Goal: Task Accomplishment & Management: Manage account settings

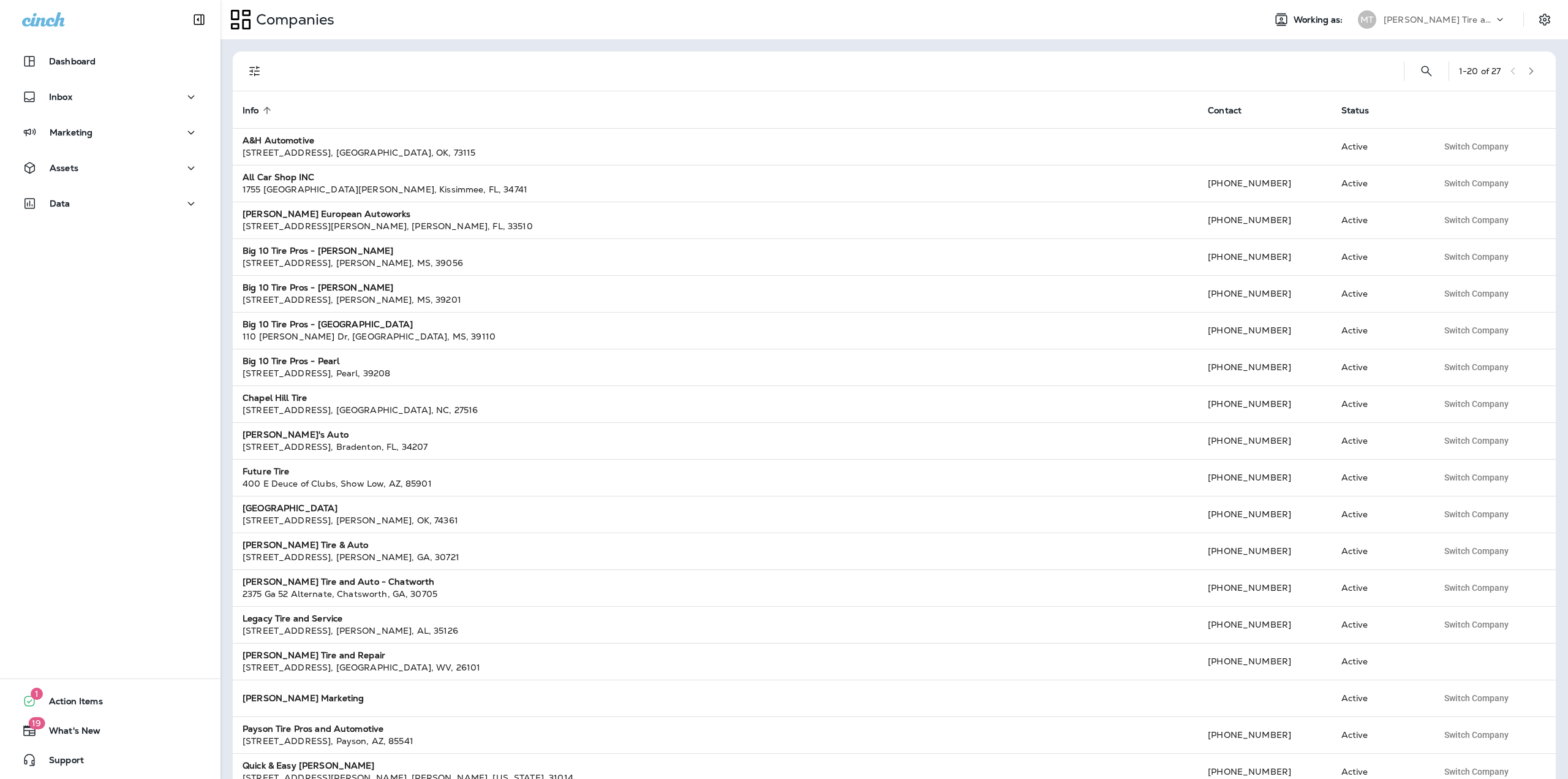
click at [1377, 14] on div "MT" at bounding box center [1367, 20] width 33 height 19
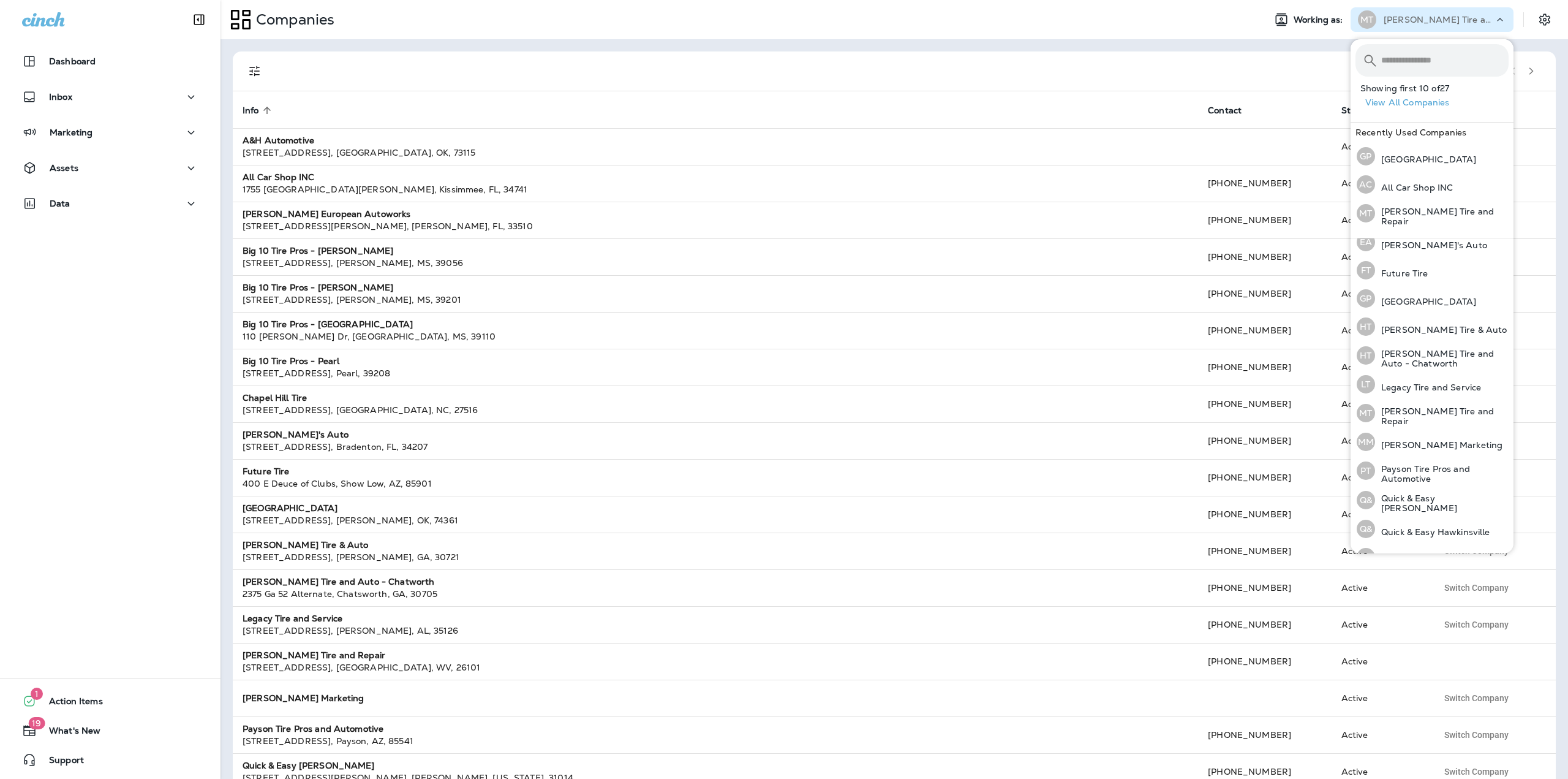
scroll to position [256, 0]
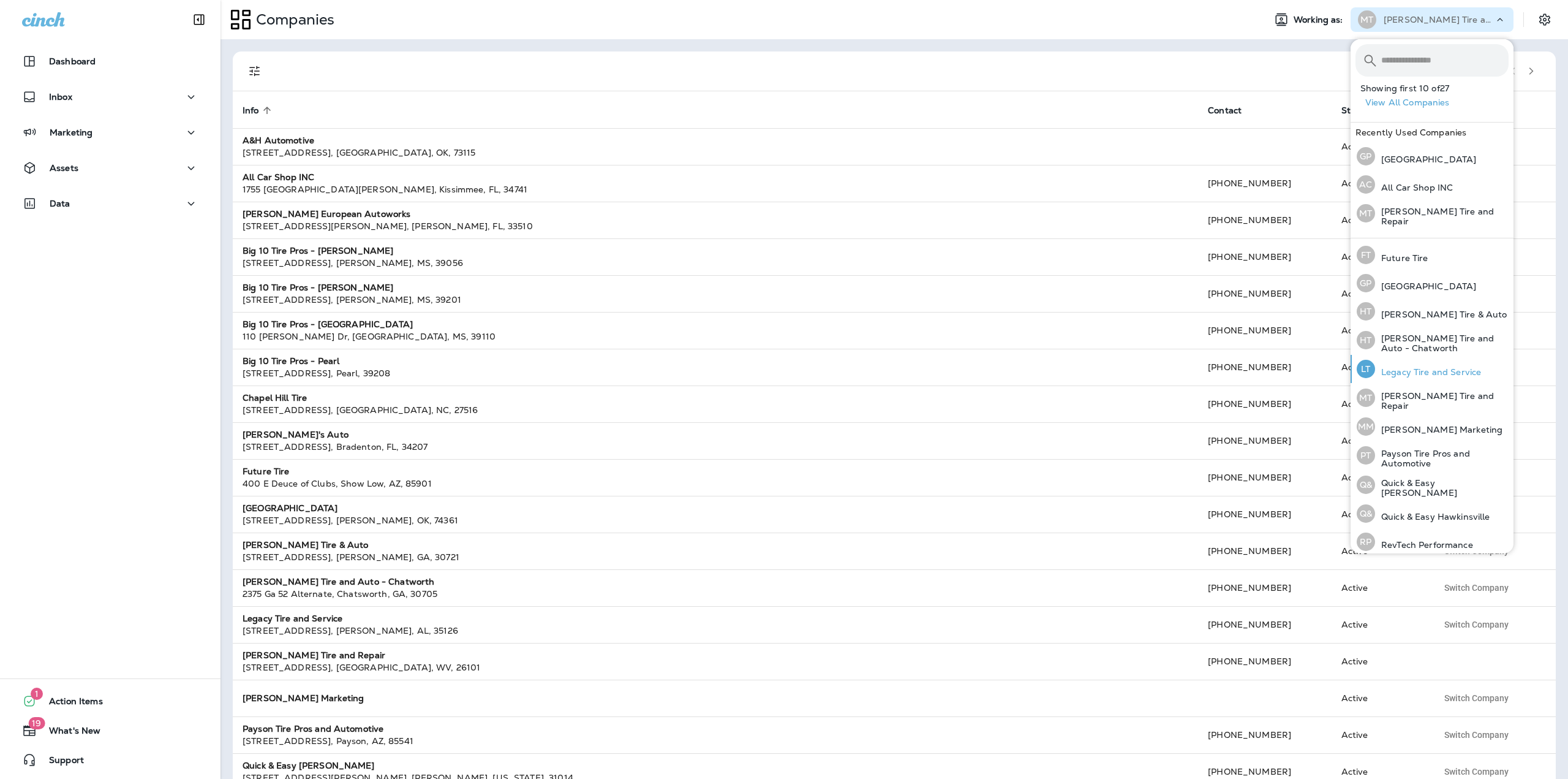
click at [1412, 368] on p "Legacy Tire and Service" at bounding box center [1428, 372] width 106 height 10
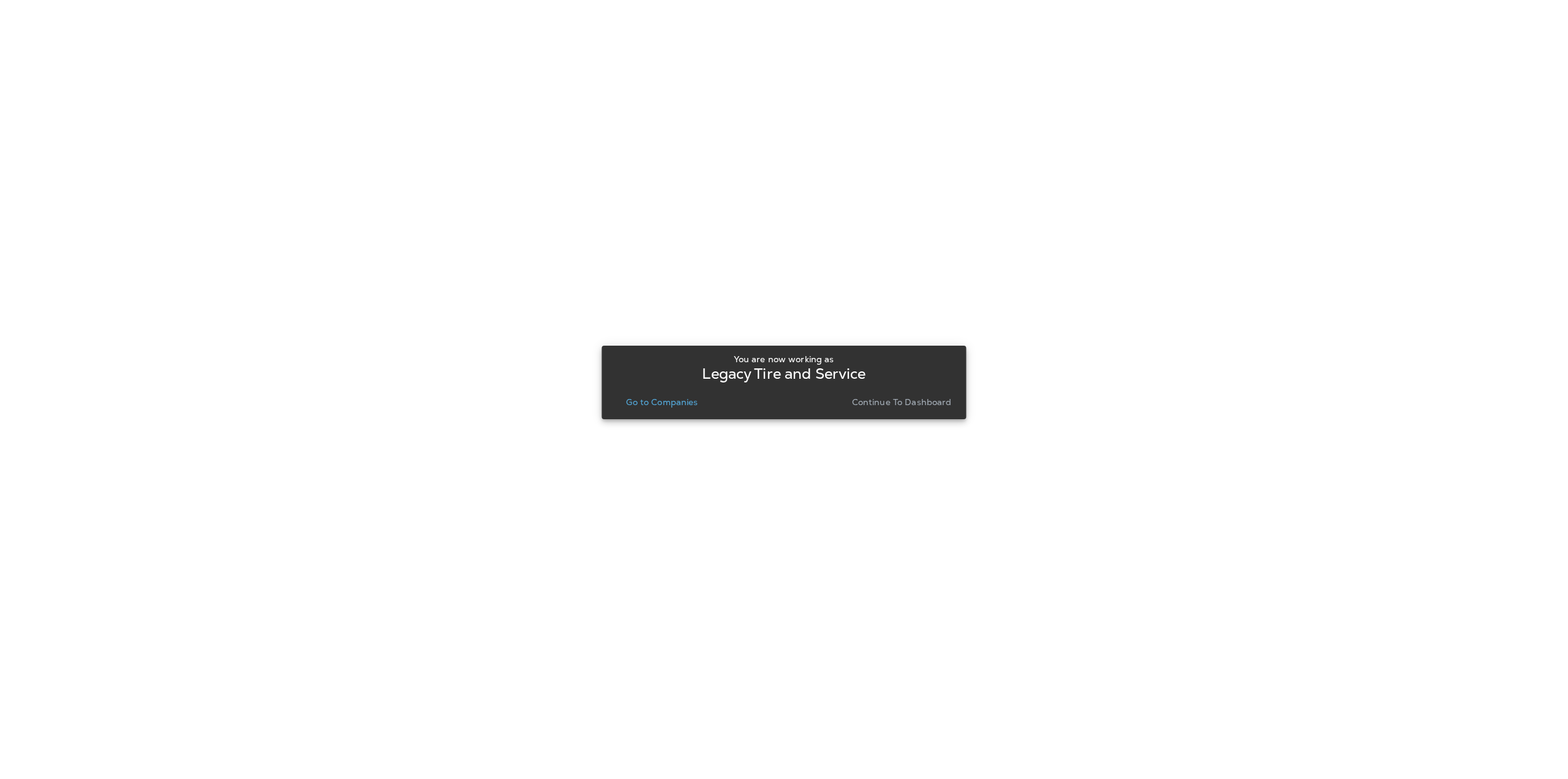
click at [680, 404] on p "Go to Companies" at bounding box center [662, 402] width 72 height 10
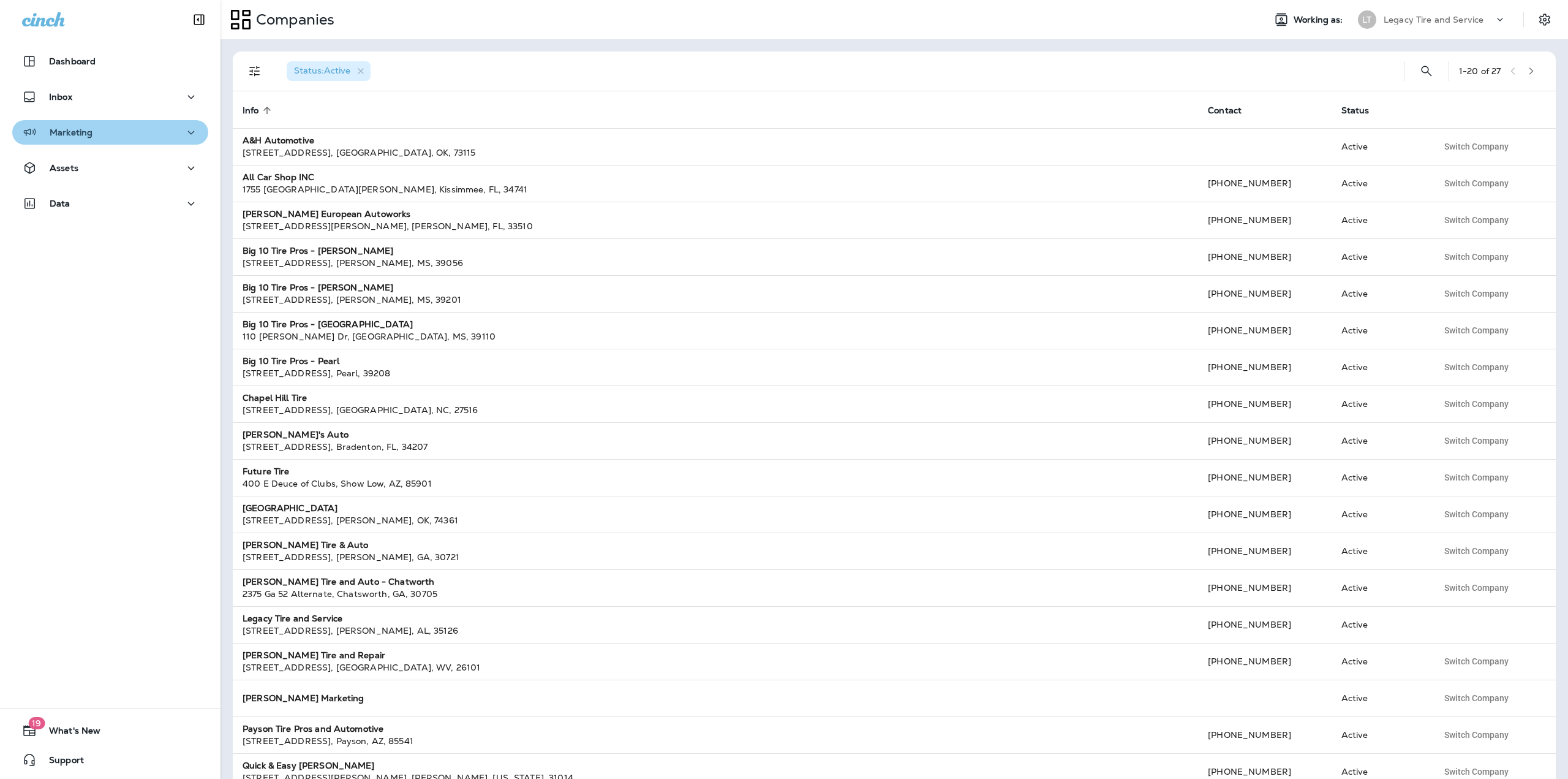
click at [138, 141] on button "Marketing" at bounding box center [110, 132] width 196 height 24
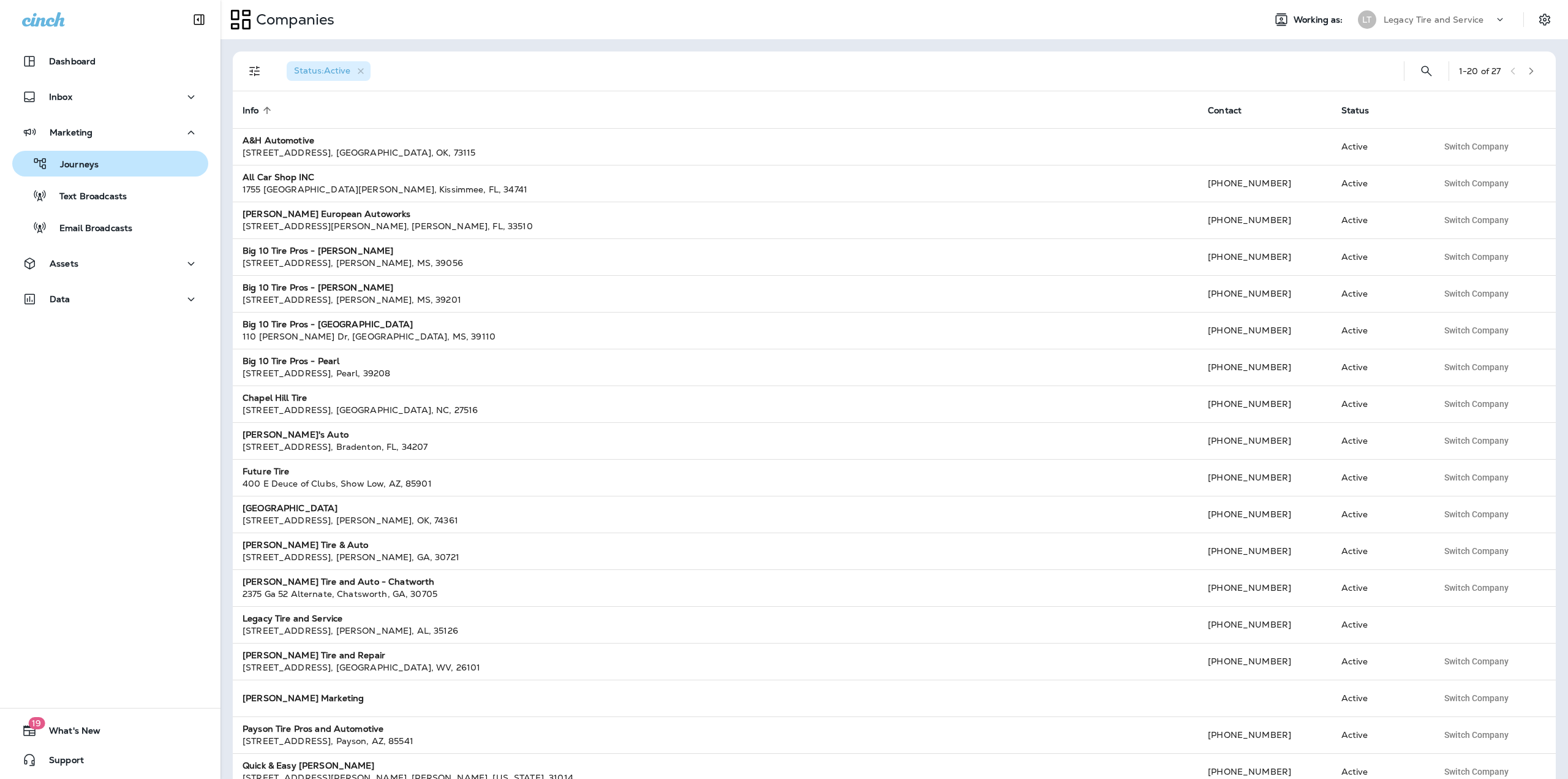
click at [115, 157] on div "Journeys" at bounding box center [111, 164] width 187 height 19
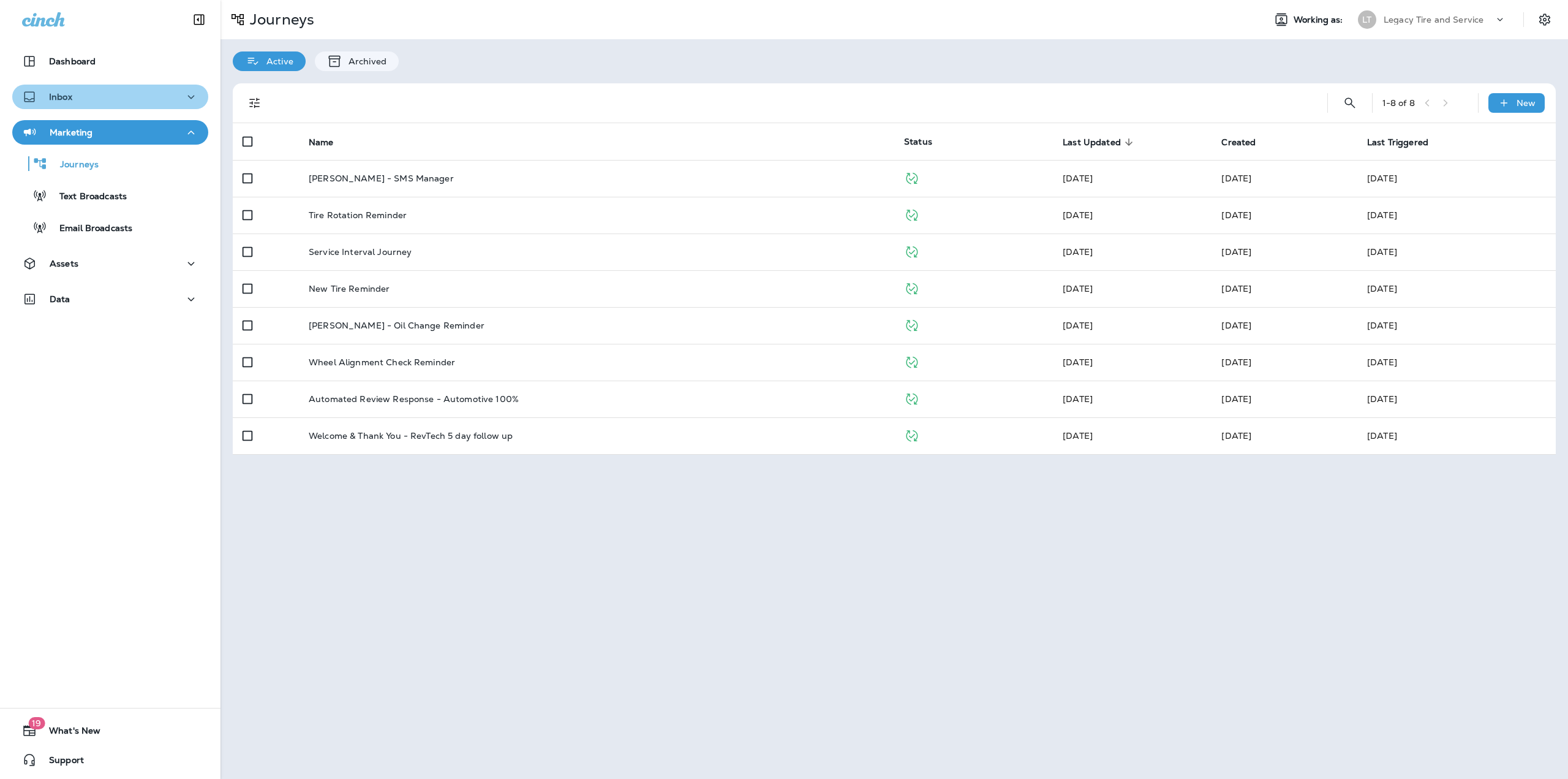
click at [121, 100] on div "Inbox" at bounding box center [111, 97] width 177 height 15
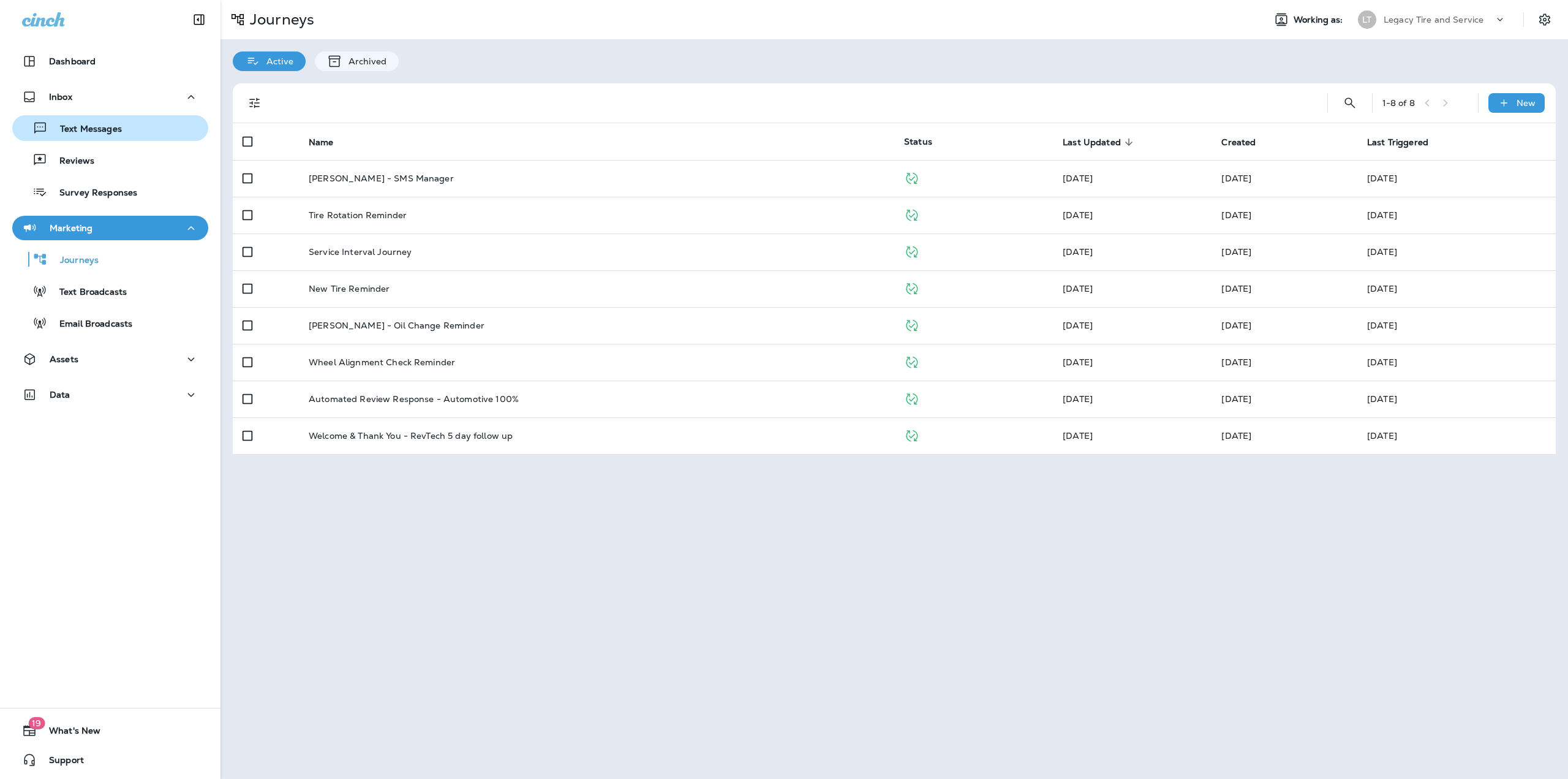
click at [111, 123] on p "Text Messages" at bounding box center [85, 129] width 74 height 11
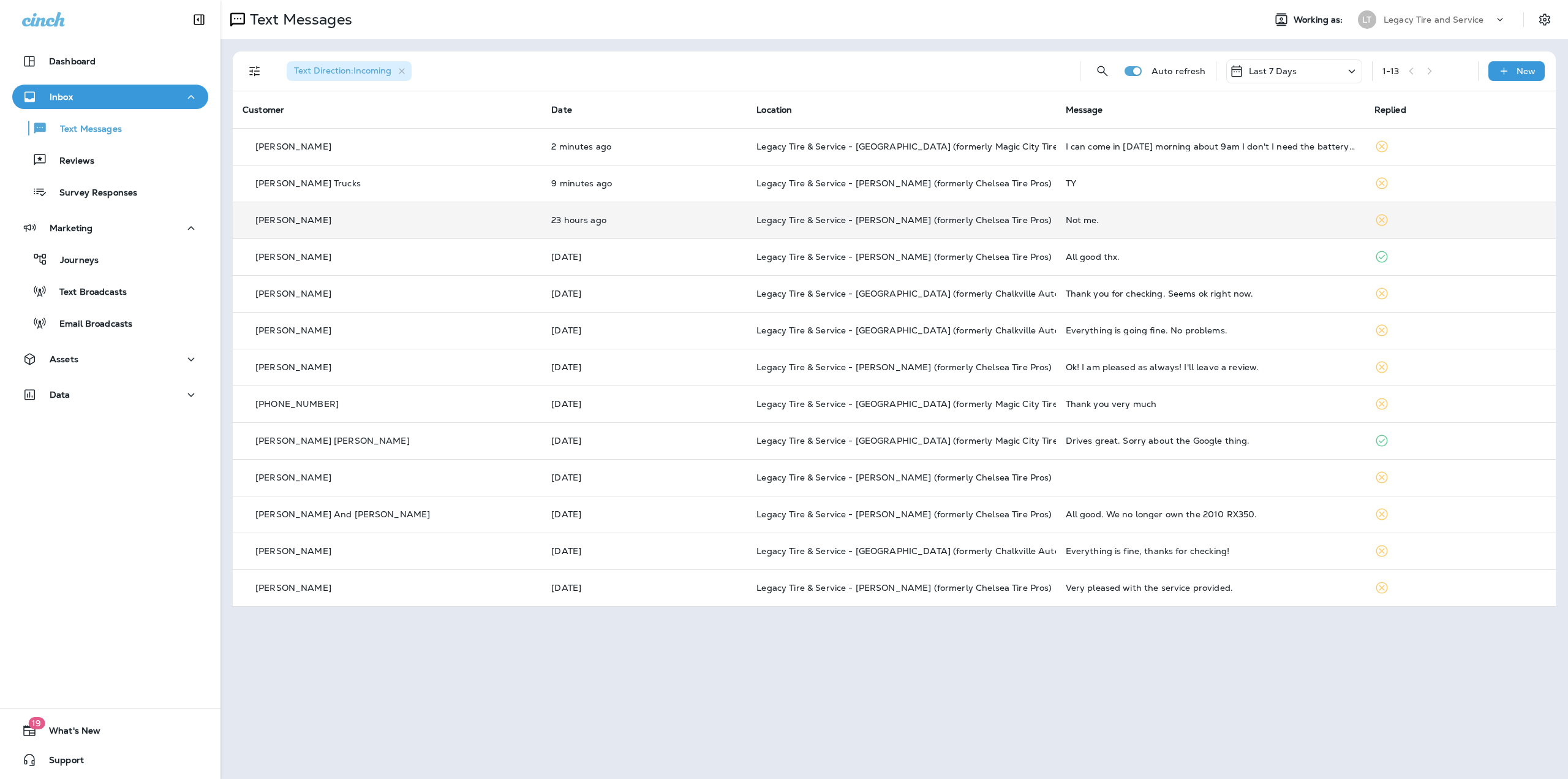
click at [667, 210] on td "23 hours ago" at bounding box center [644, 220] width 205 height 37
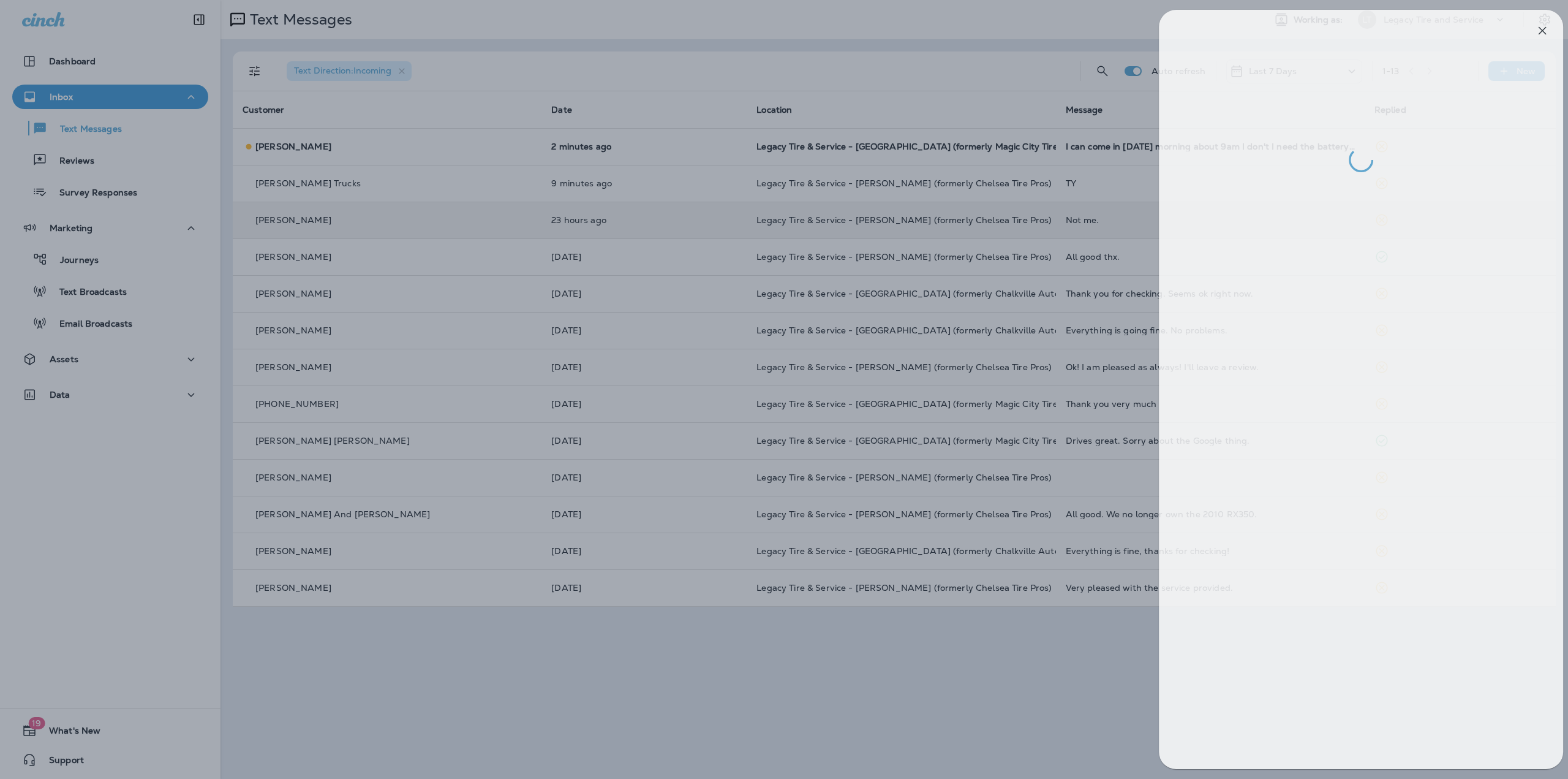
click at [667, 210] on div at bounding box center [794, 389] width 1568 height 779
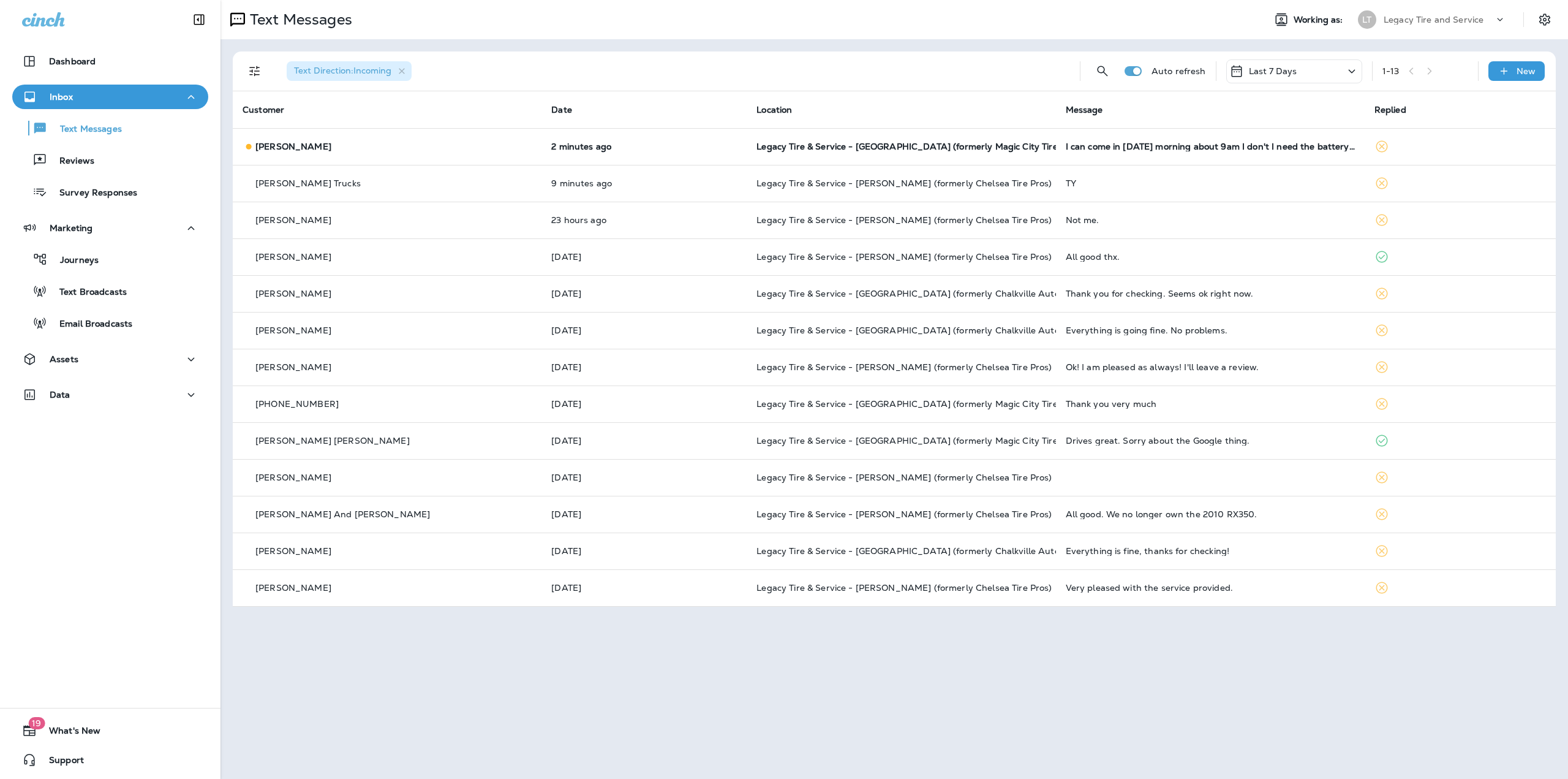
click at [683, 183] on p "9 minutes ago" at bounding box center [644, 183] width 186 height 10
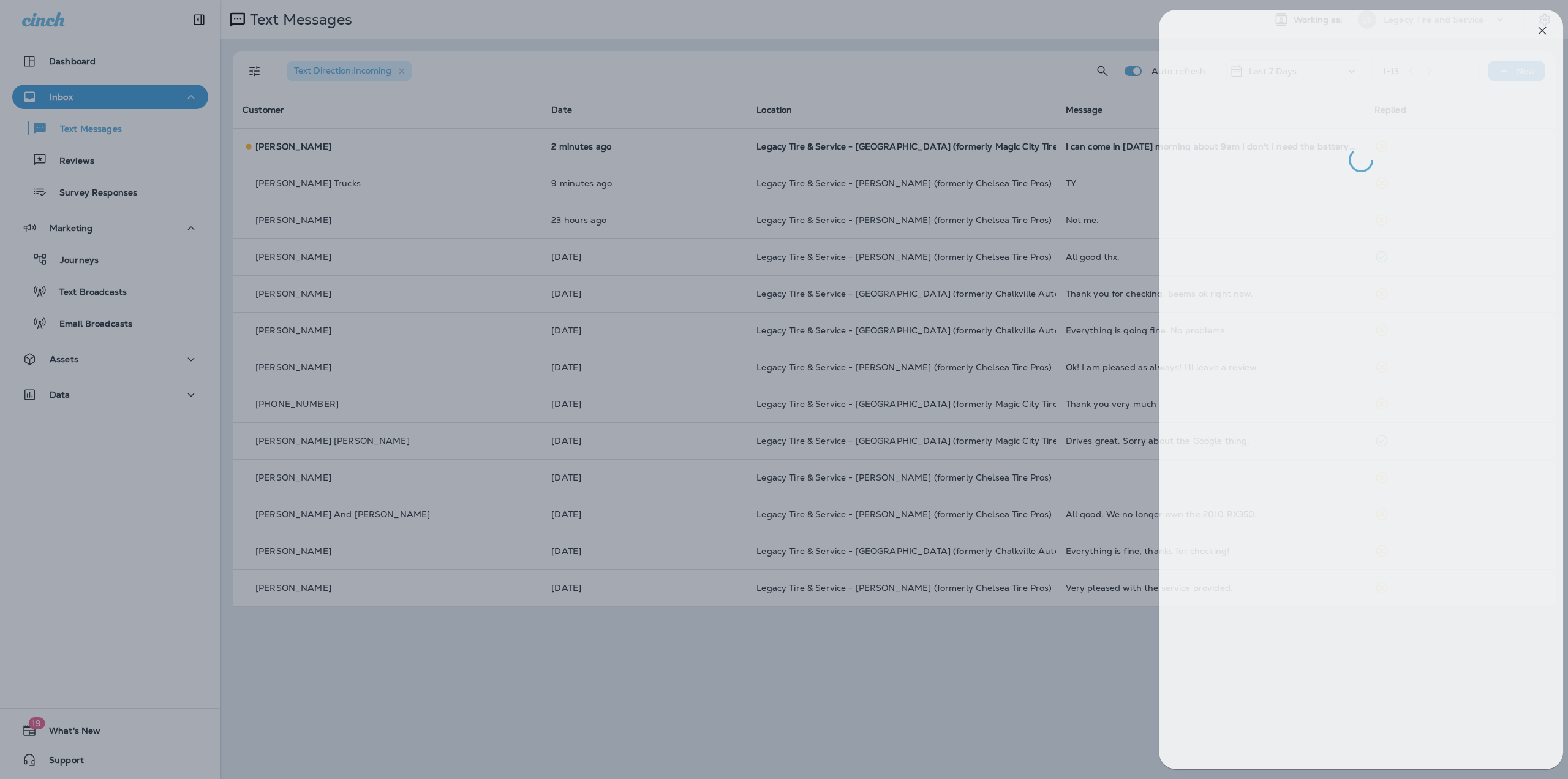
click at [683, 183] on div at bounding box center [794, 389] width 1568 height 779
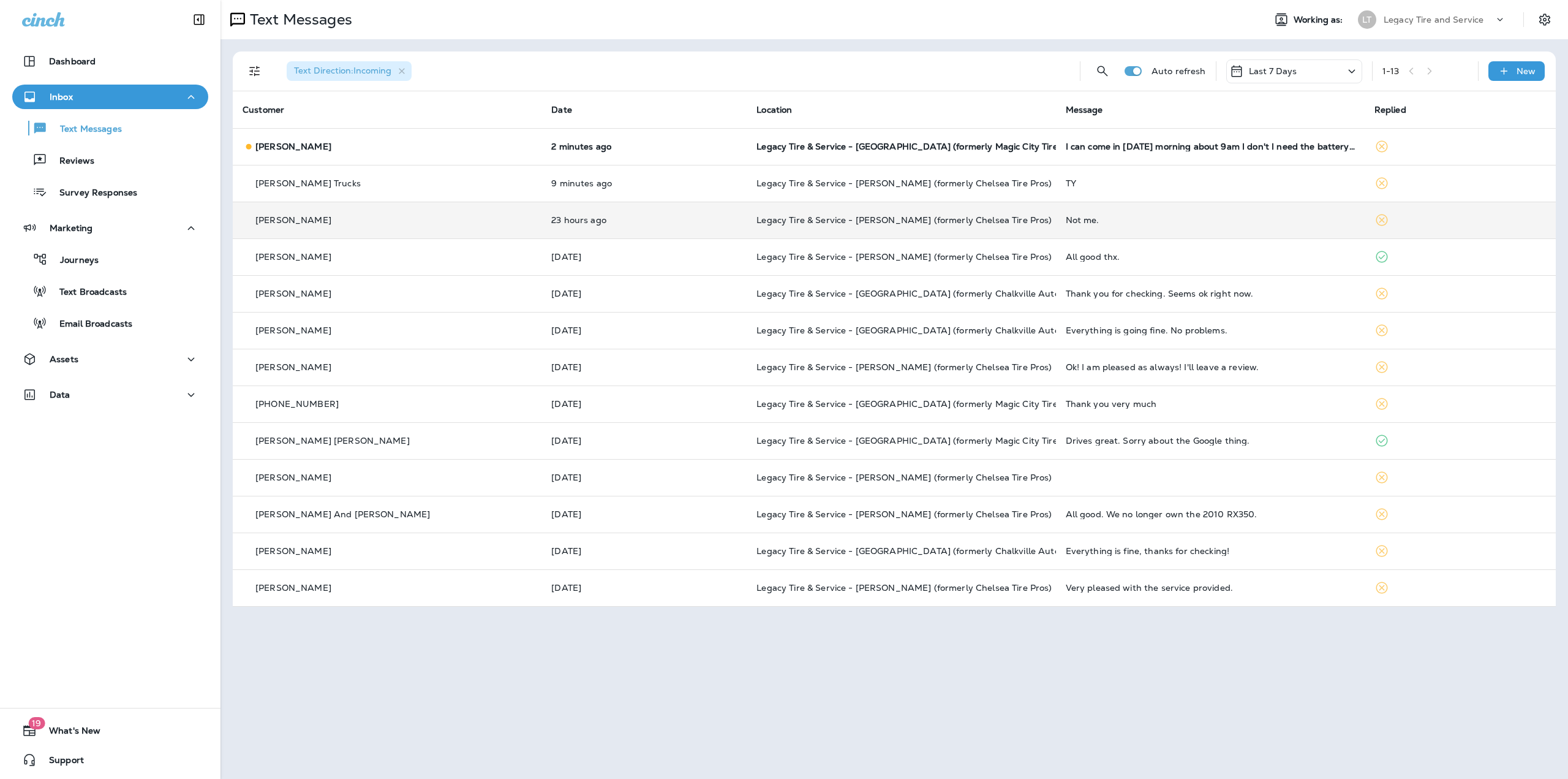
click at [688, 230] on td "23 hours ago" at bounding box center [644, 220] width 205 height 37
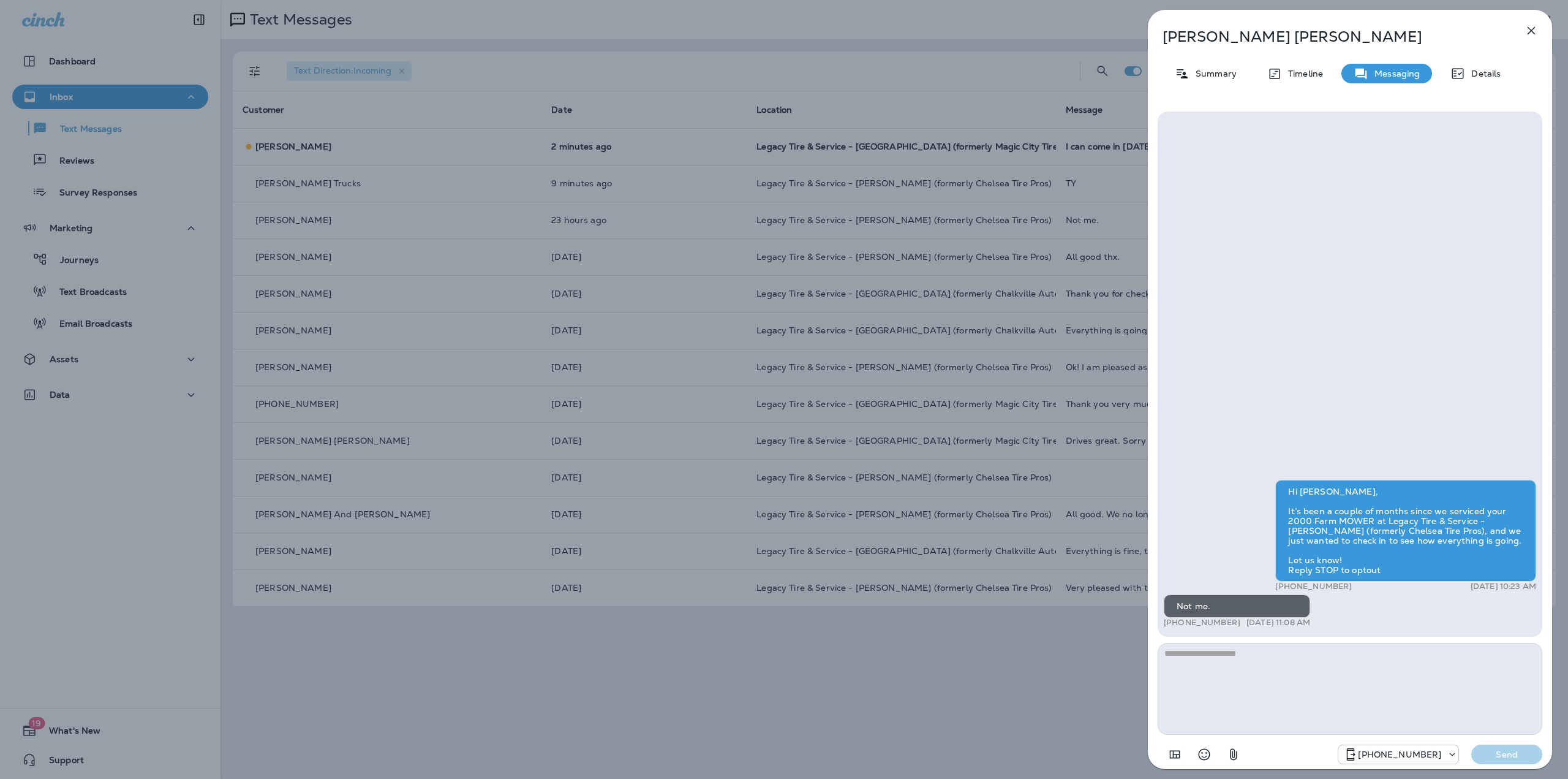
click at [687, 229] on div "[PERSON_NAME] Summary Timeline Messaging Details Hi [PERSON_NAME], It’s been a …" at bounding box center [784, 389] width 1568 height 779
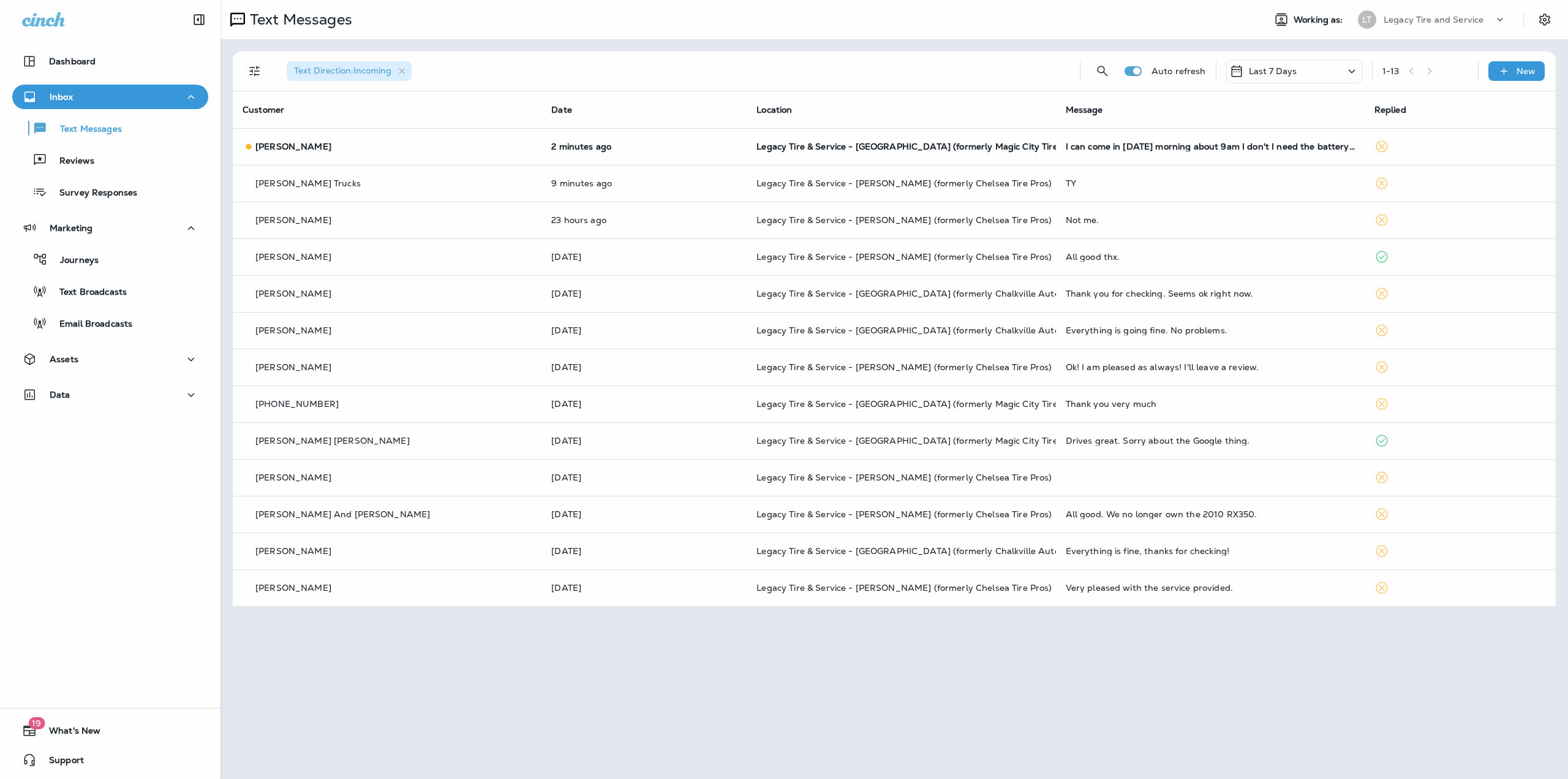
click at [689, 261] on div at bounding box center [784, 389] width 1568 height 779
click at [689, 261] on p "[DATE]" at bounding box center [644, 257] width 186 height 10
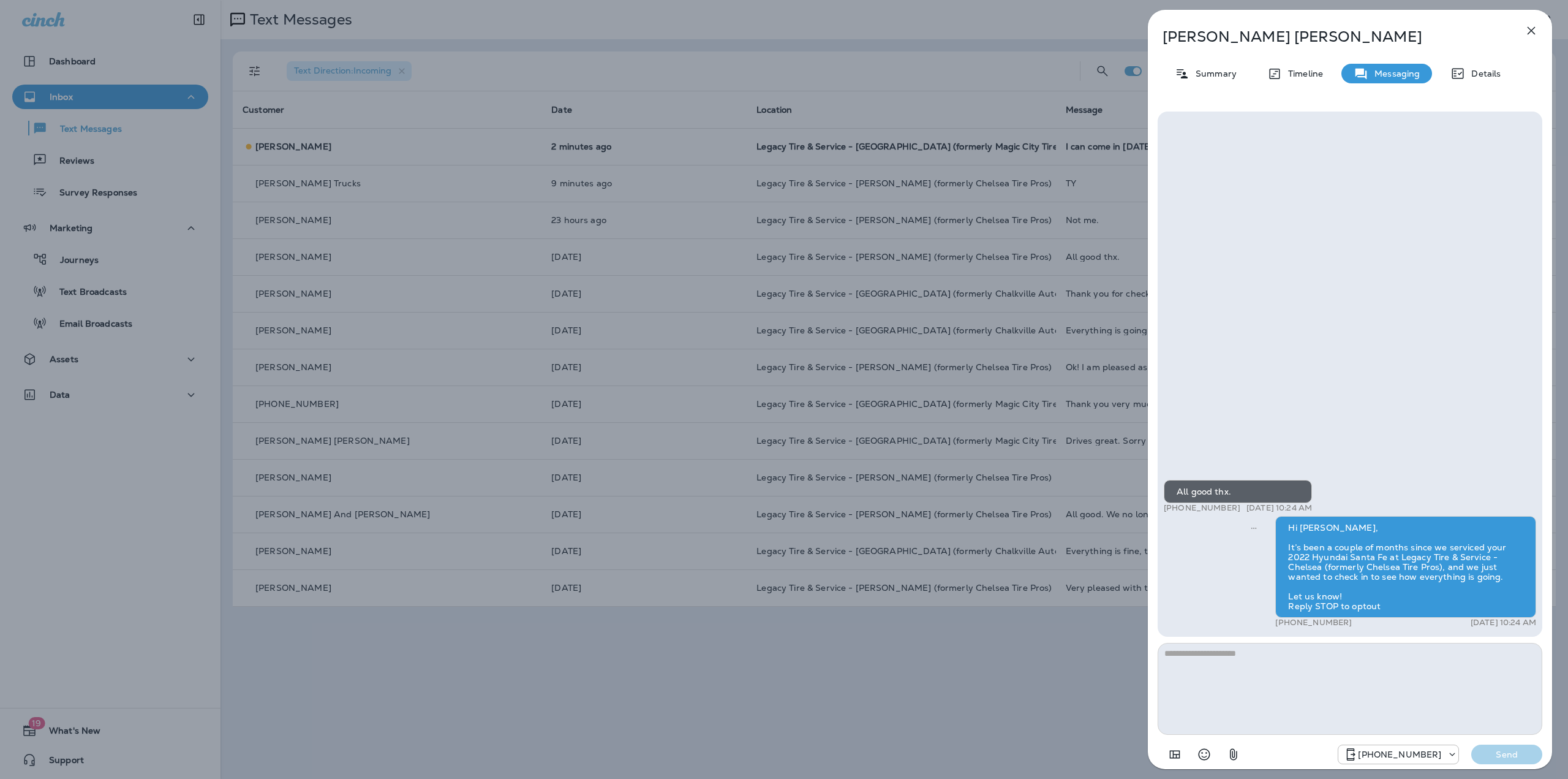
click at [689, 261] on div "[PERSON_NAME] Summary Timeline Messaging Details All good thx. +1 (205) 862-044…" at bounding box center [784, 389] width 1568 height 779
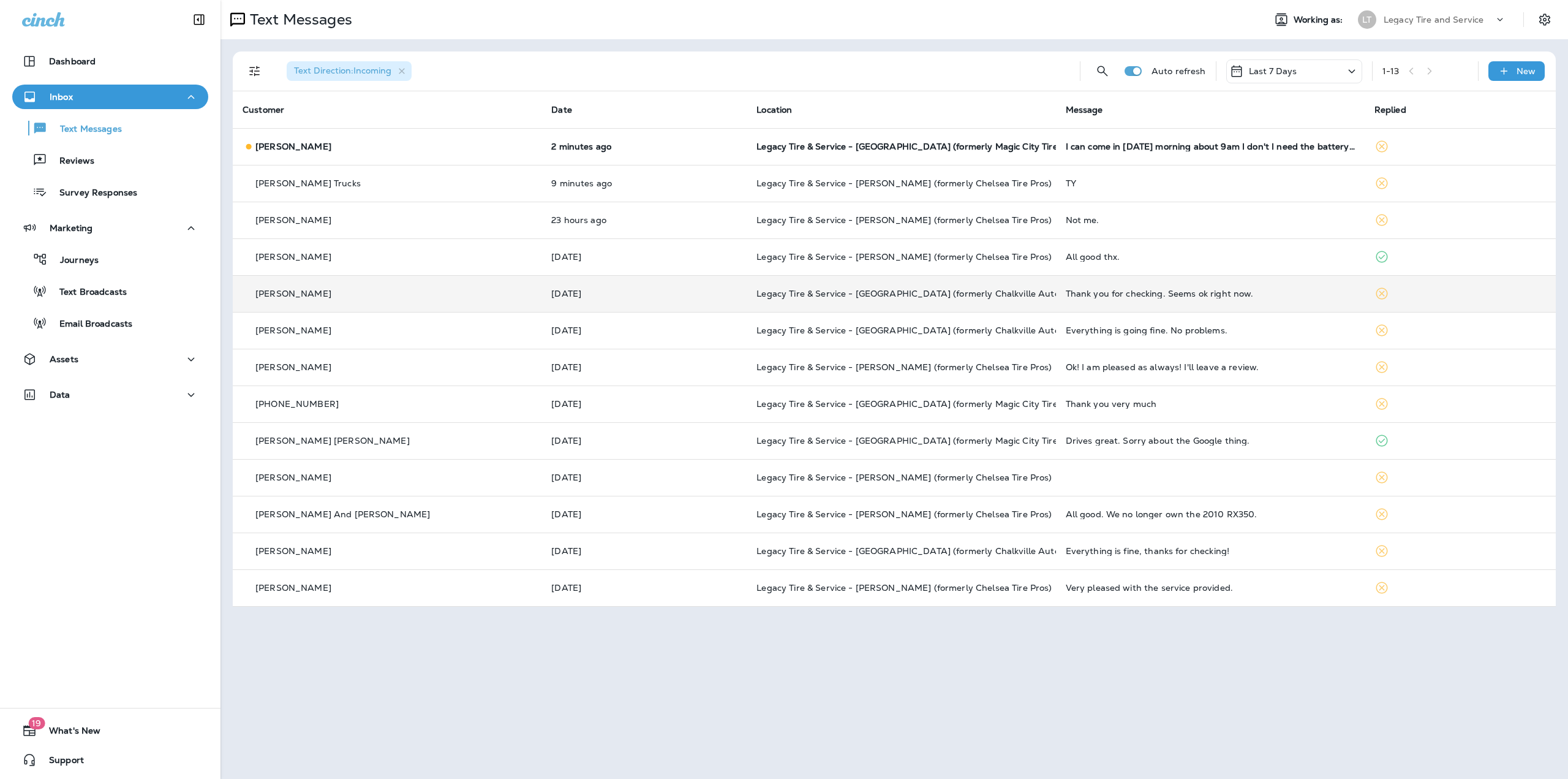
click at [694, 287] on td "[DATE]" at bounding box center [644, 293] width 205 height 37
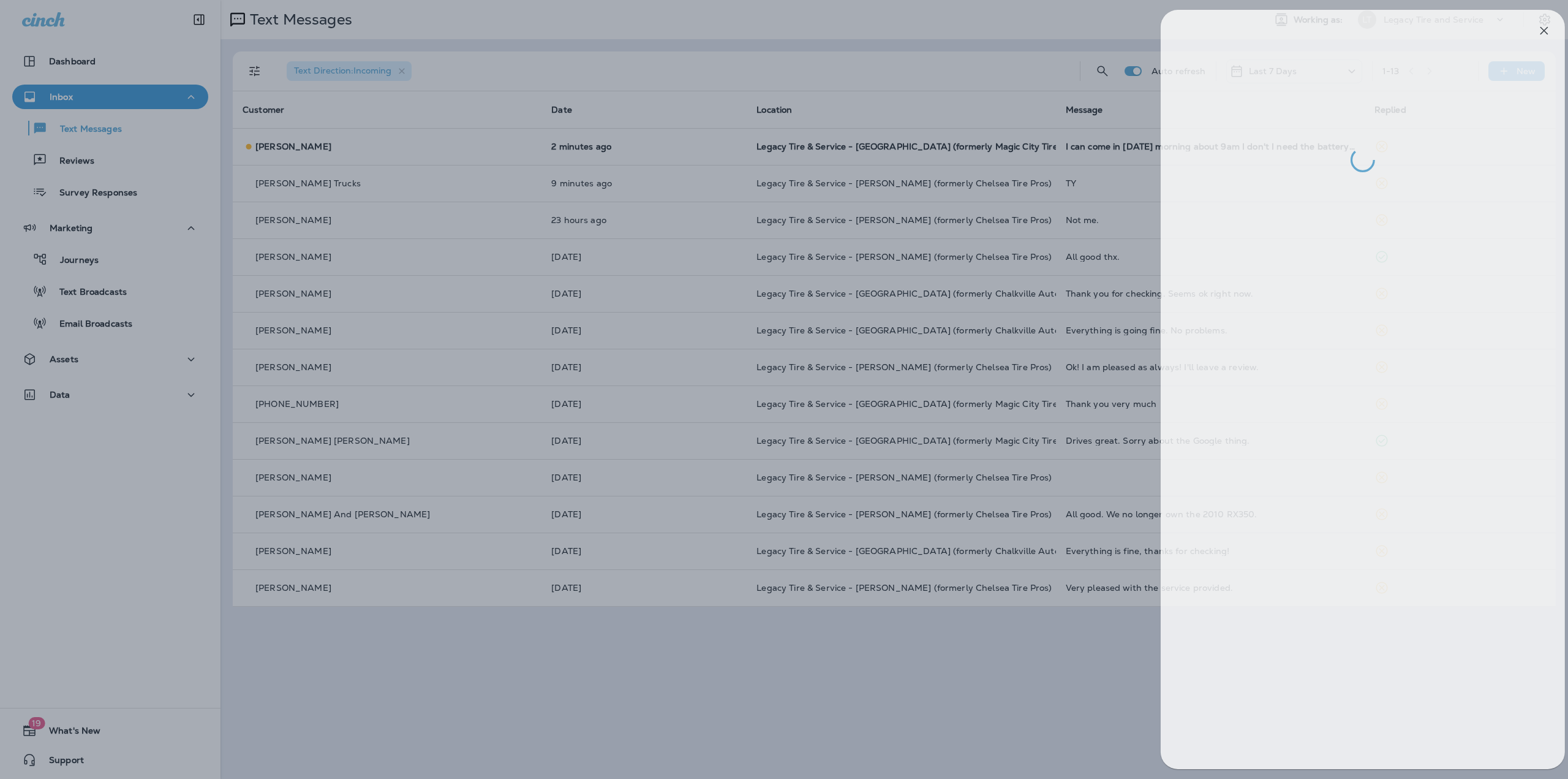
click at [694, 287] on div at bounding box center [797, 389] width 1568 height 779
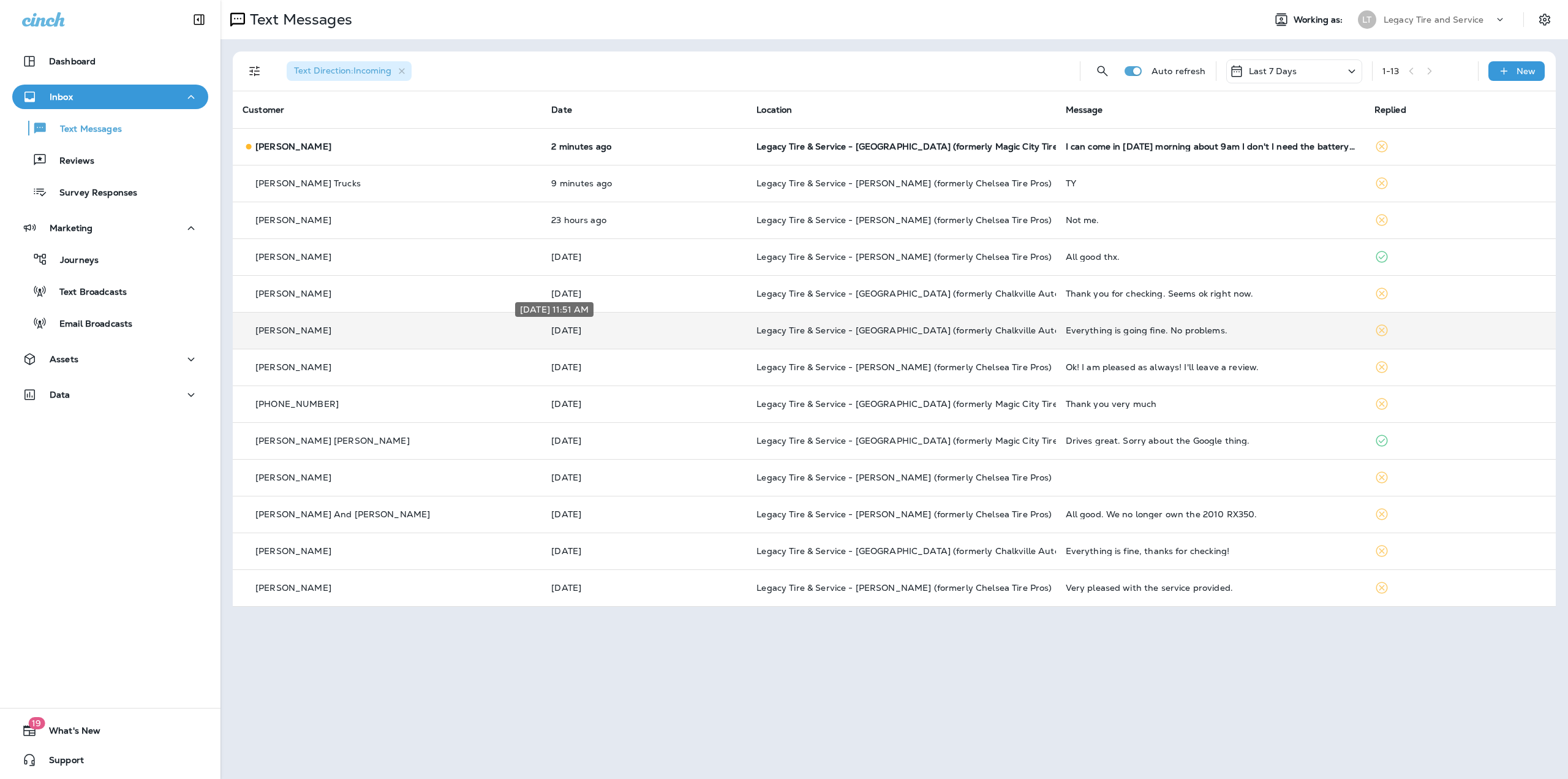
click at [696, 327] on p "[DATE]" at bounding box center [644, 330] width 186 height 10
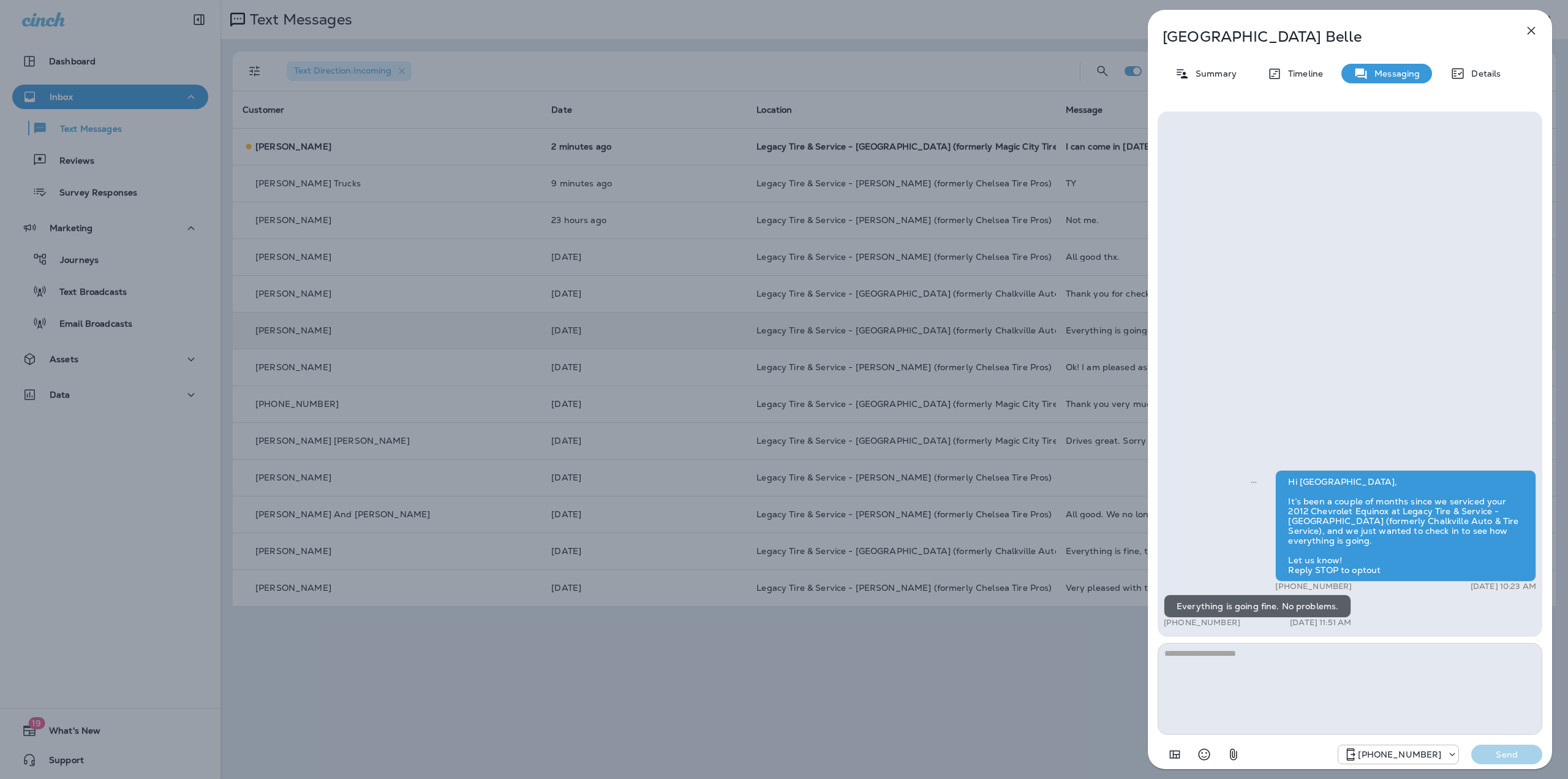
click at [696, 327] on div "Valencia Belle Summary Timeline Messaging Details Hi [GEOGRAPHIC_DATA], It’s be…" at bounding box center [784, 389] width 1568 height 779
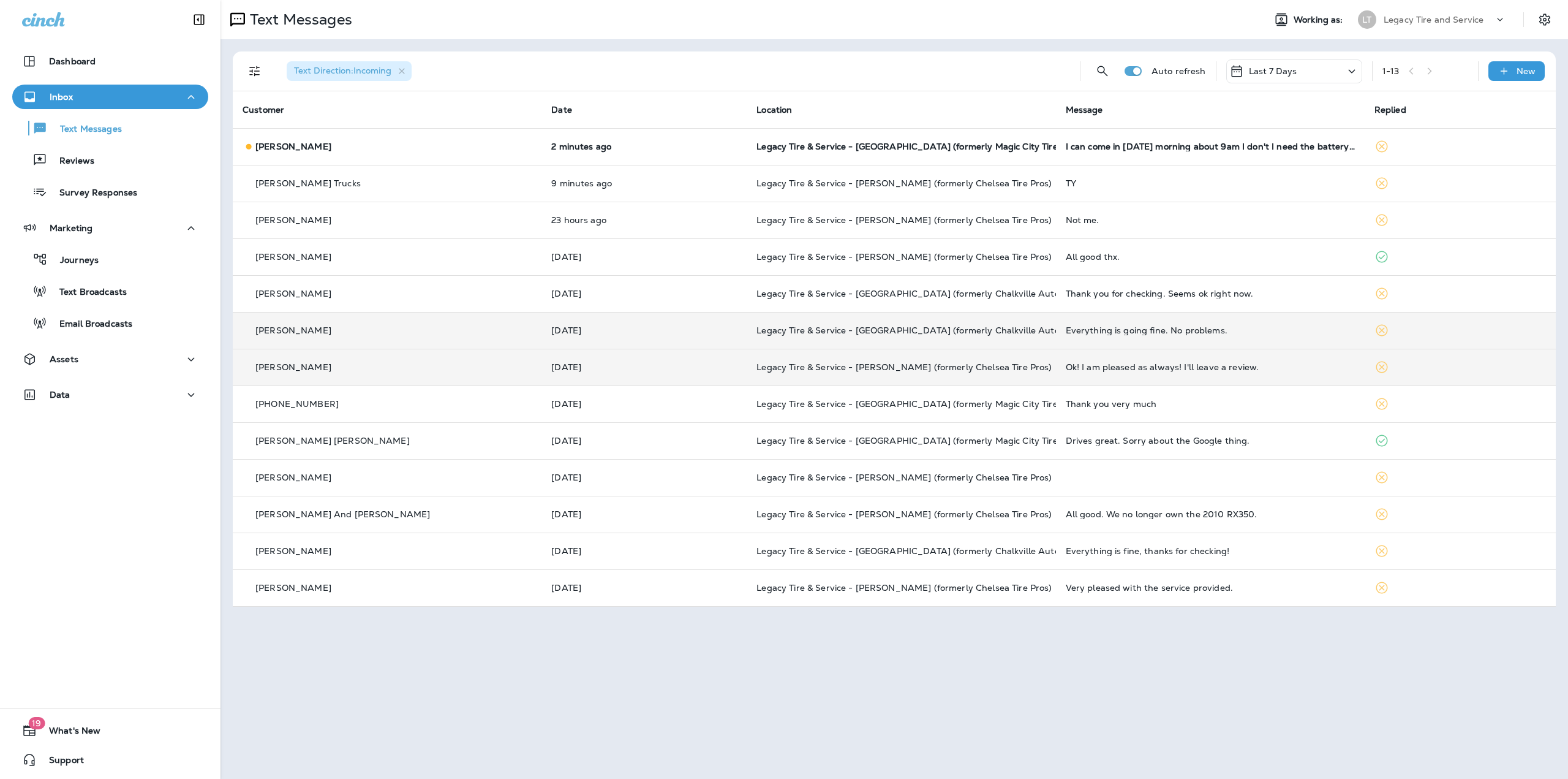
click at [697, 358] on td "[DATE]" at bounding box center [644, 367] width 205 height 37
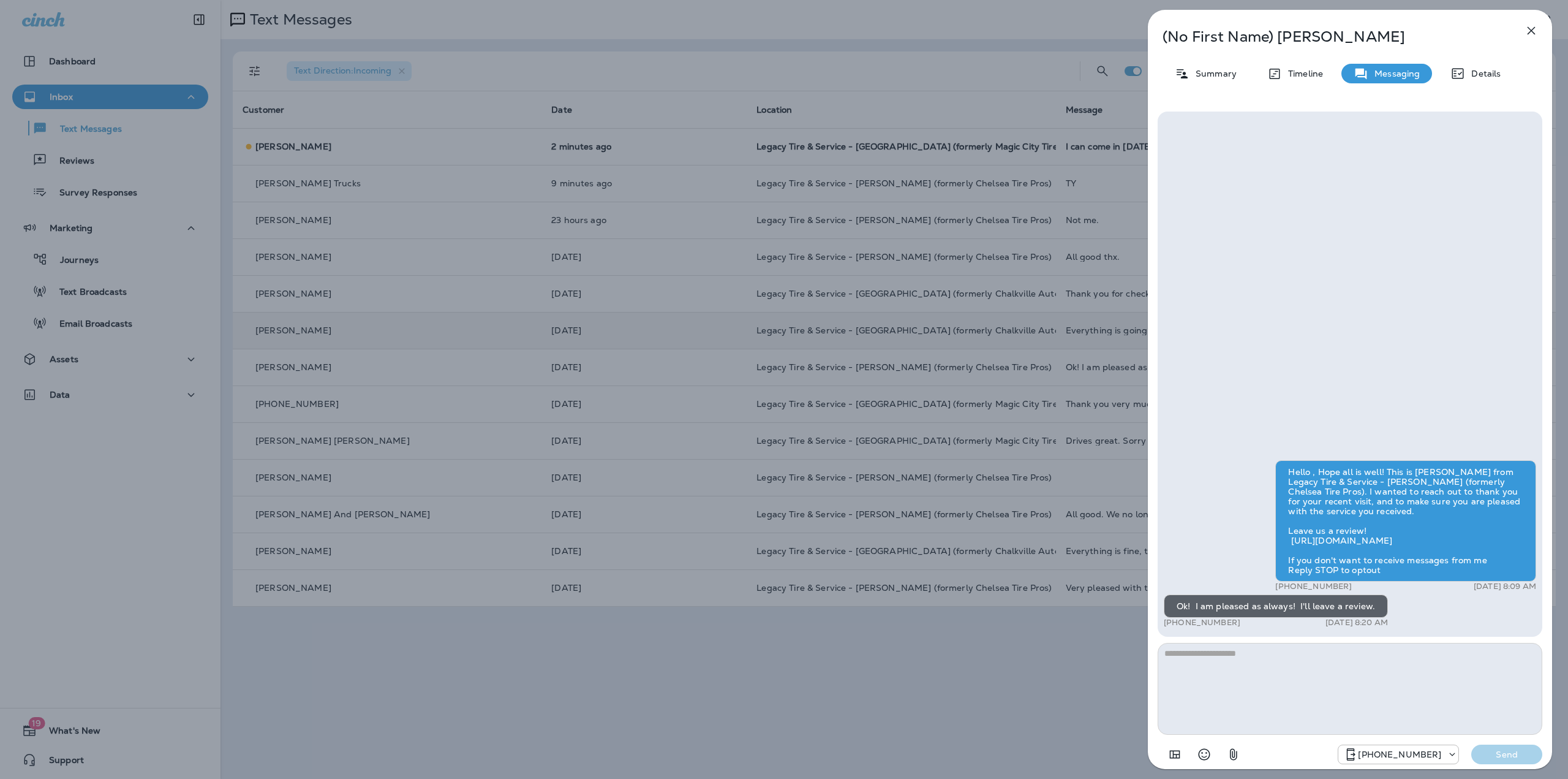
click at [696, 357] on div "(No First Name) [PERSON_NAME] Summary Timeline Messaging Details Hello , Hope a…" at bounding box center [784, 389] width 1568 height 779
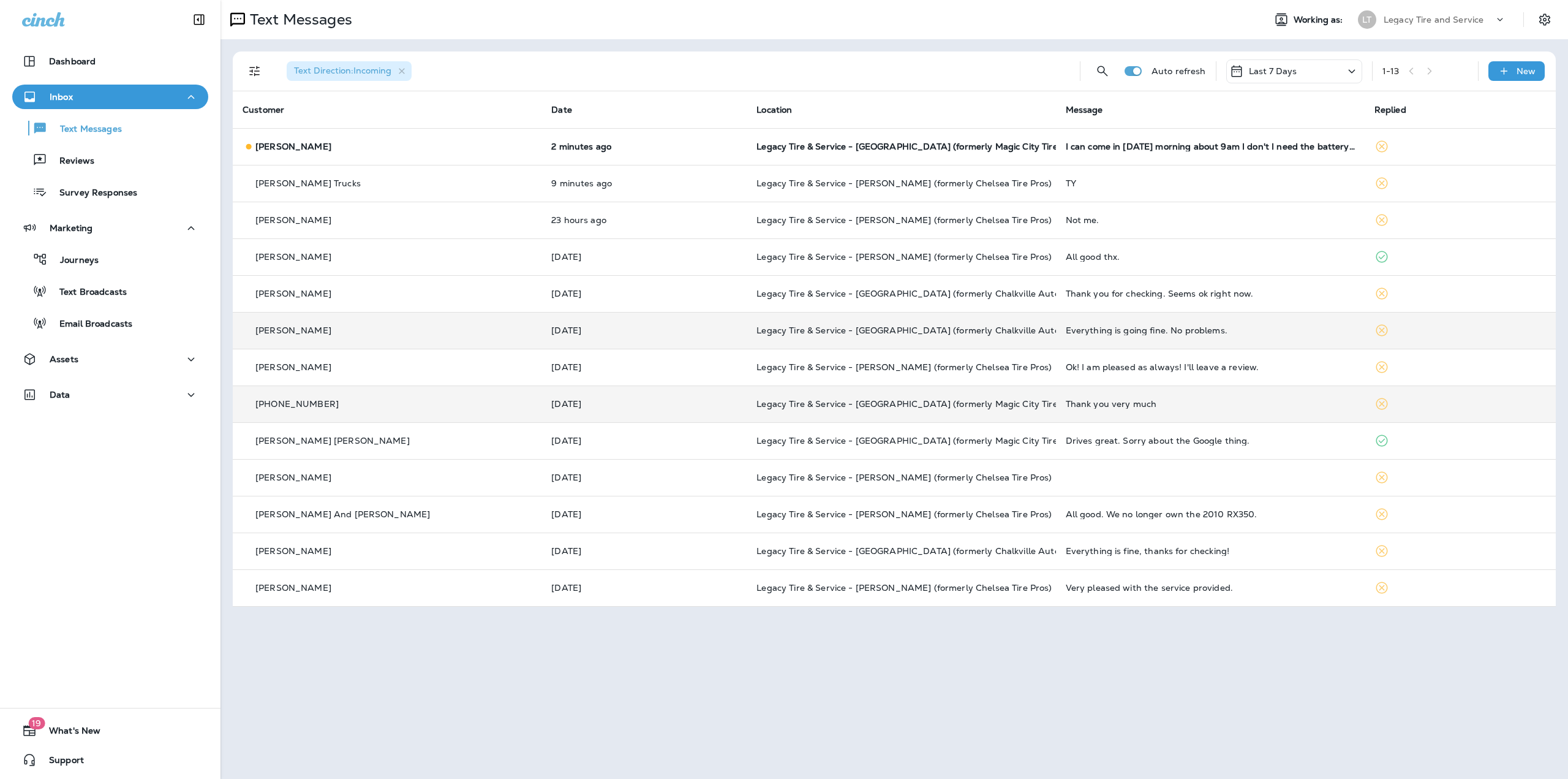
click at [710, 413] on td "[DATE]" at bounding box center [644, 404] width 205 height 37
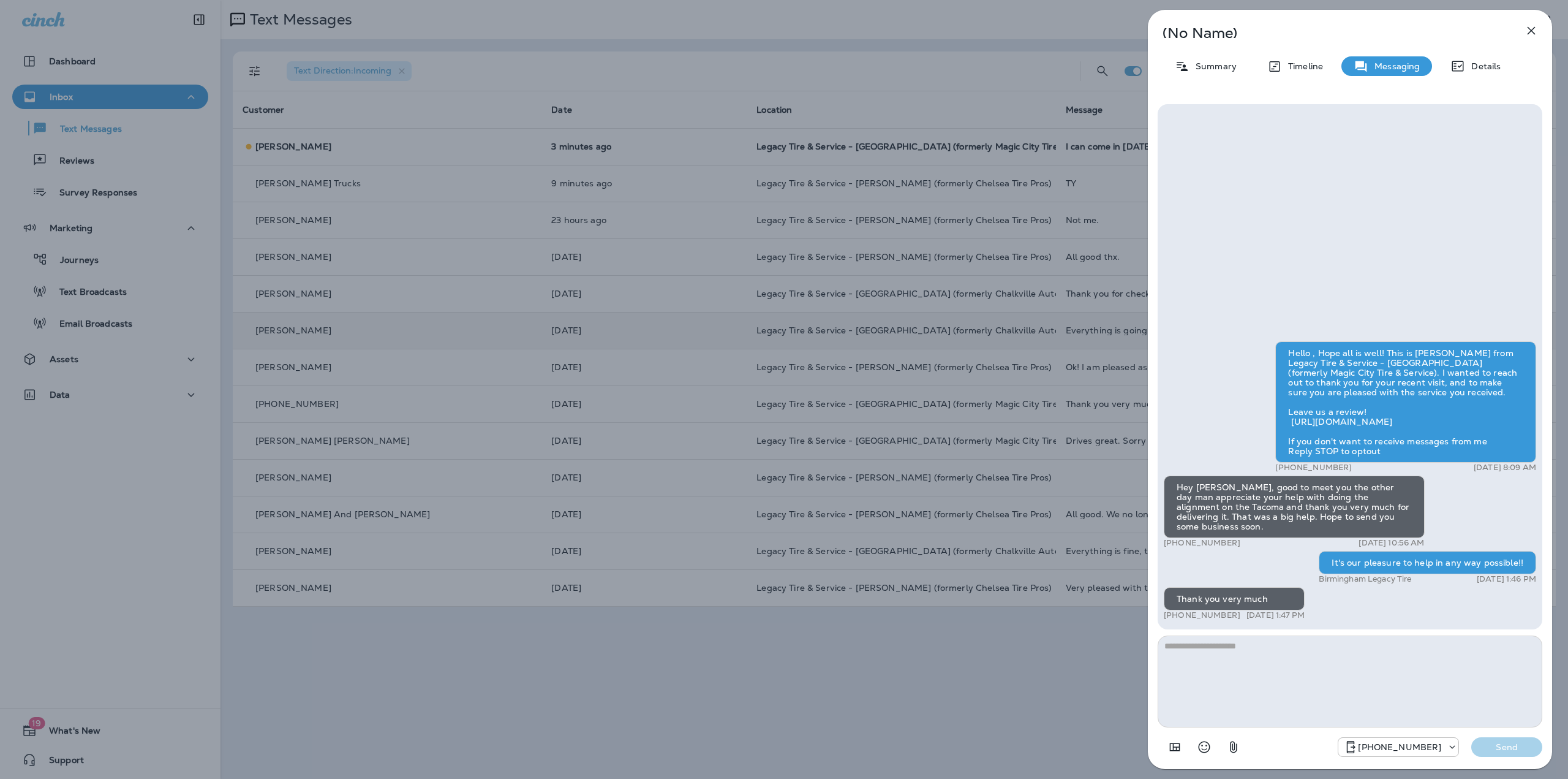
click at [703, 406] on div "(No Name) Summary Timeline Messaging Details Hello , Hope all is well! This is …" at bounding box center [784, 389] width 1568 height 779
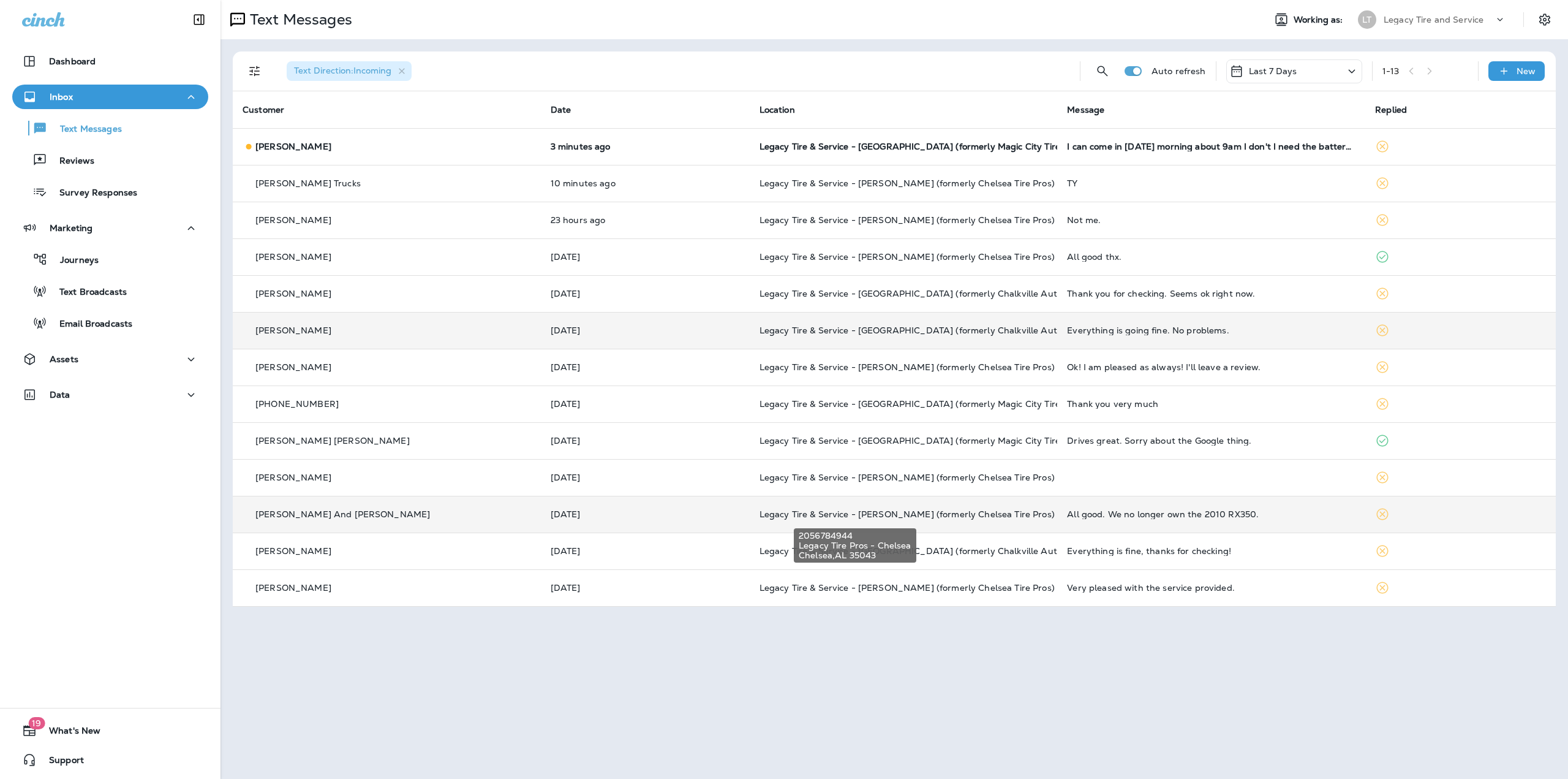
click at [848, 517] on span "Legacy Tire & Service - [PERSON_NAME] (formerly Chelsea Tire Pros)" at bounding box center [907, 514] width 295 height 11
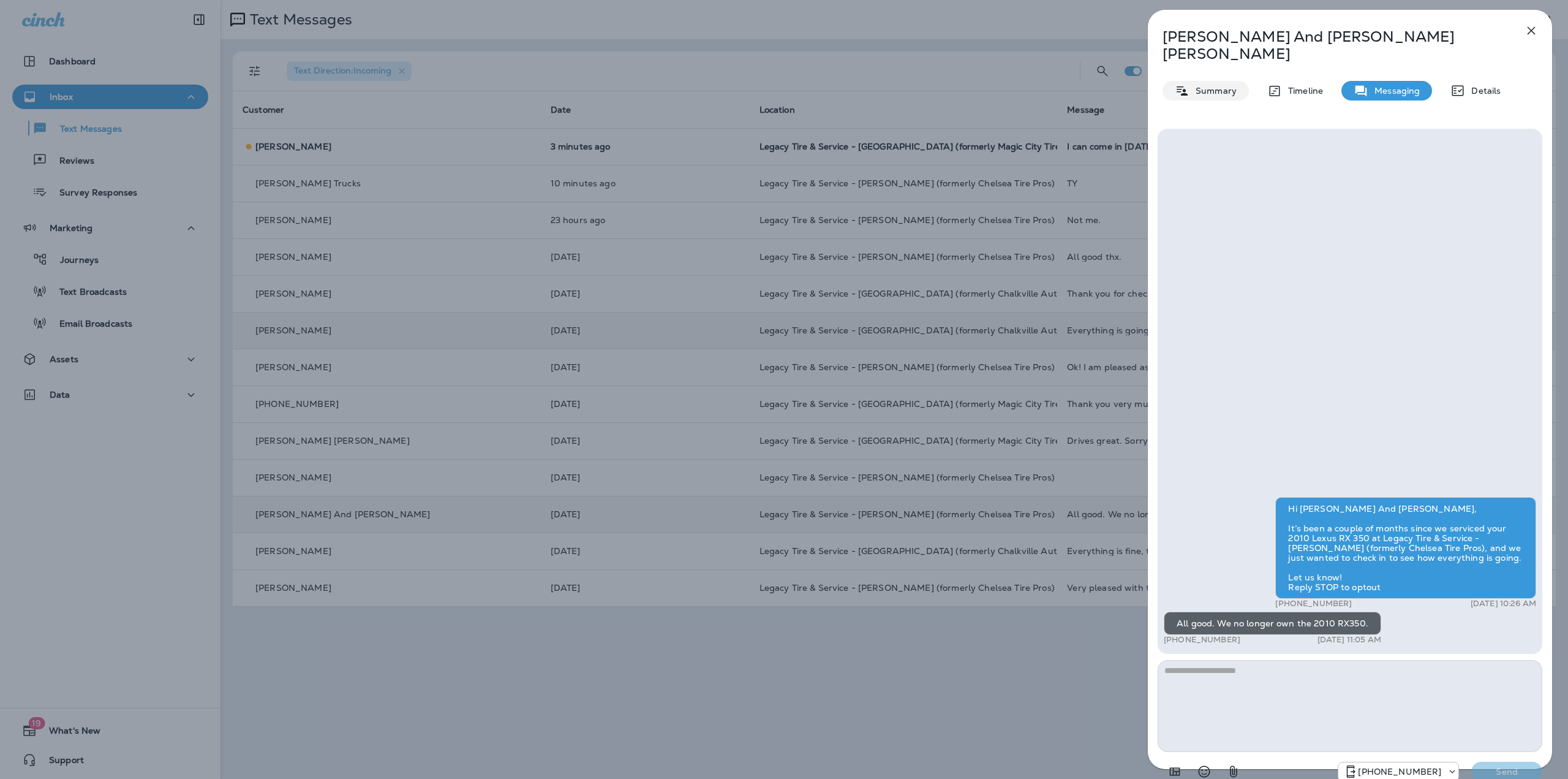
click at [1225, 86] on p "Summary" at bounding box center [1213, 91] width 47 height 10
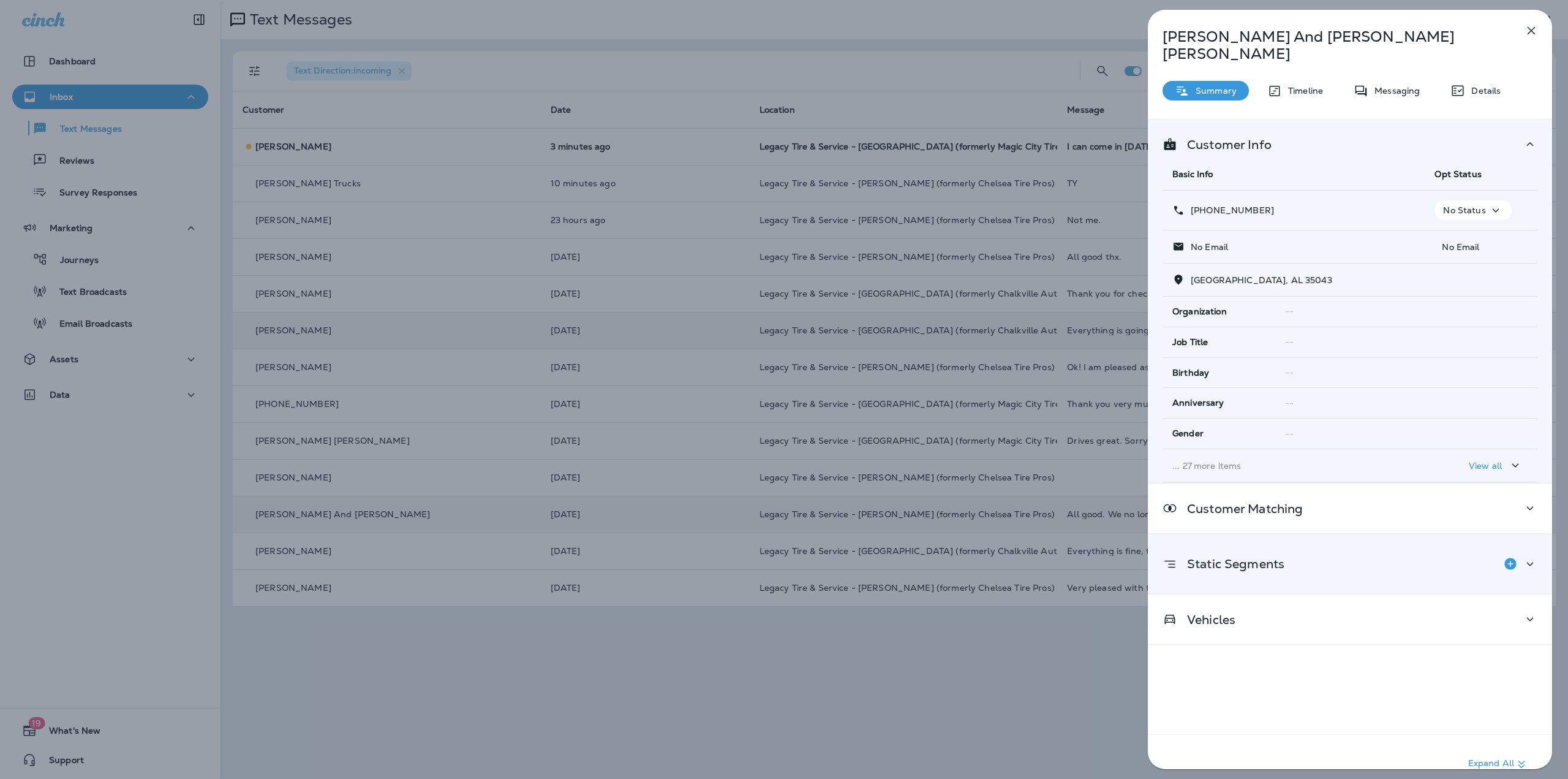
click at [1227, 559] on div "Static Segments" at bounding box center [1224, 564] width 122 height 24
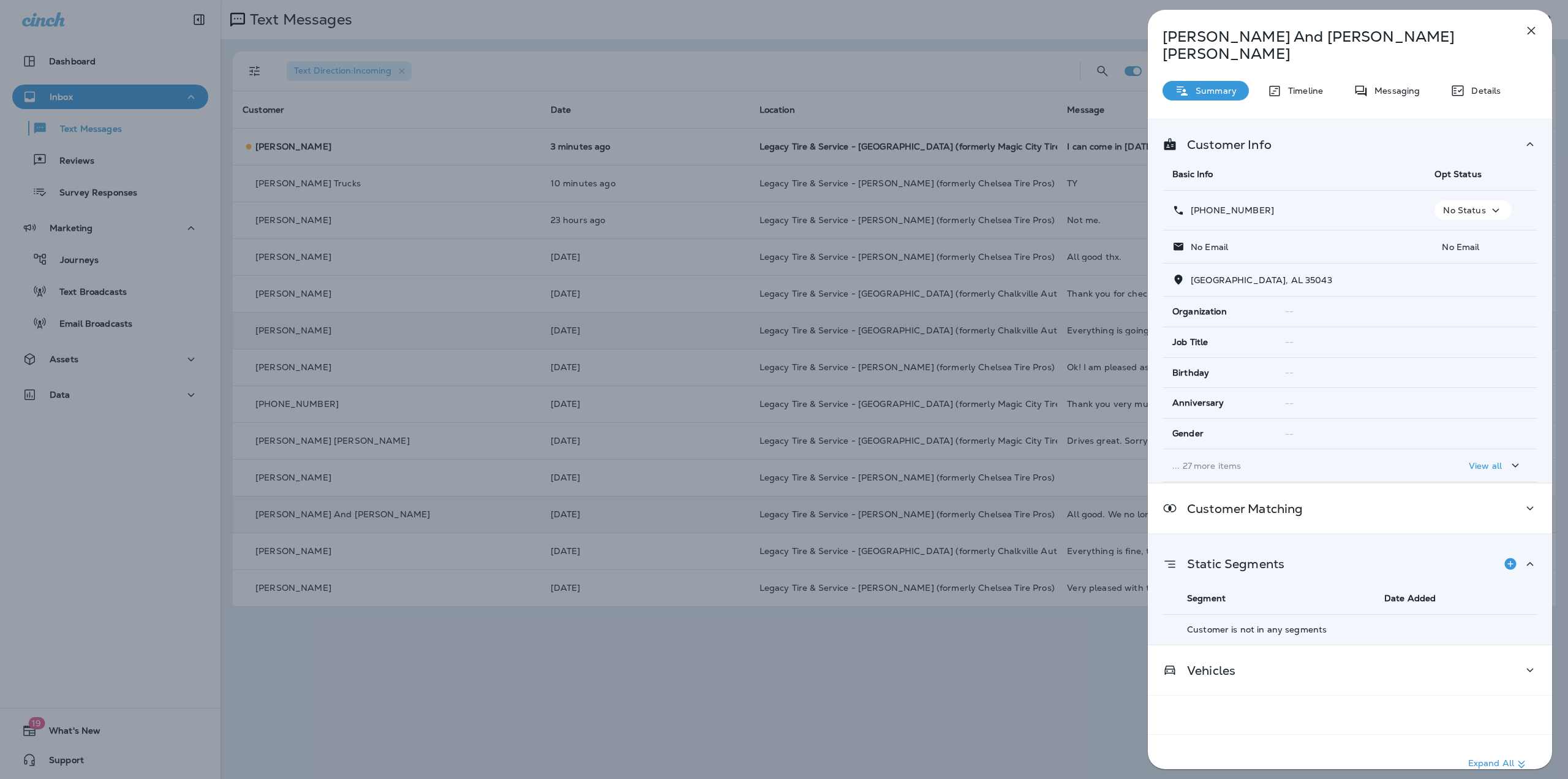
click at [1509, 558] on icon "Add to Static Segment" at bounding box center [1511, 564] width 11 height 11
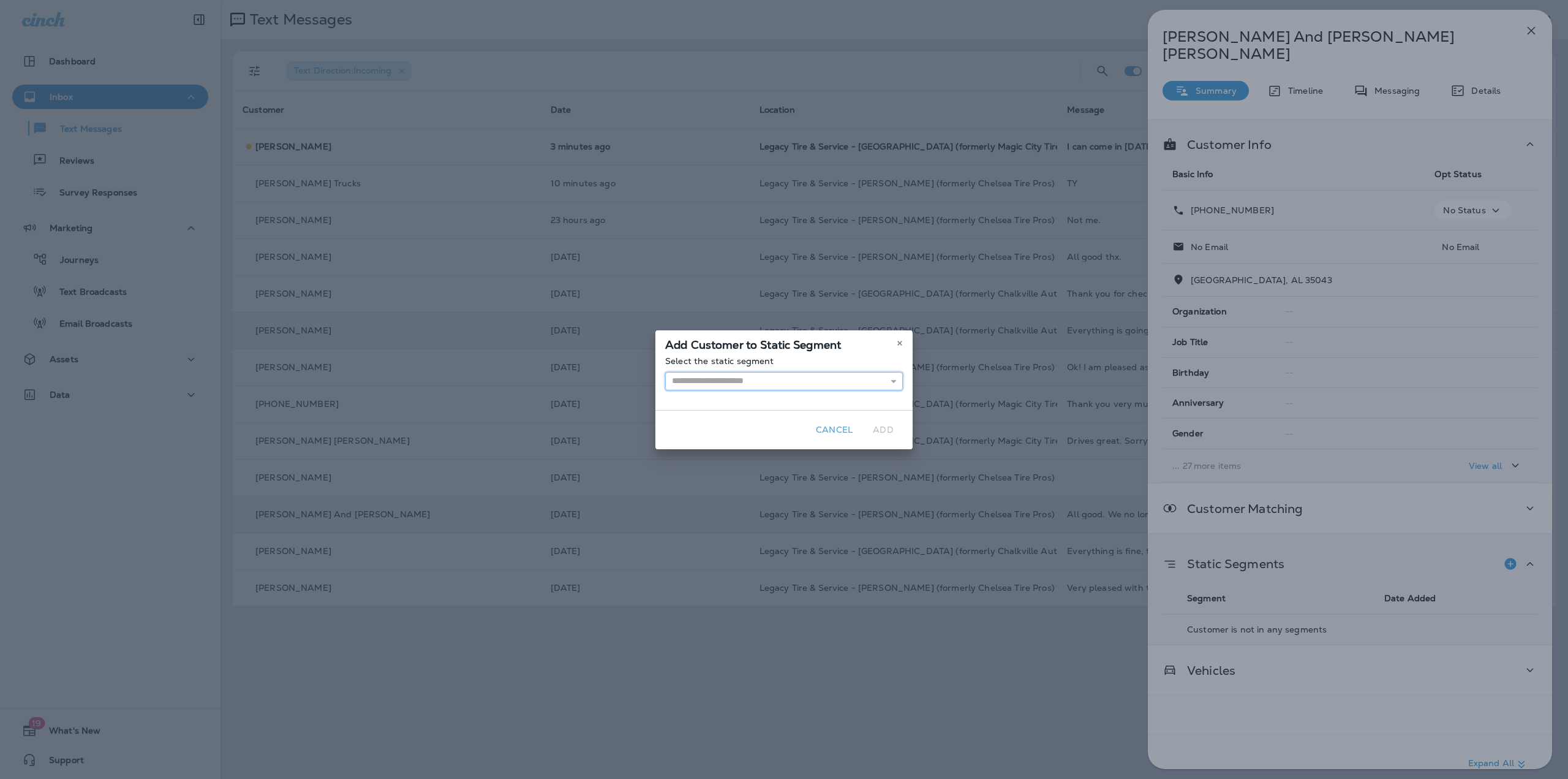
click at [736, 379] on input "text" at bounding box center [784, 381] width 238 height 19
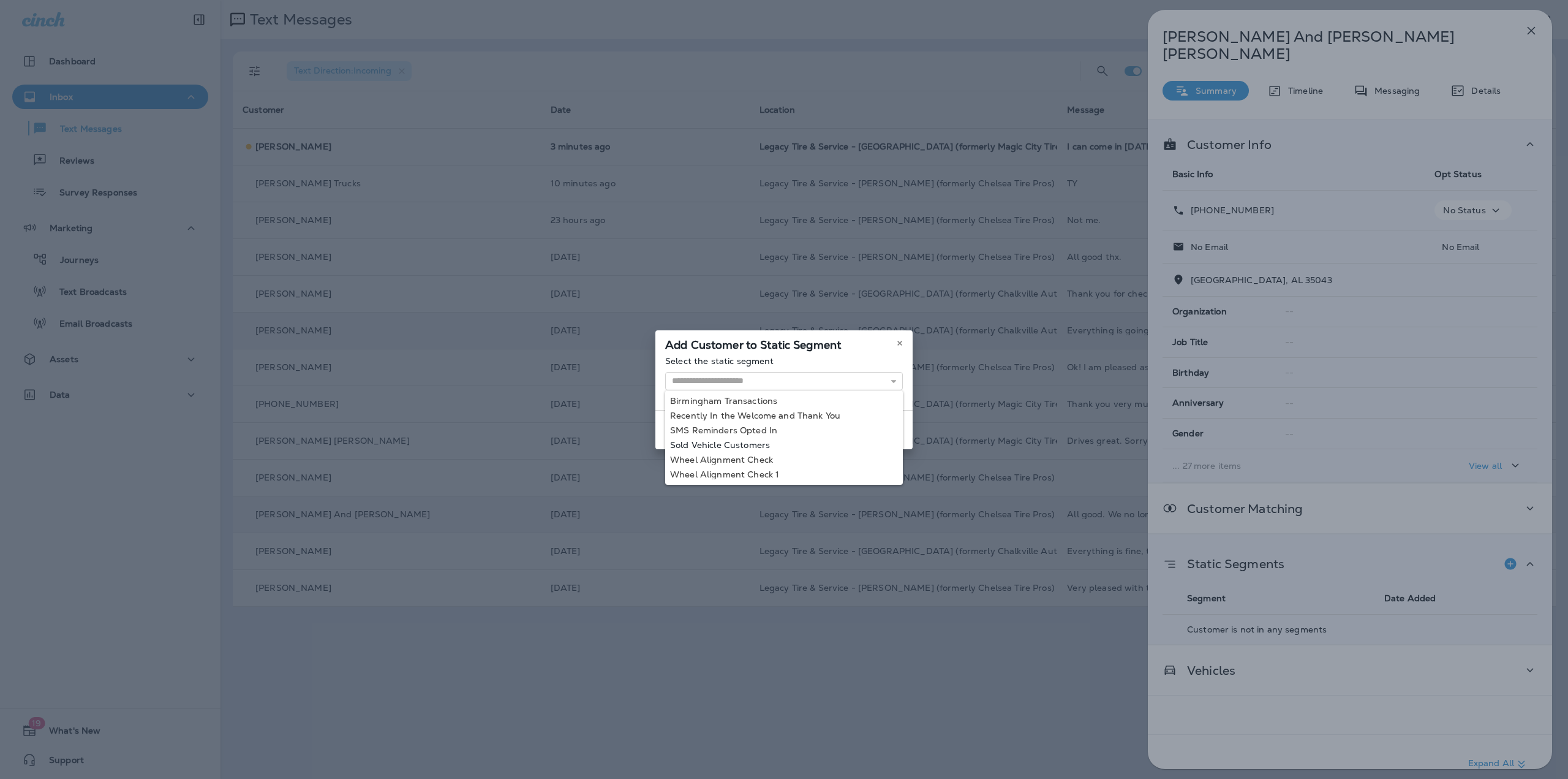
type input "**********"
click at [737, 446] on div "**********" at bounding box center [784, 390] width 258 height 119
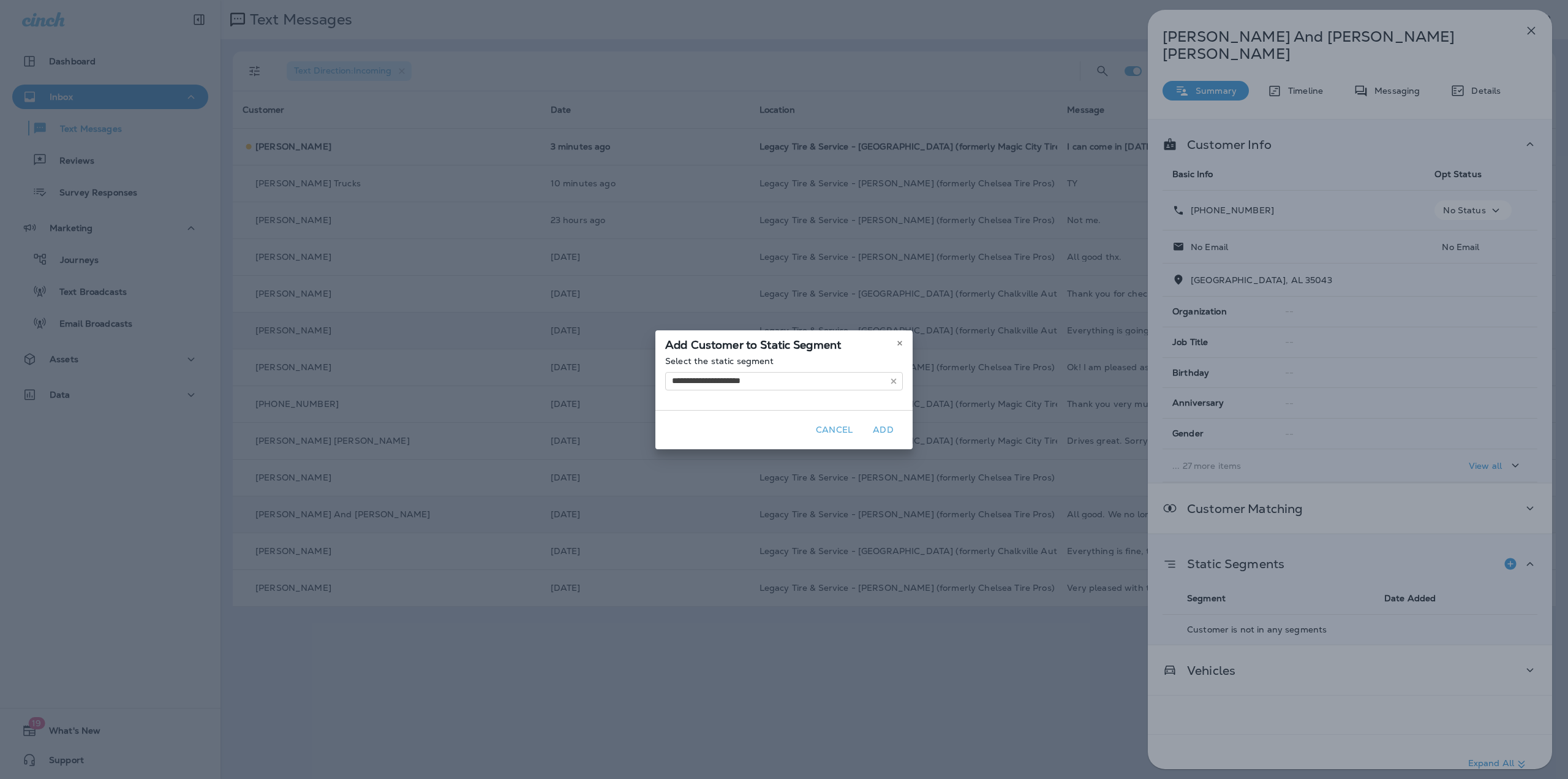
click at [873, 432] on button "Add" at bounding box center [883, 430] width 39 height 19
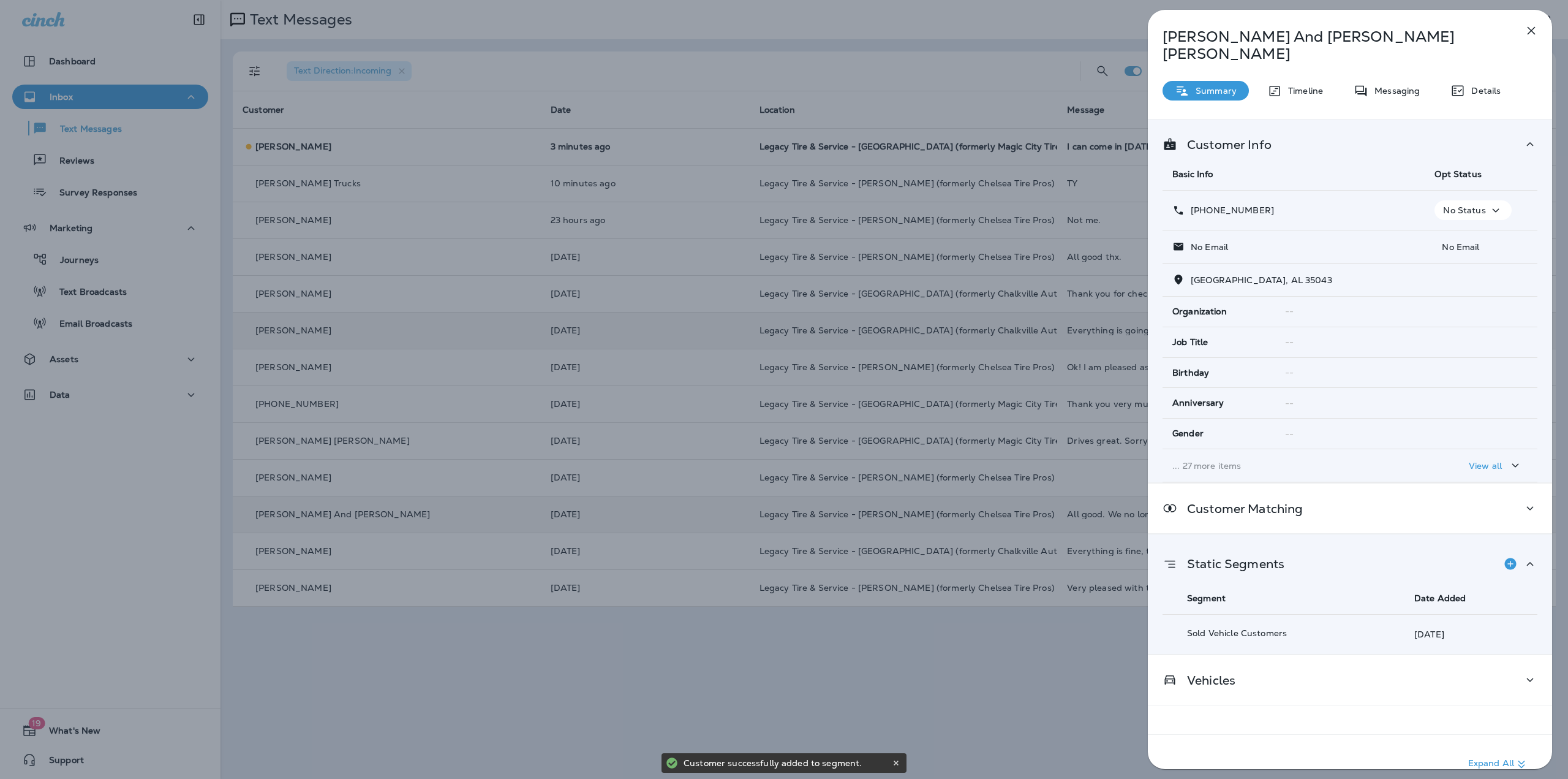
click at [1531, 25] on icon "button" at bounding box center [1531, 30] width 14 height 14
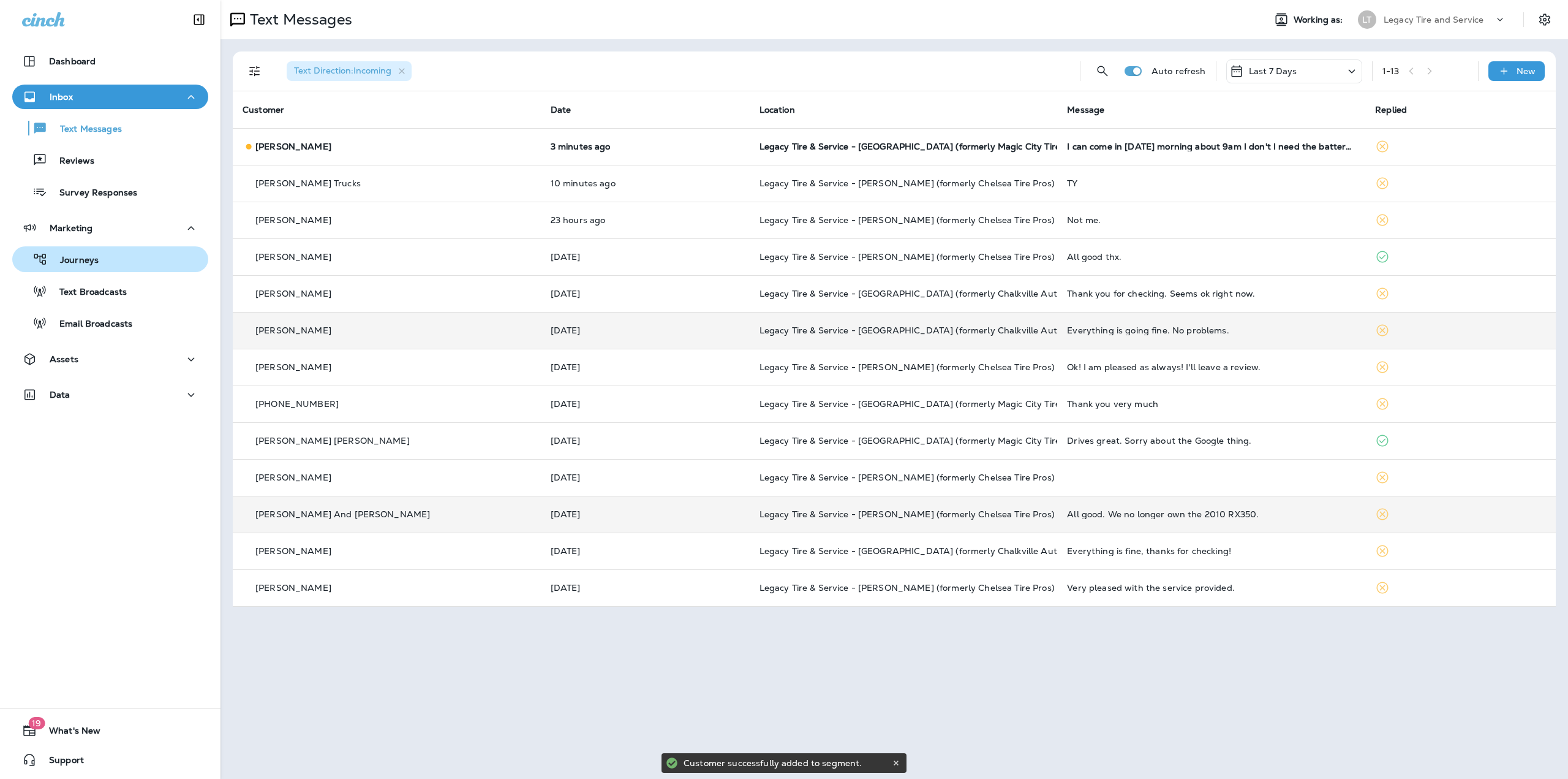
click at [80, 249] on button "Journeys" at bounding box center [110, 259] width 196 height 26
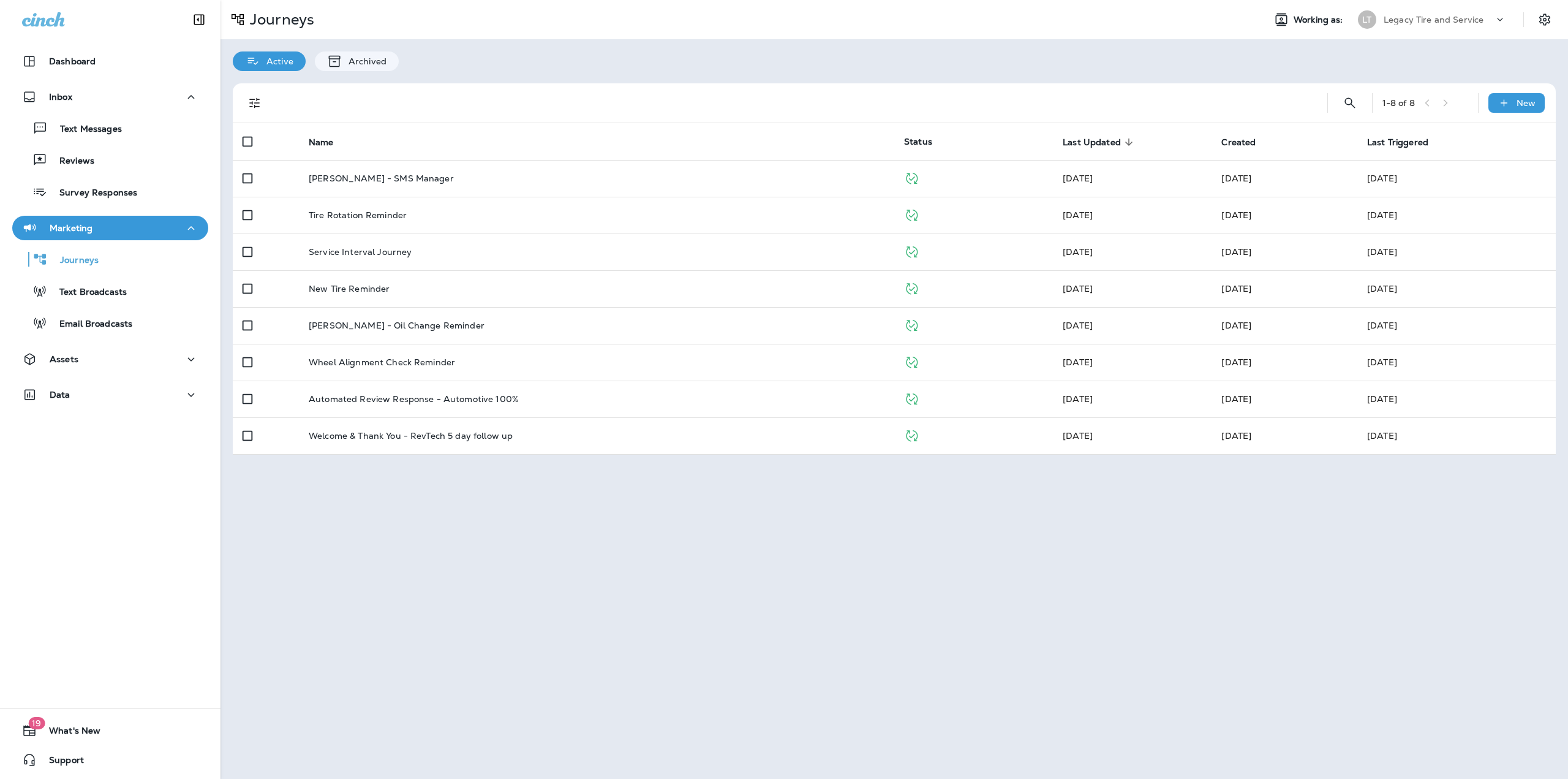
click at [1483, 19] on div "Legacy Tire and Service" at bounding box center [1439, 20] width 111 height 19
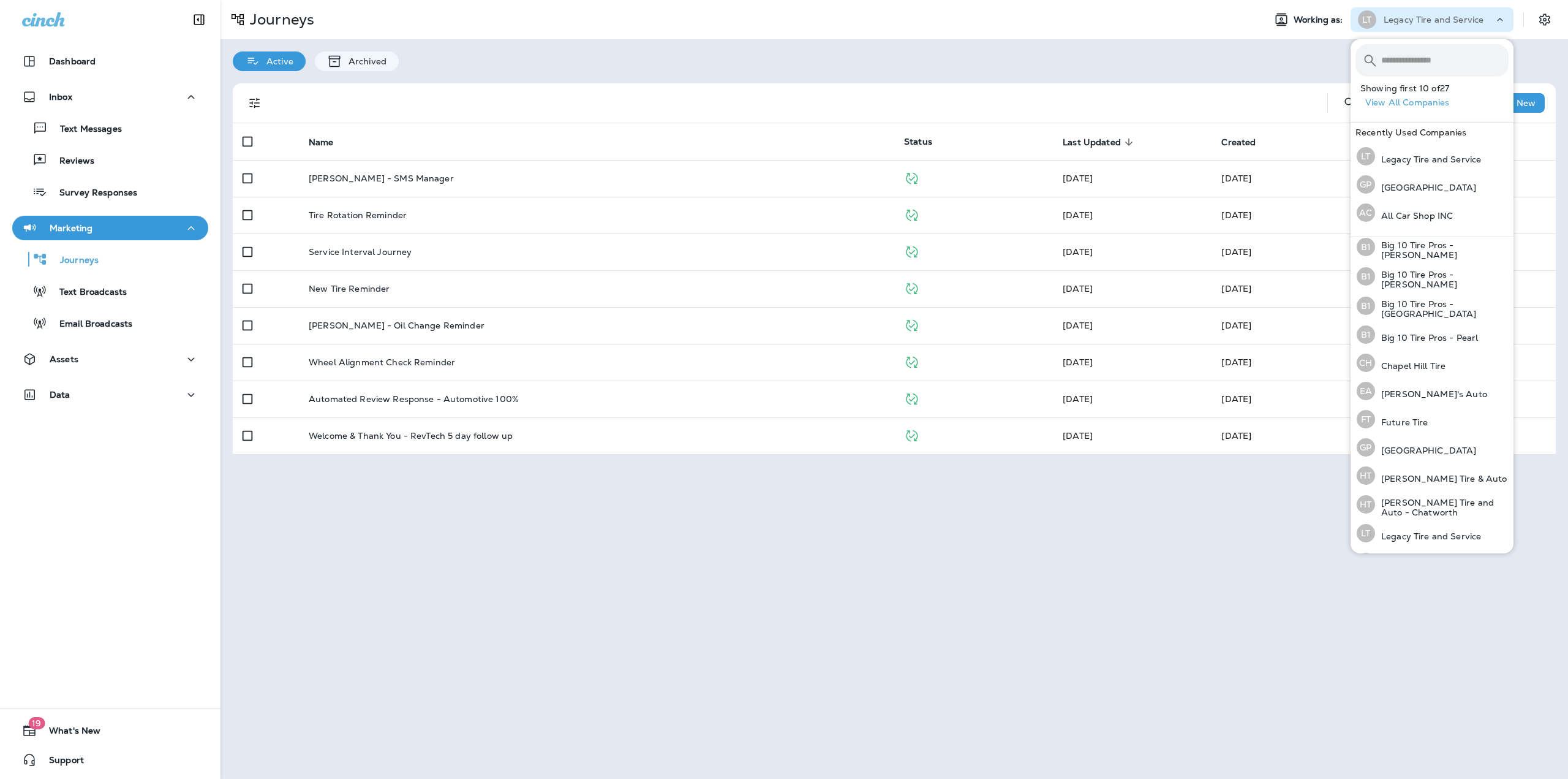
scroll to position [184, 0]
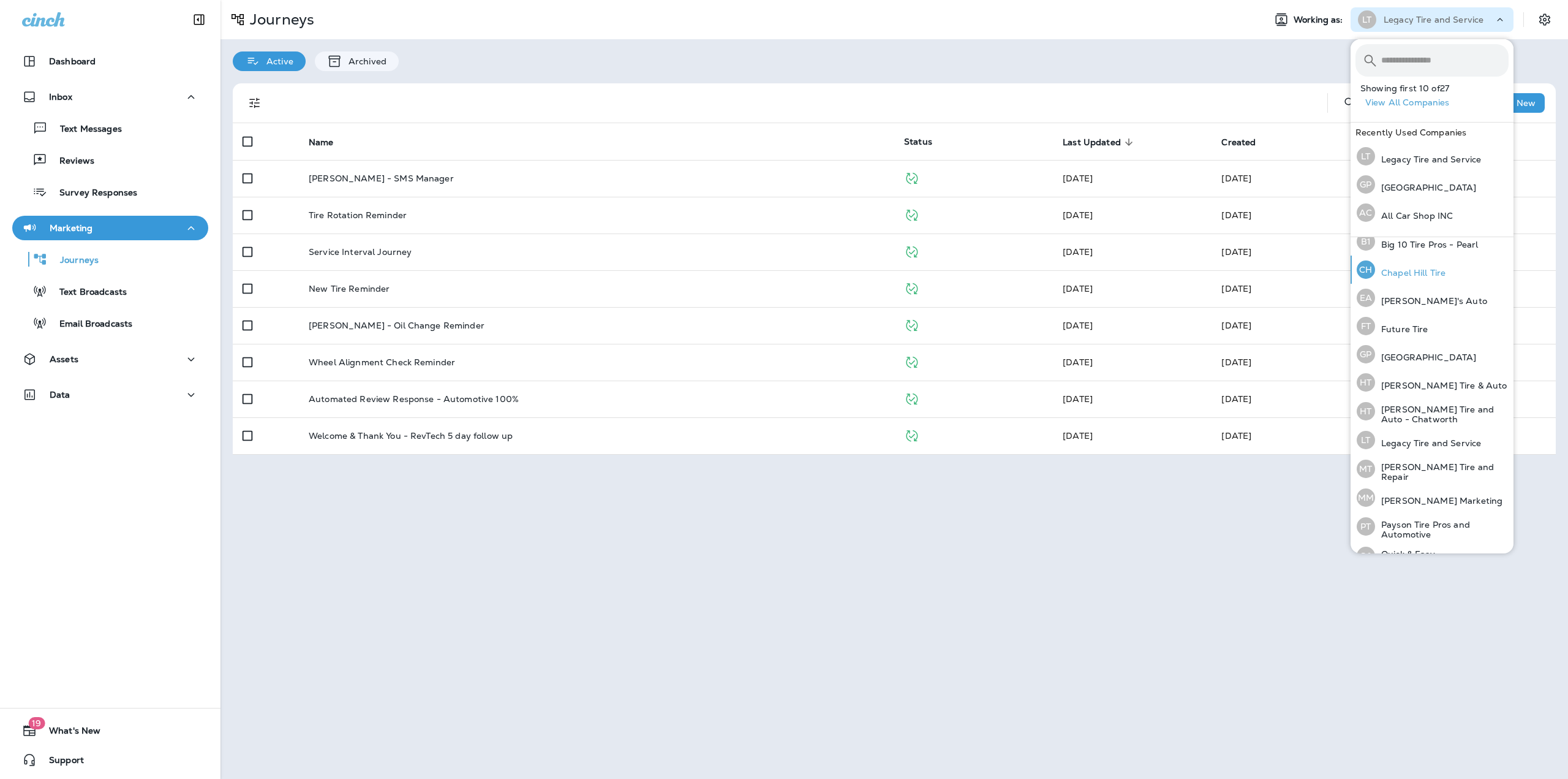
click at [1404, 262] on div "[GEOGRAPHIC_DATA] Tire" at bounding box center [1401, 269] width 98 height 28
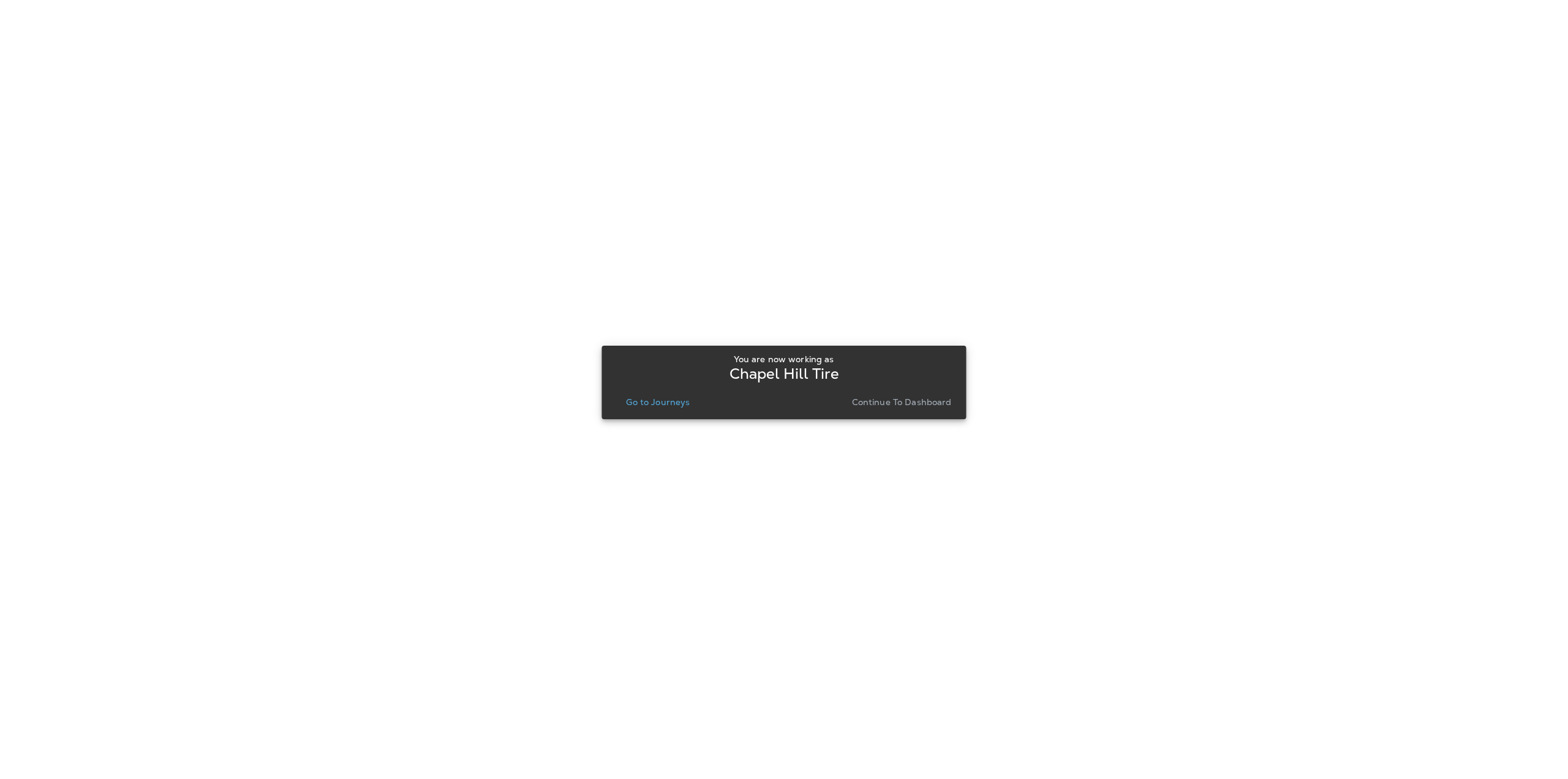
click at [654, 408] on button "Go to Journeys" at bounding box center [658, 402] width 73 height 17
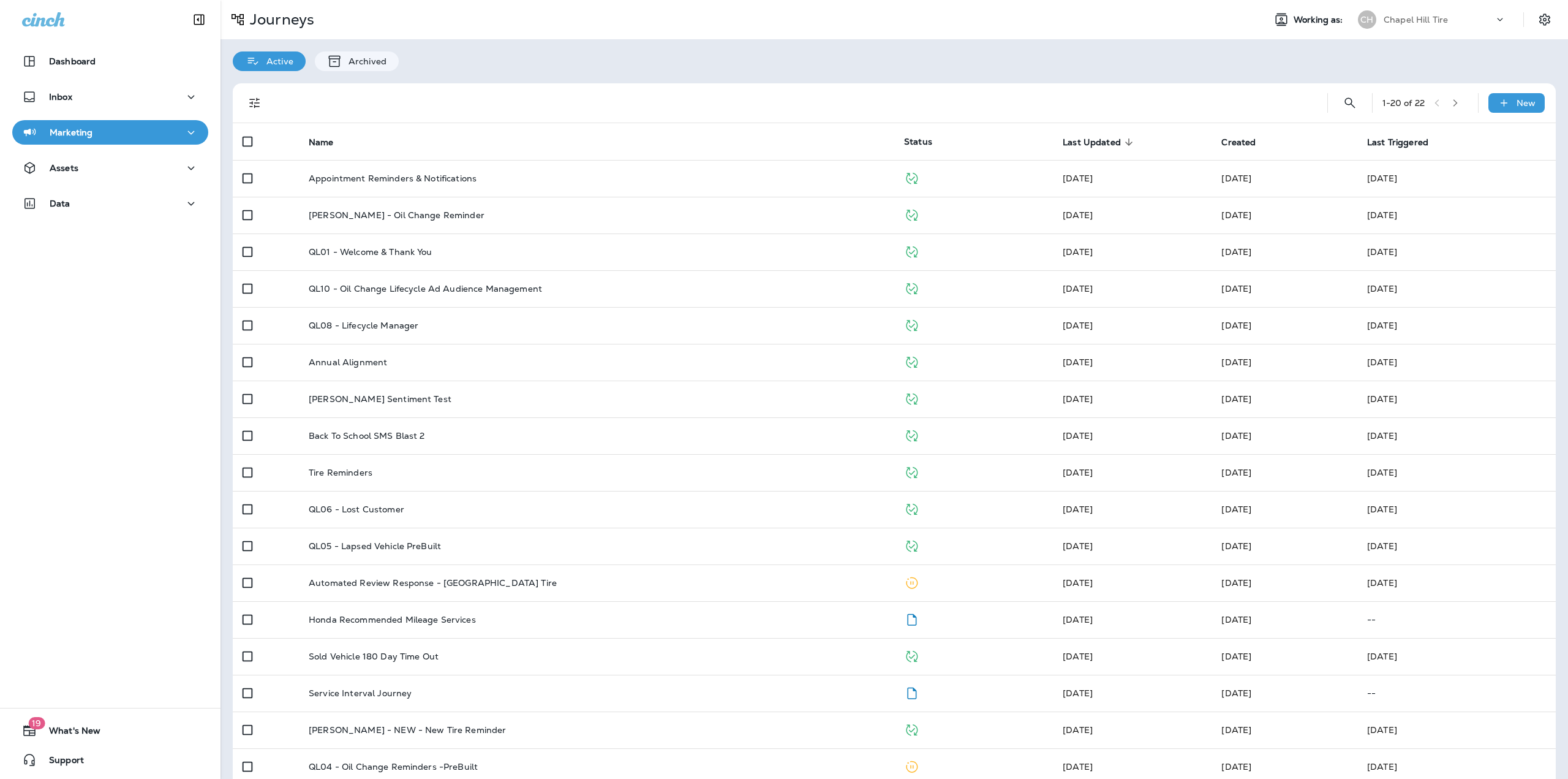
click at [1358, 98] on div "1 - 20 of 22 New" at bounding box center [896, 103] width 1308 height 39
click at [1344, 98] on icon "Search Journeys" at bounding box center [1350, 103] width 14 height 14
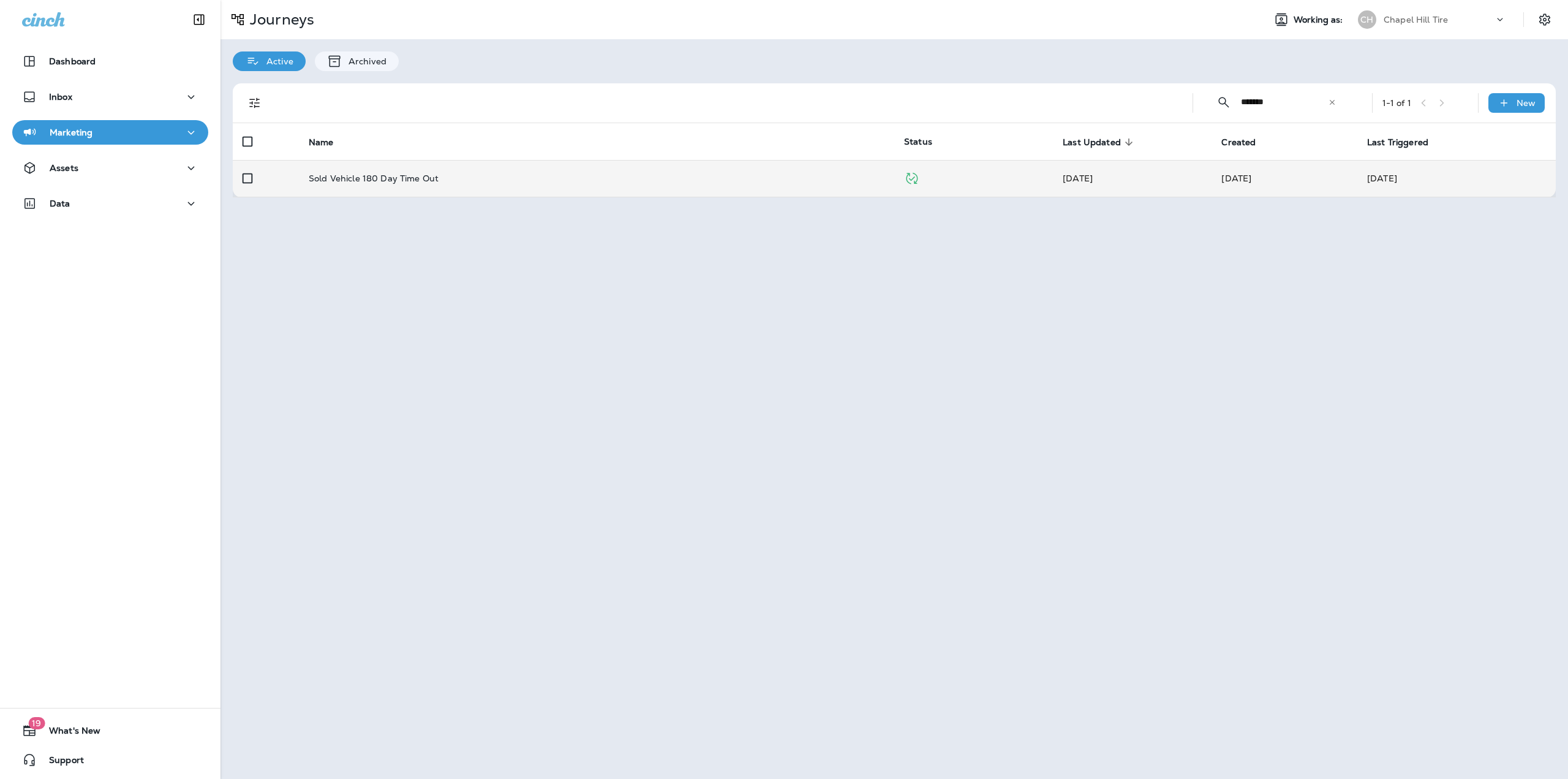
type input "*******"
click at [1054, 107] on div at bounding box center [1118, 103] width 128 height 25
click at [1059, 106] on icon "Duplicate" at bounding box center [1066, 103] width 14 height 14
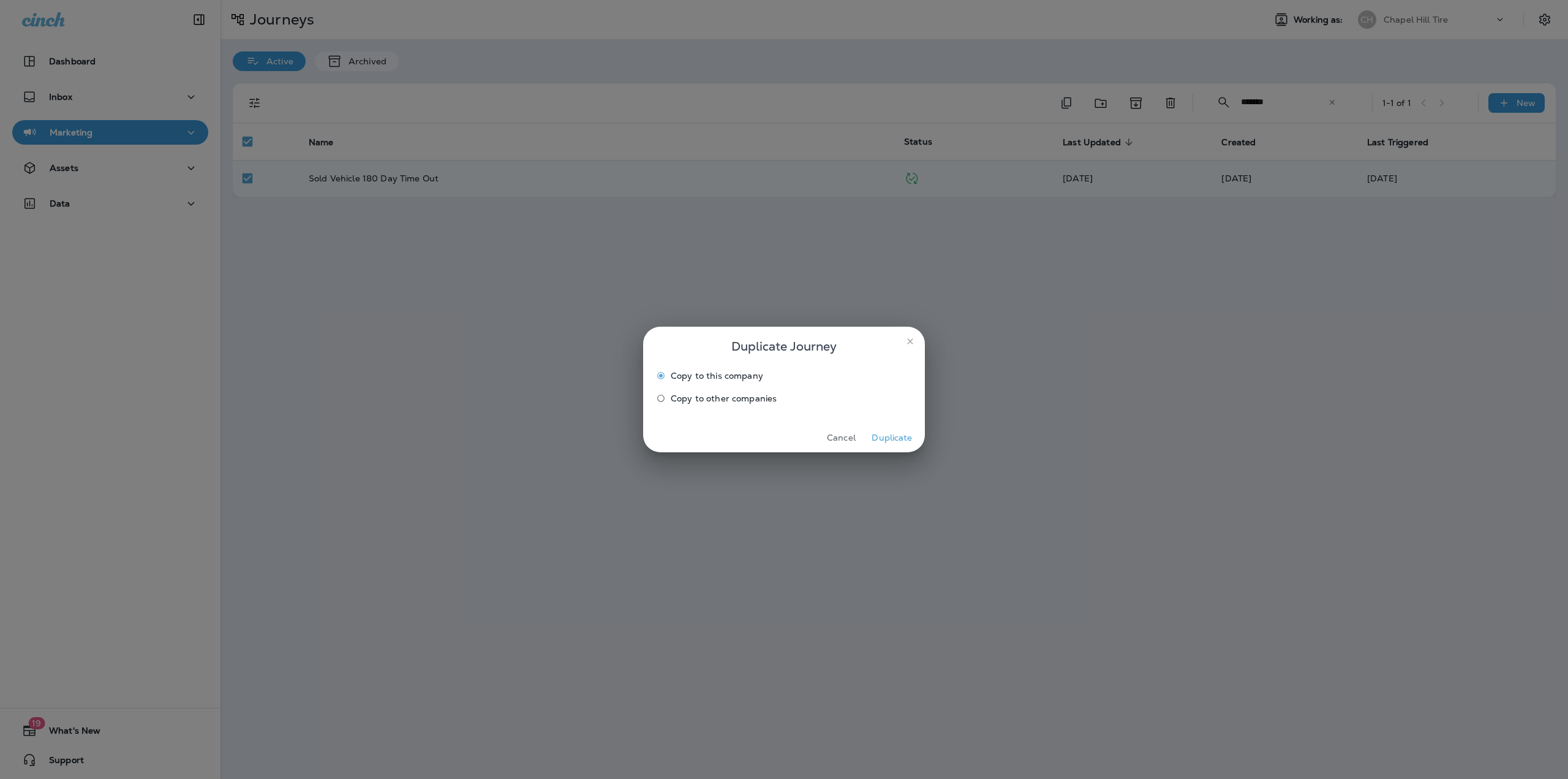
click at [892, 437] on button "Duplicate" at bounding box center [892, 438] width 46 height 19
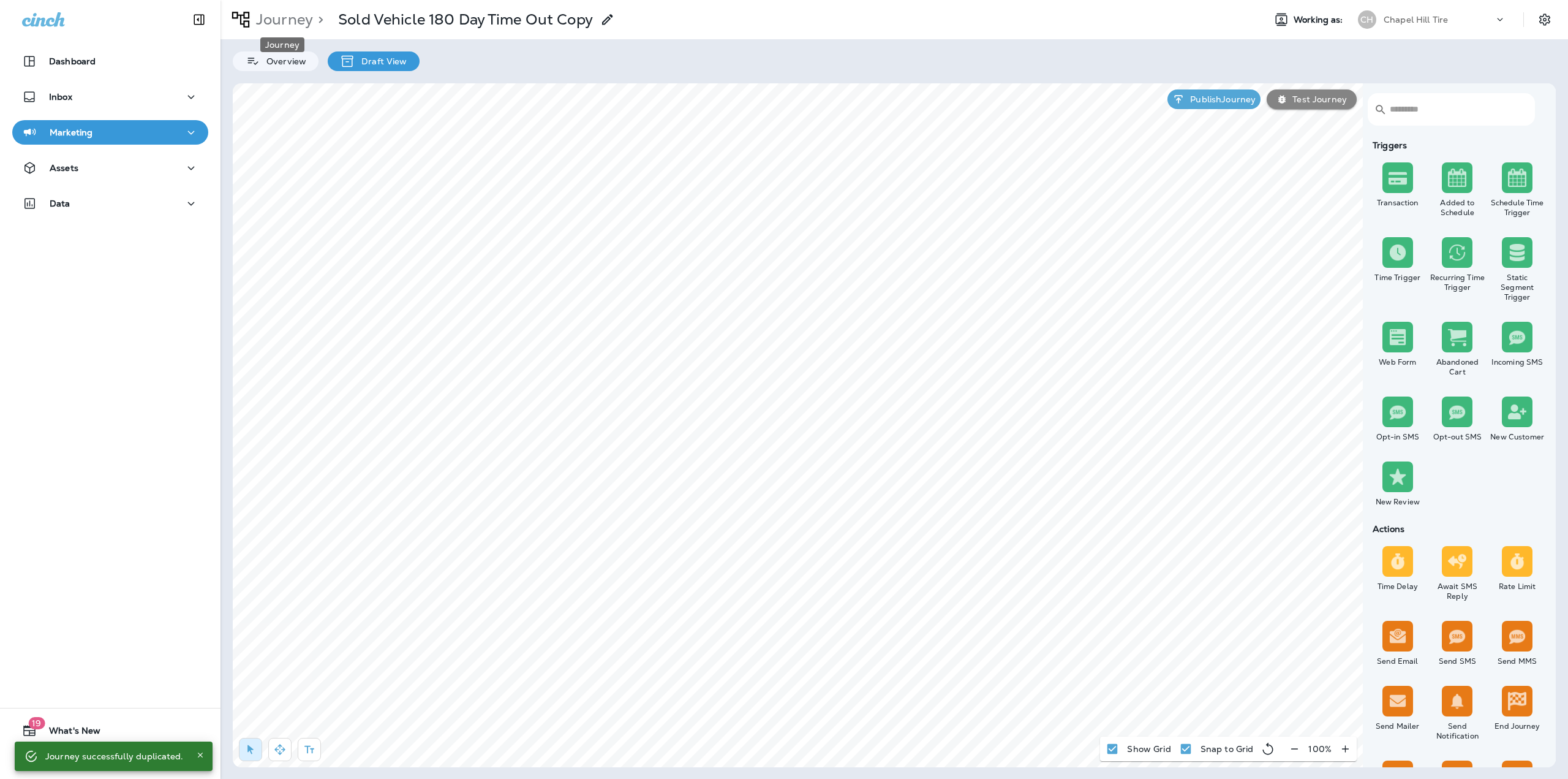
click at [303, 16] on p "Journey" at bounding box center [282, 20] width 62 height 19
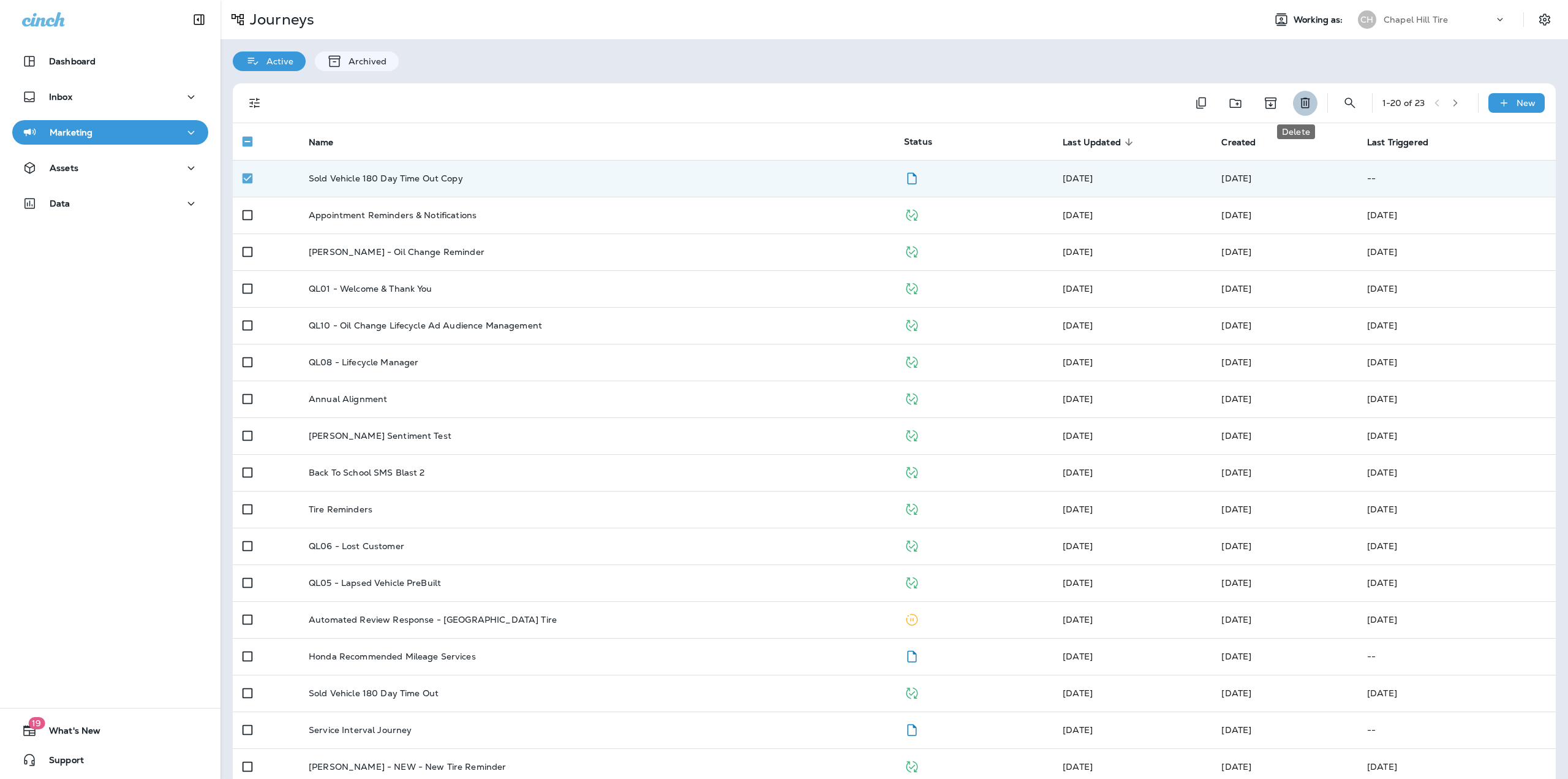
click at [1300, 101] on icon "Delete" at bounding box center [1305, 103] width 9 height 11
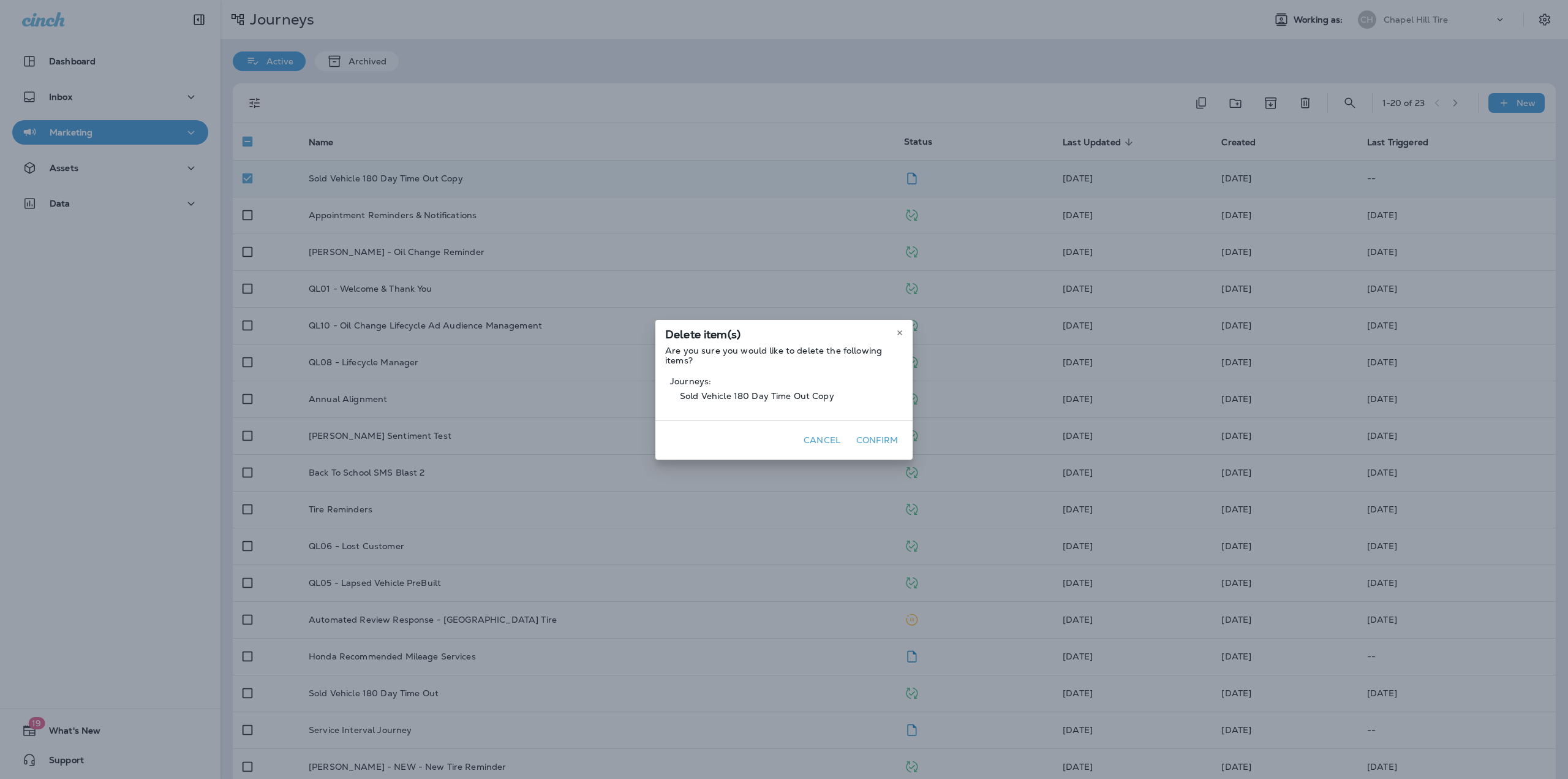
click at [889, 438] on button "Confirm" at bounding box center [878, 440] width 52 height 19
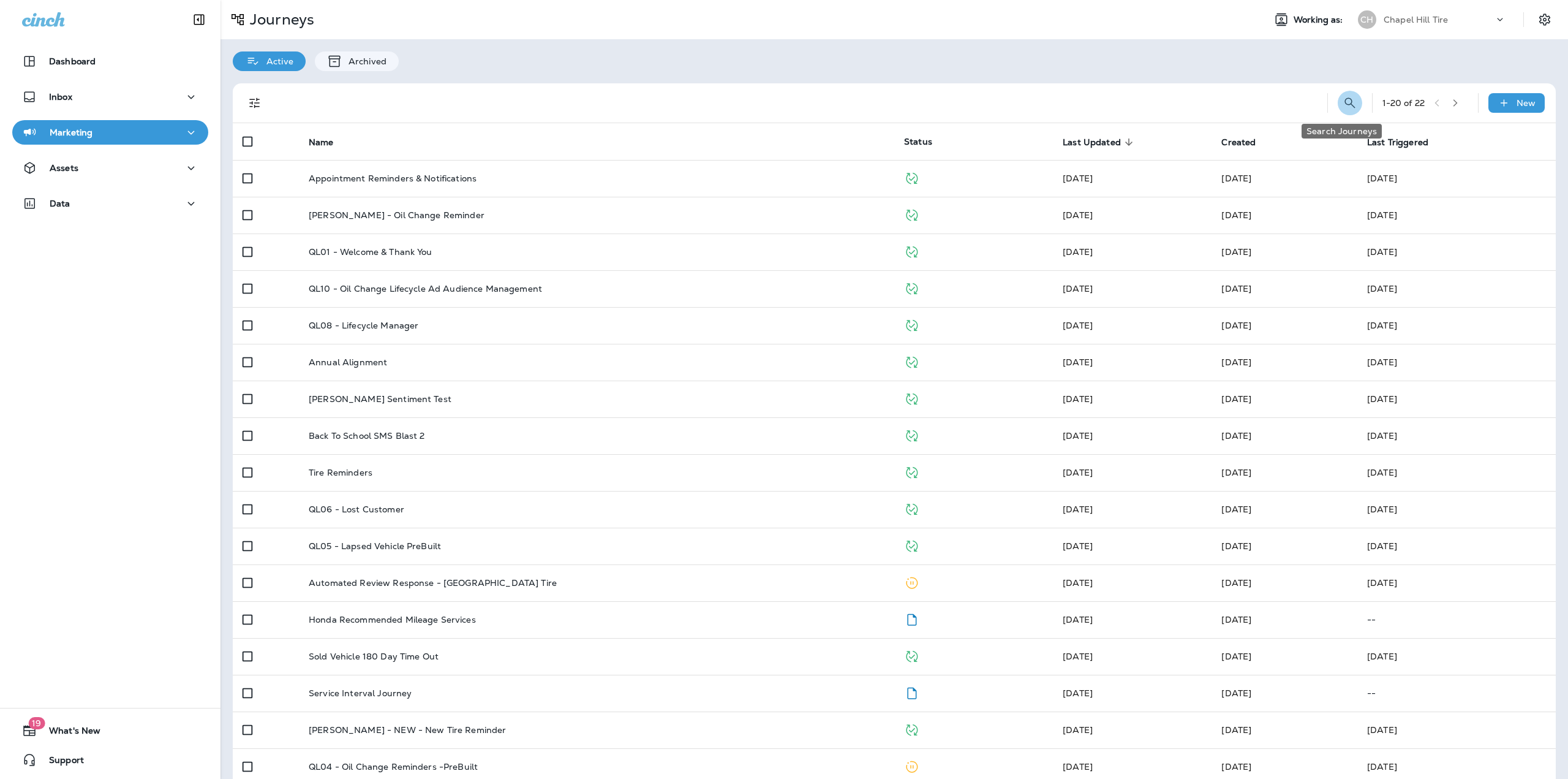
click at [1338, 103] on button "Search Journeys" at bounding box center [1350, 103] width 24 height 24
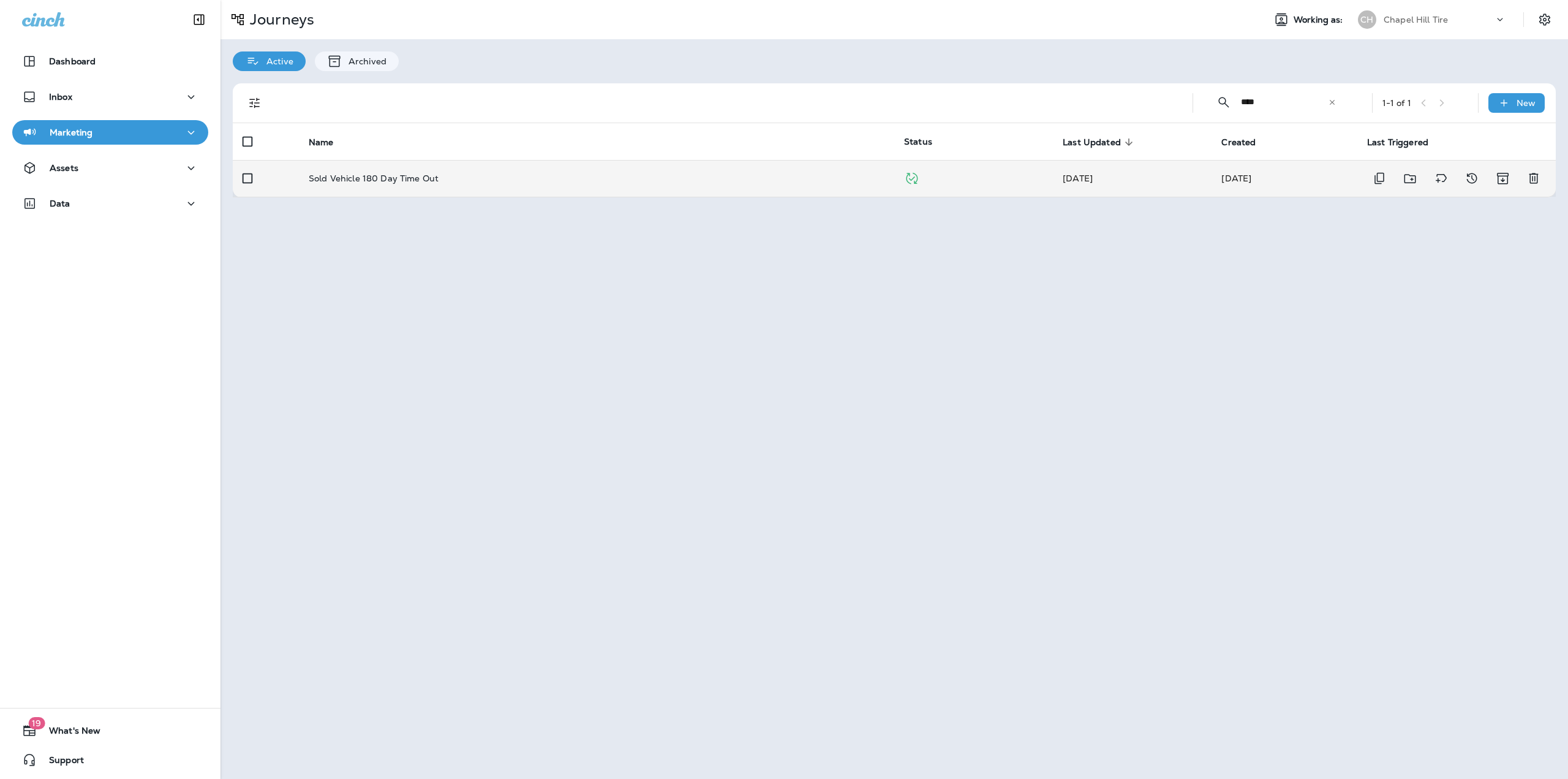
type input "****"
click at [1059, 103] on icon "Duplicate" at bounding box center [1066, 103] width 14 height 14
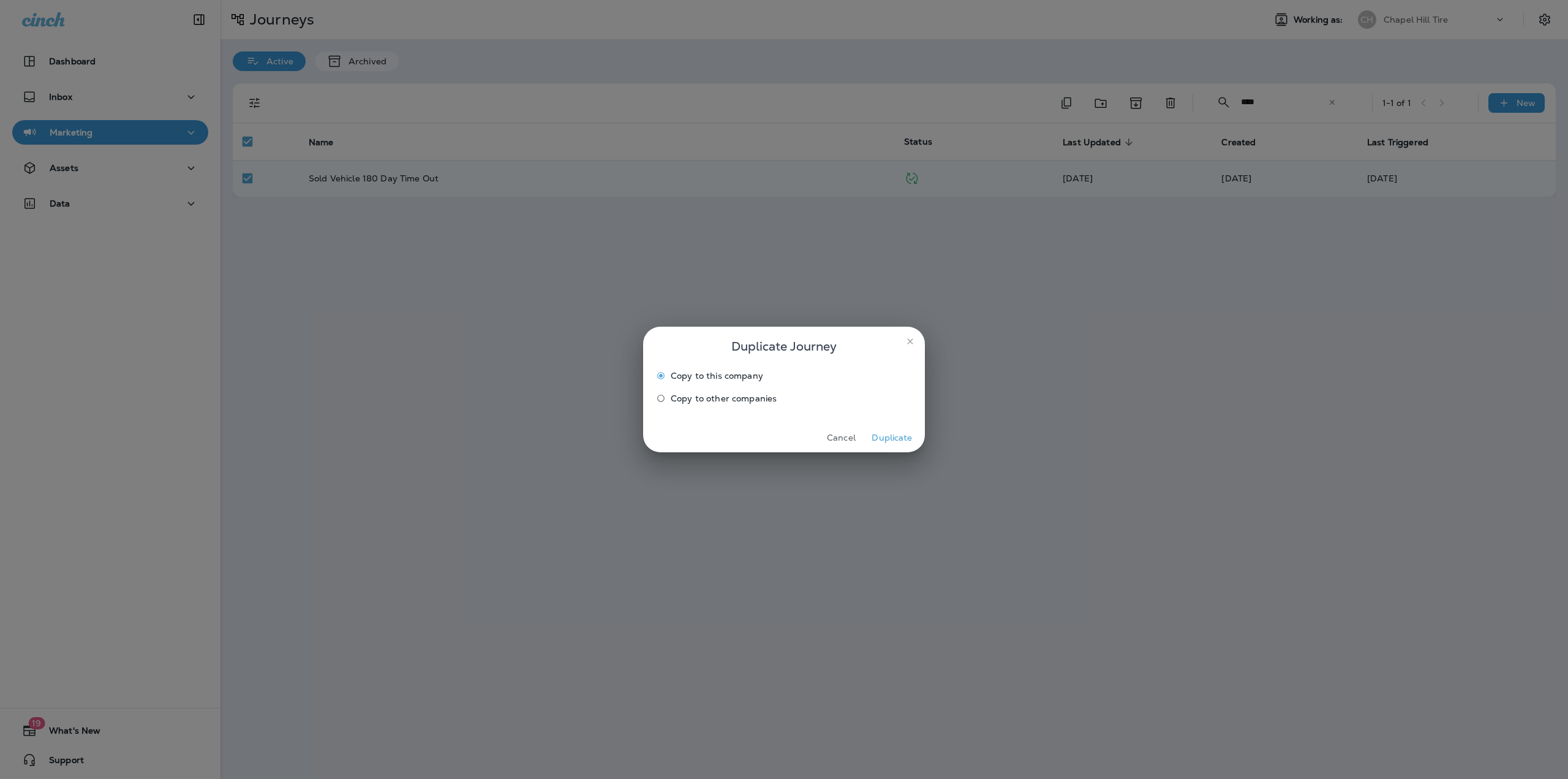
click at [704, 404] on label "Copy to other companies" at bounding box center [775, 398] width 249 height 19
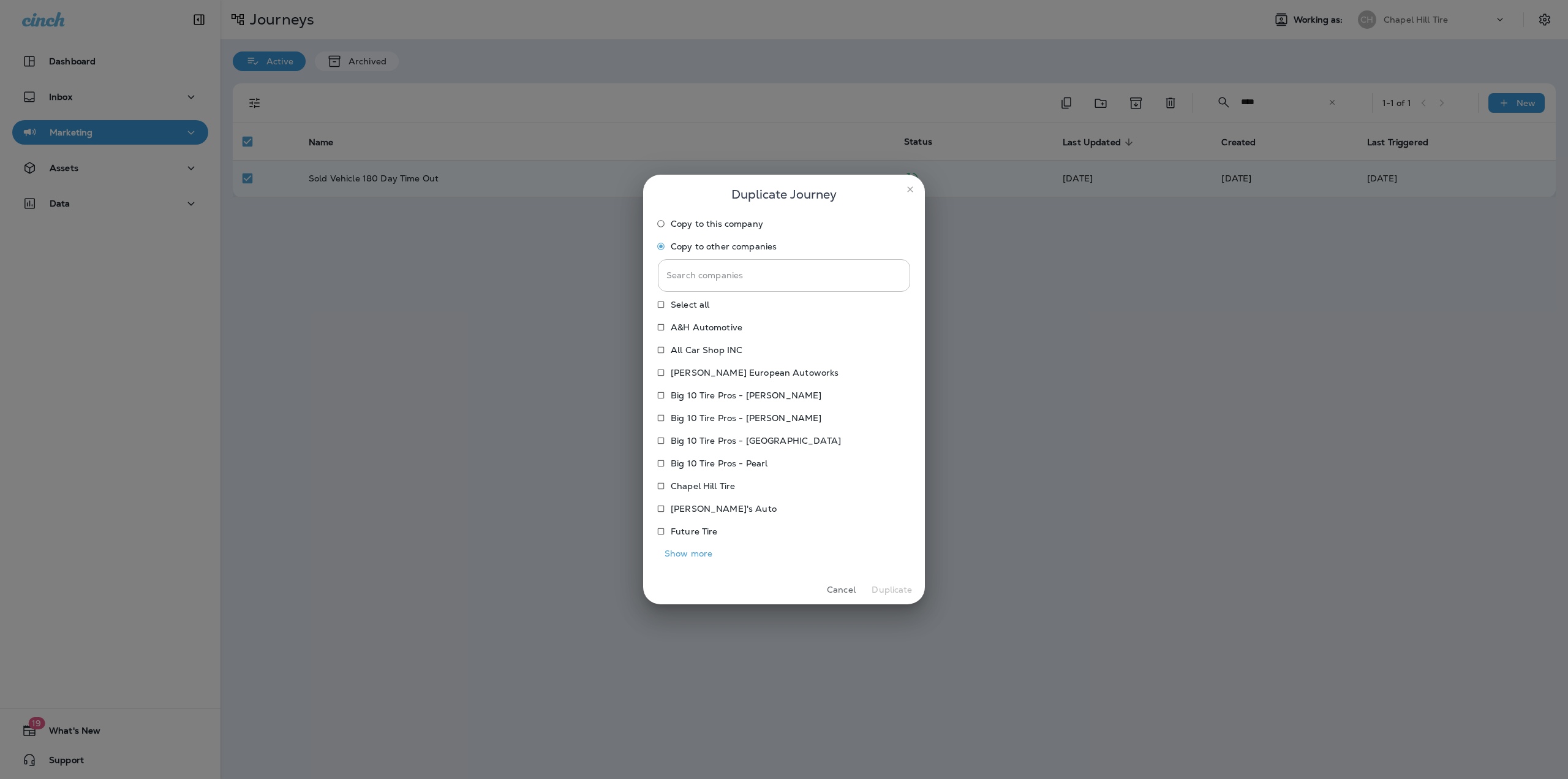
click at [680, 555] on button "Show more" at bounding box center [688, 554] width 61 height 19
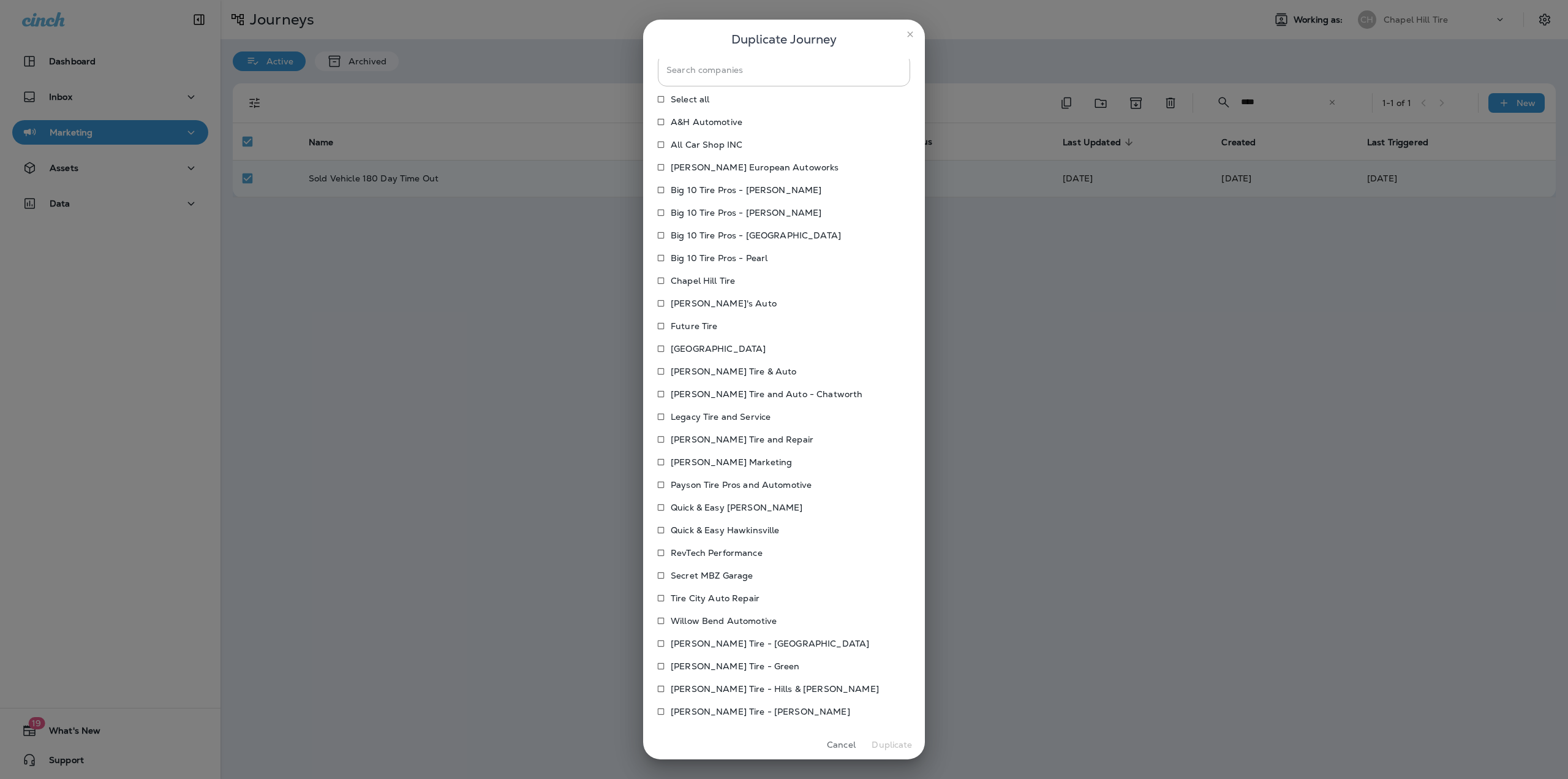
scroll to position [57, 0]
click at [698, 411] on p "Legacy Tire and Service" at bounding box center [720, 411] width 100 height 10
click at [890, 737] on button "Duplicate" at bounding box center [892, 745] width 46 height 19
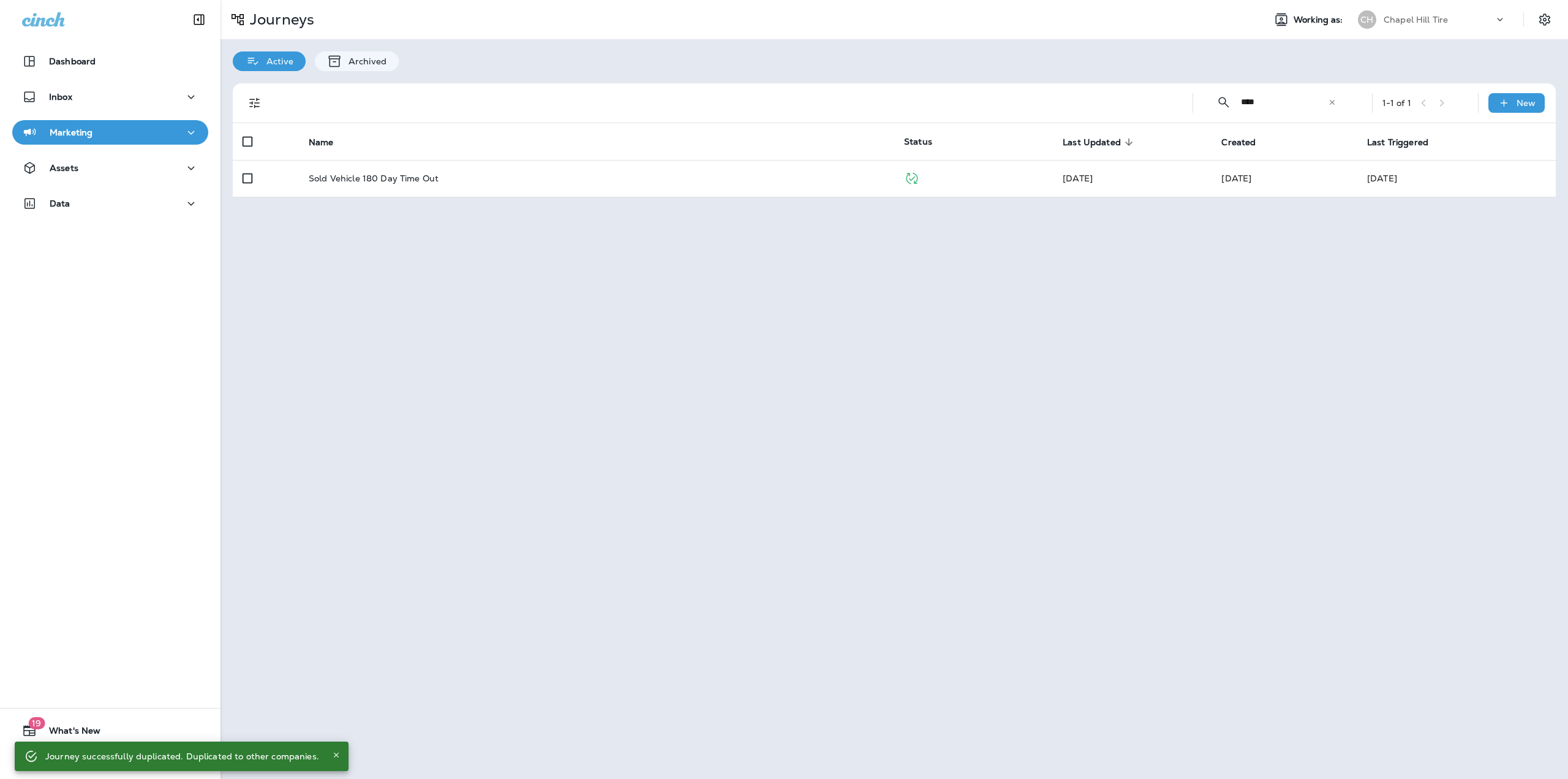
click at [1449, 15] on div "Chapel Hill Tire" at bounding box center [1439, 20] width 111 height 19
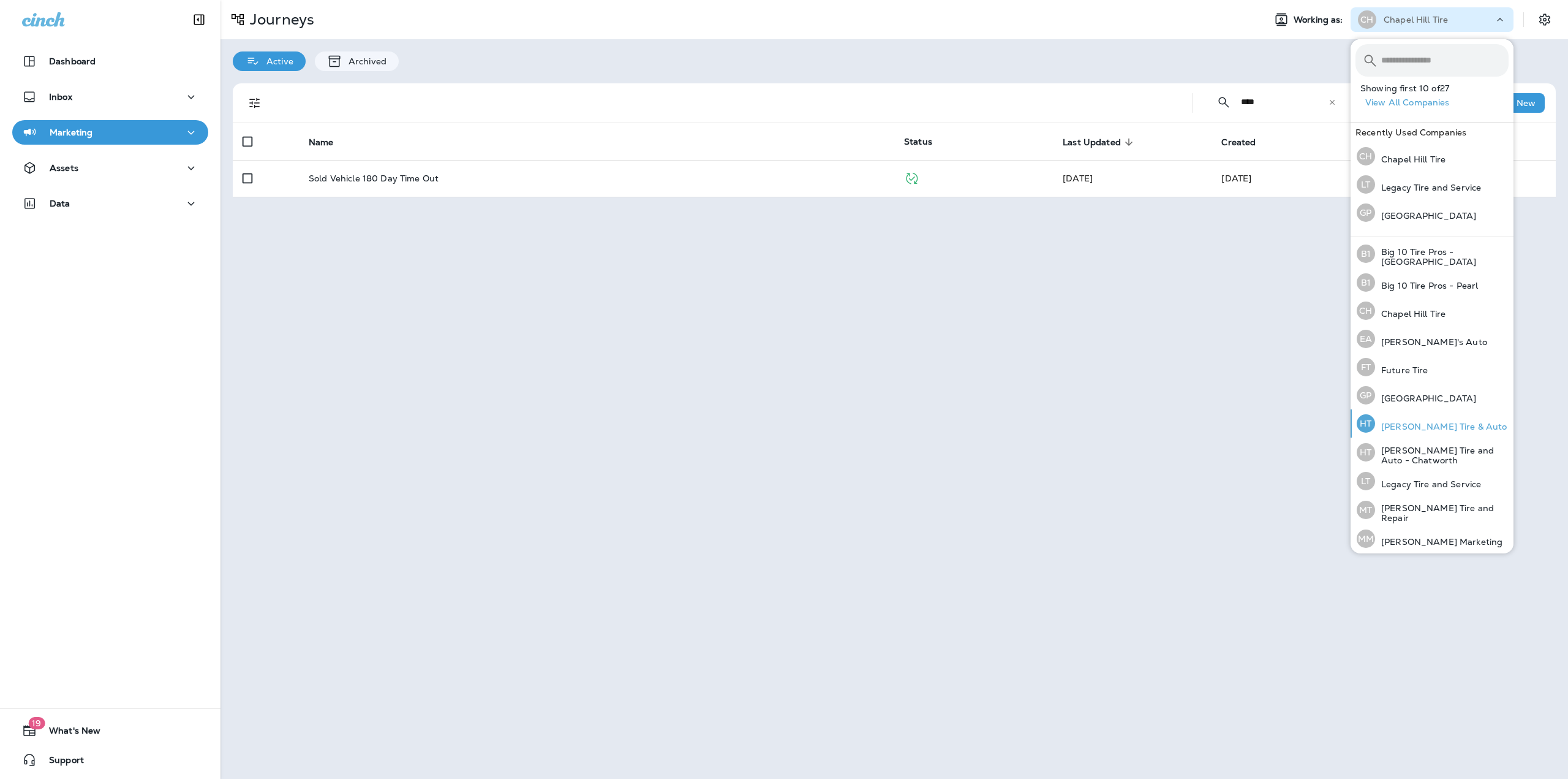
scroll to position [184, 0]
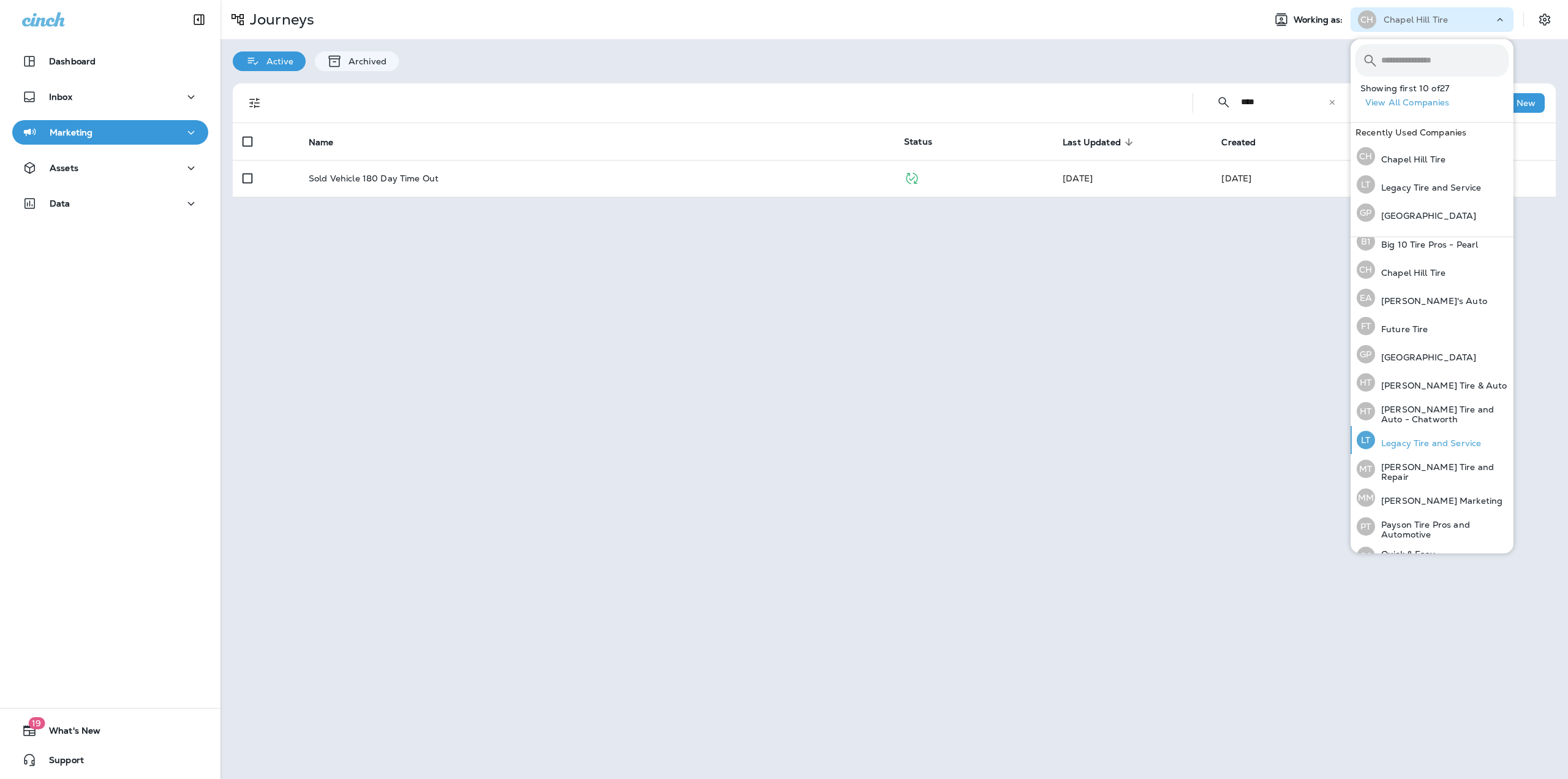
click at [1416, 438] on p "Legacy Tire and Service" at bounding box center [1428, 443] width 106 height 10
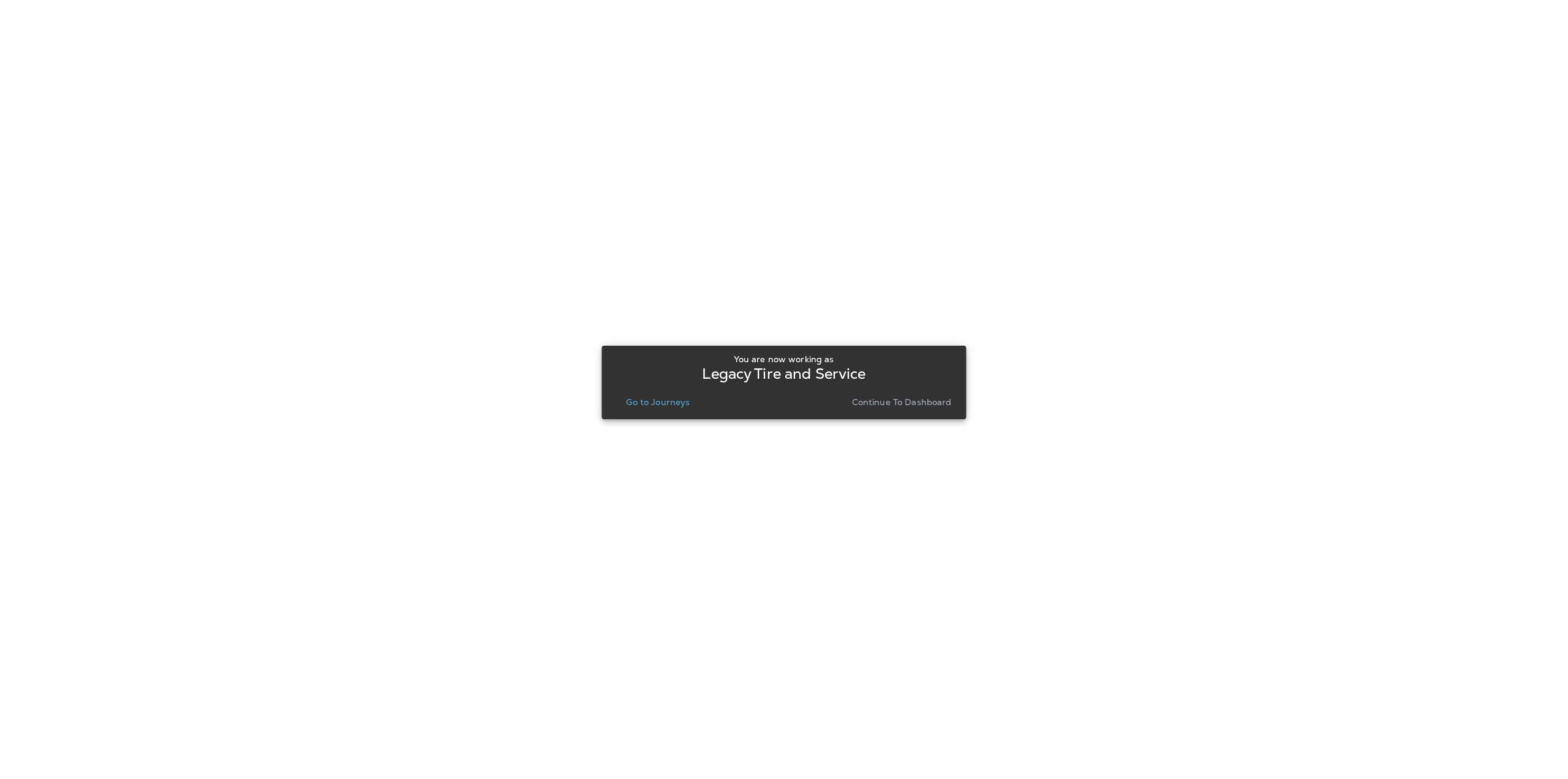
click at [665, 396] on button "Go to Journeys" at bounding box center [658, 402] width 73 height 17
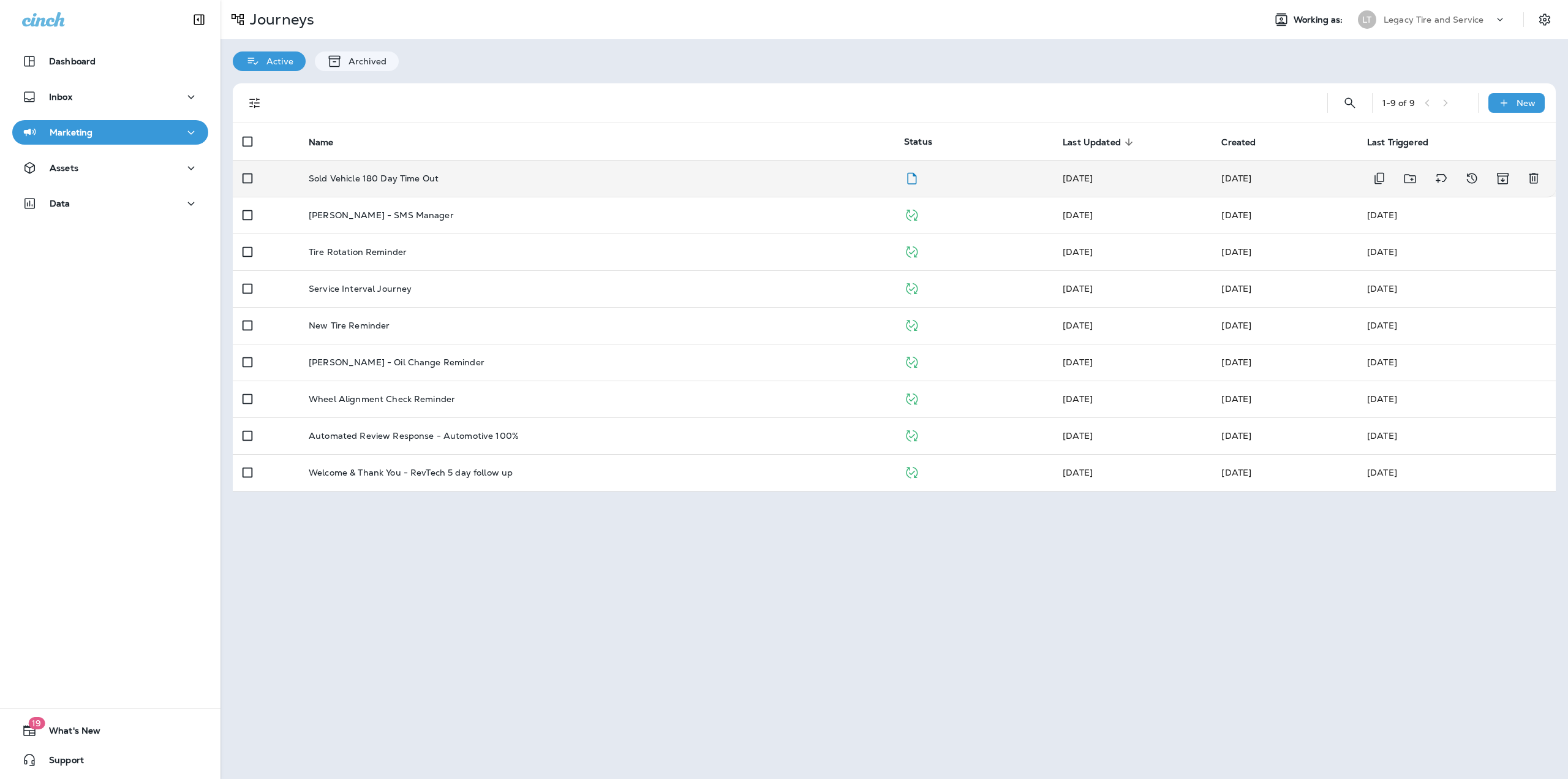
click at [324, 185] on td "Sold Vehicle 180 Day Time Out" at bounding box center [597, 178] width 596 height 37
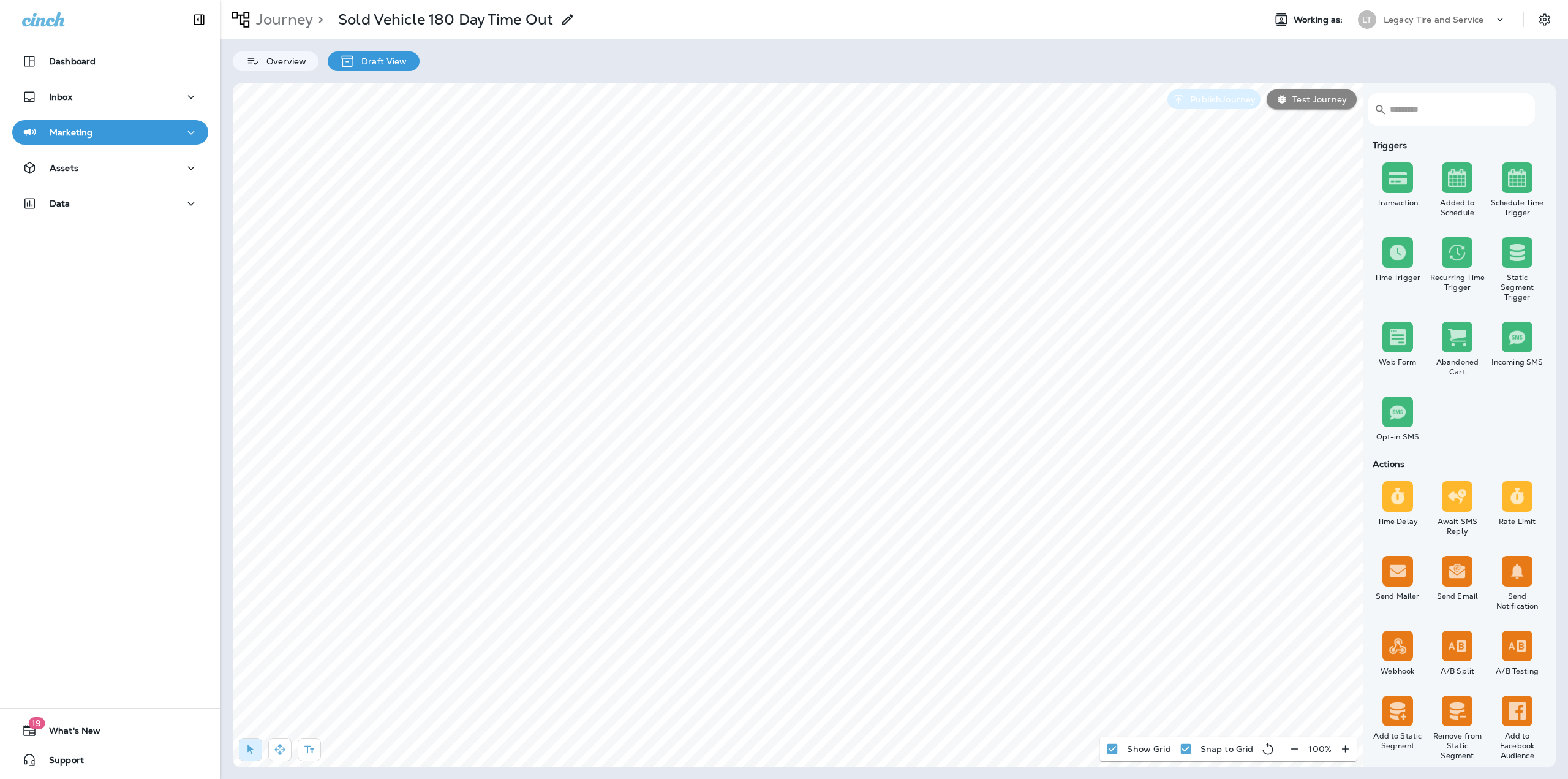
click at [1221, 103] on p "Publish Journey" at bounding box center [1221, 99] width 70 height 10
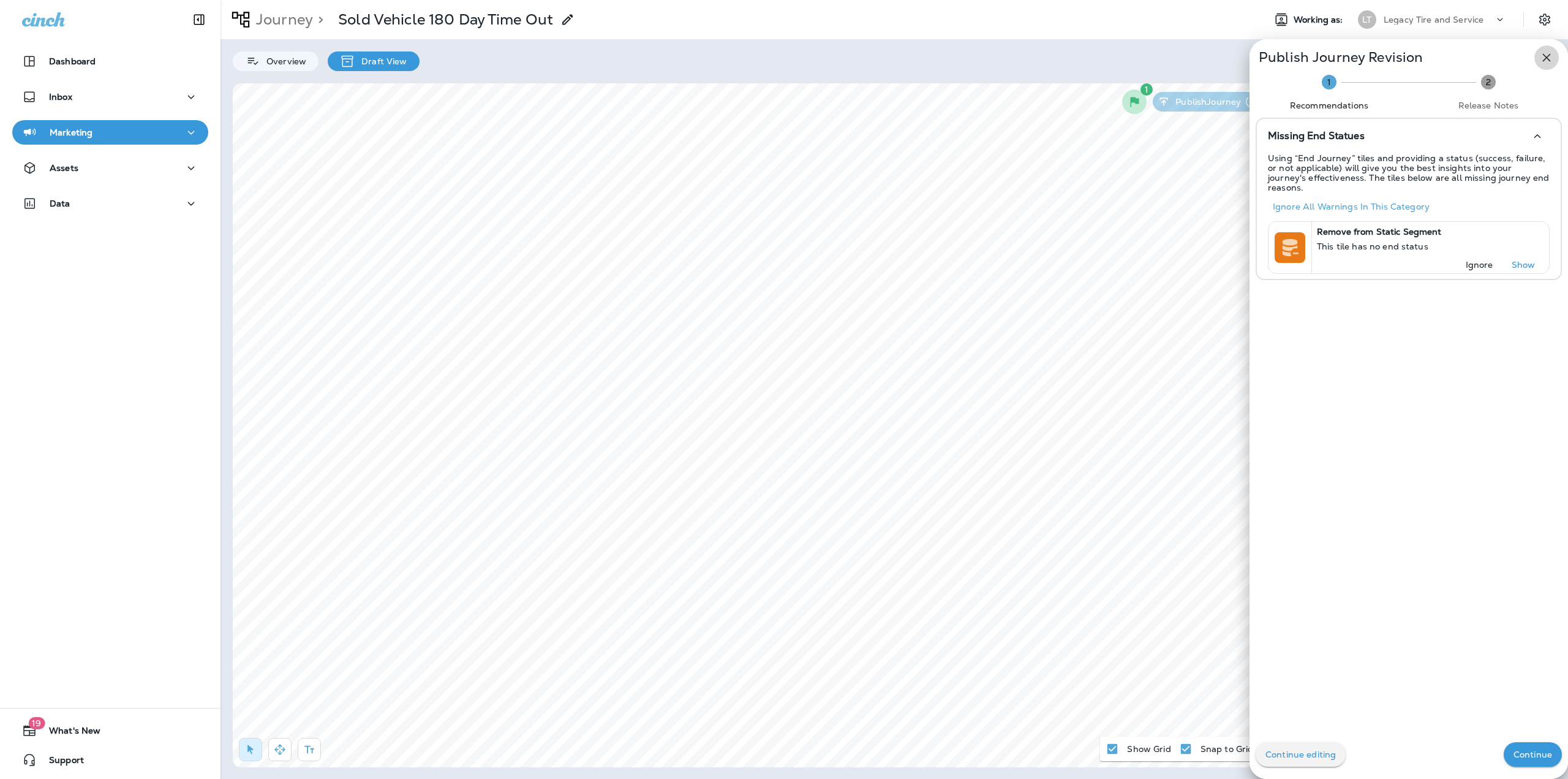
click at [1540, 59] on icon "button" at bounding box center [1546, 57] width 14 height 14
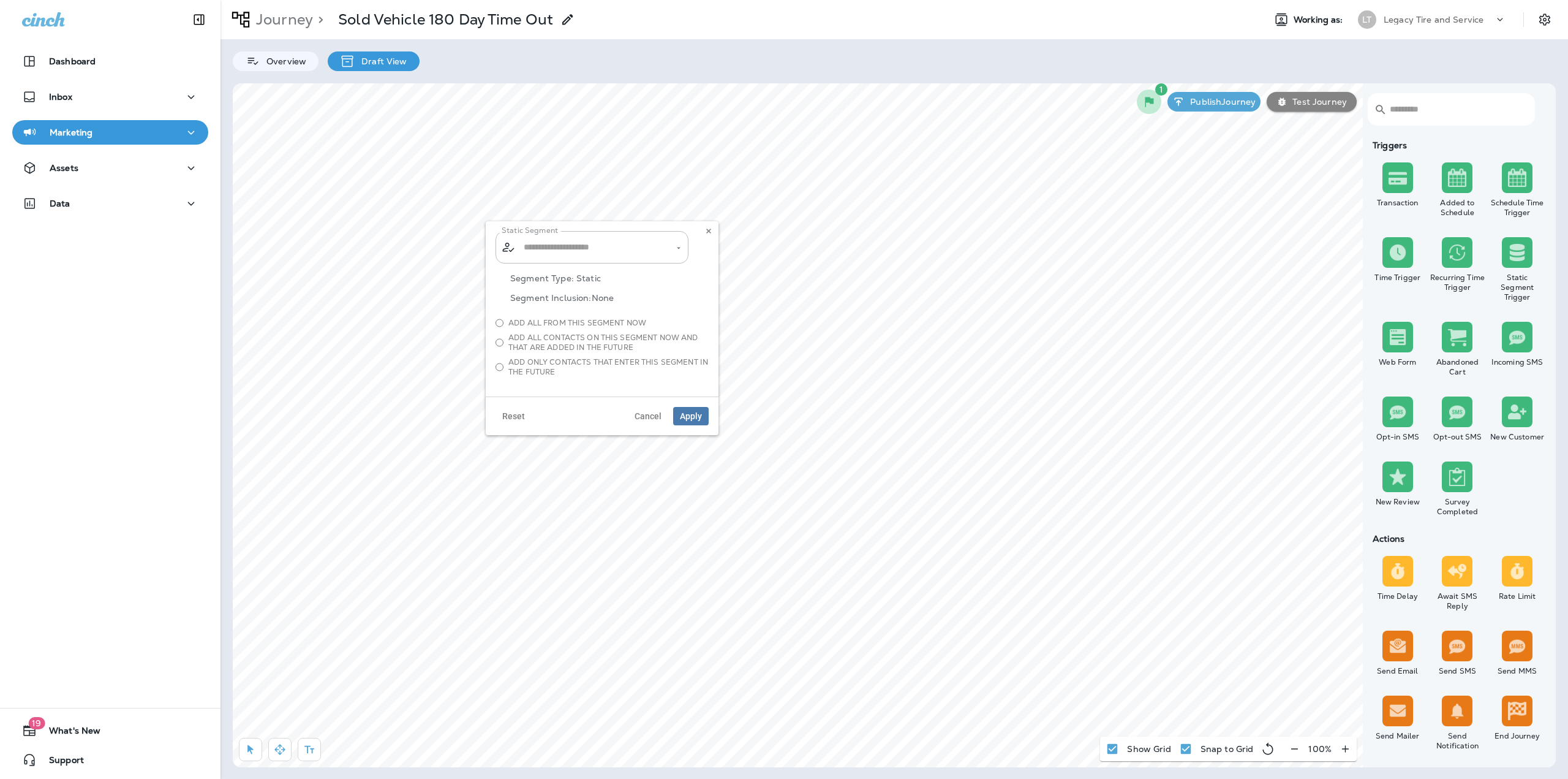
type input "**********"
click at [526, 342] on span "Add all contacts on this segment now and that are added in the future" at bounding box center [609, 342] width 200 height 19
click at [689, 412] on span "Apply" at bounding box center [691, 416] width 22 height 9
click at [1237, 98] on p "Publish Journey" at bounding box center [1221, 102] width 70 height 10
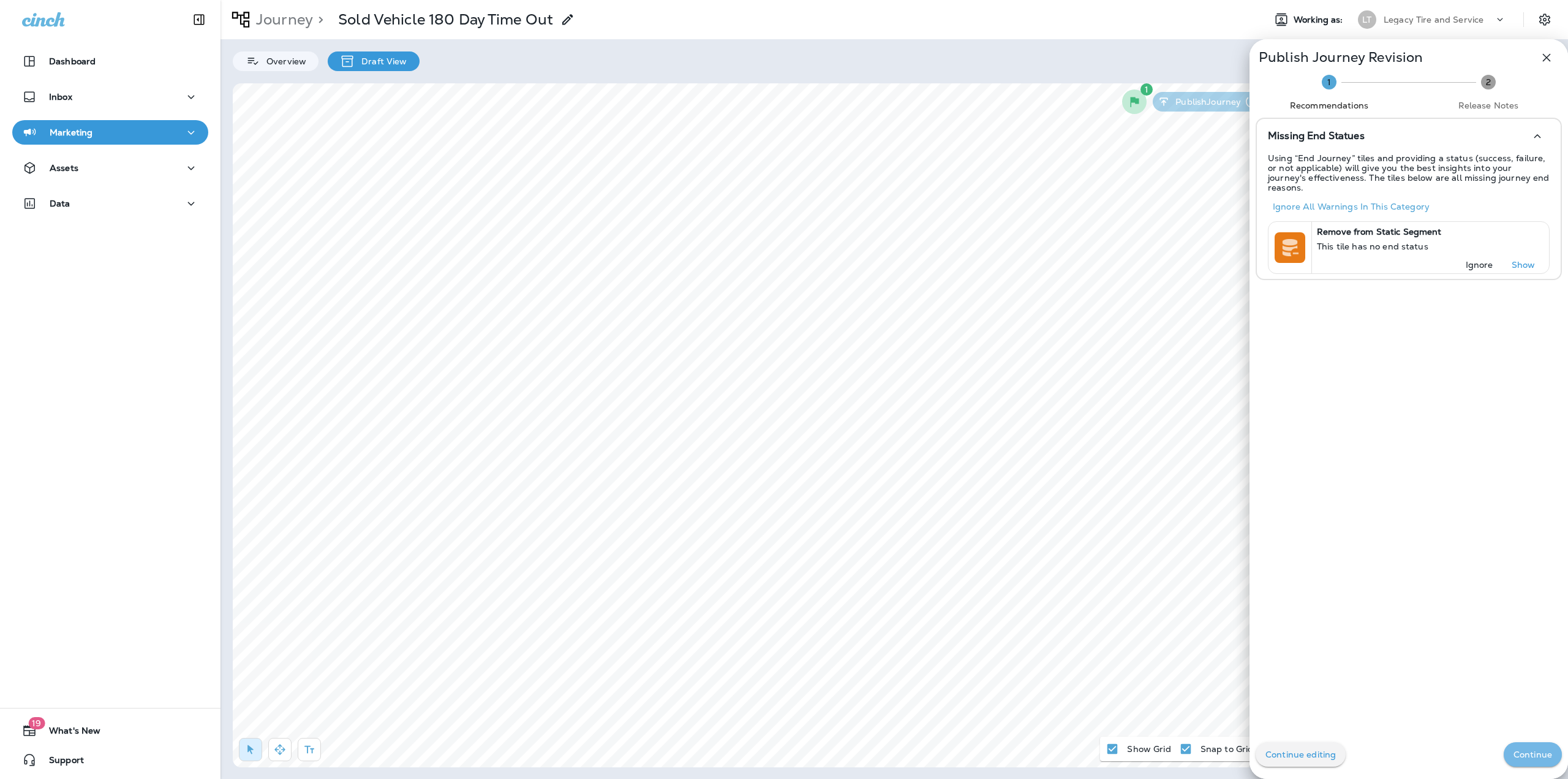
click at [1509, 746] on button "Continue" at bounding box center [1533, 755] width 58 height 24
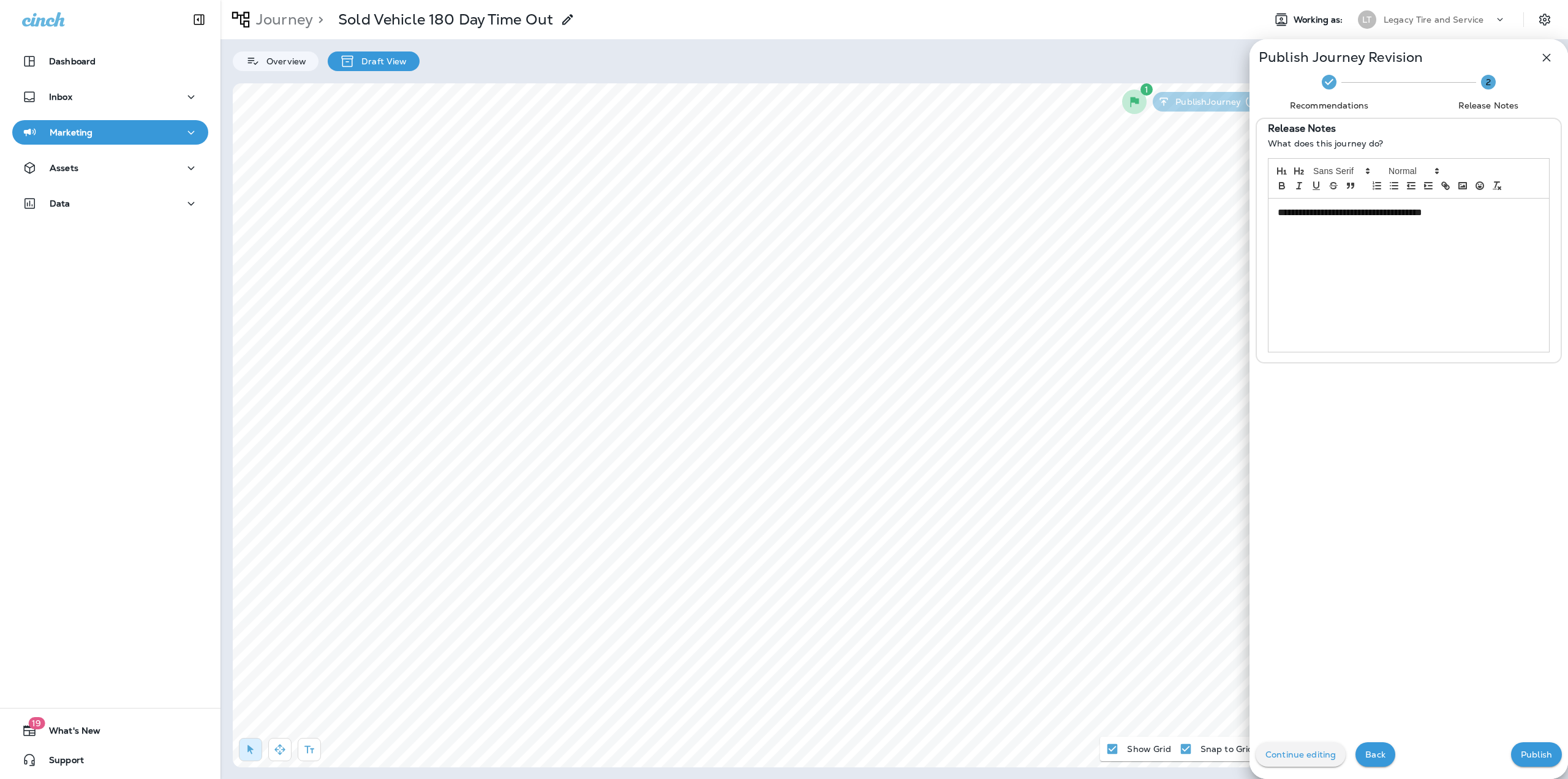
click at [1511, 746] on button "Publish" at bounding box center [1536, 755] width 51 height 24
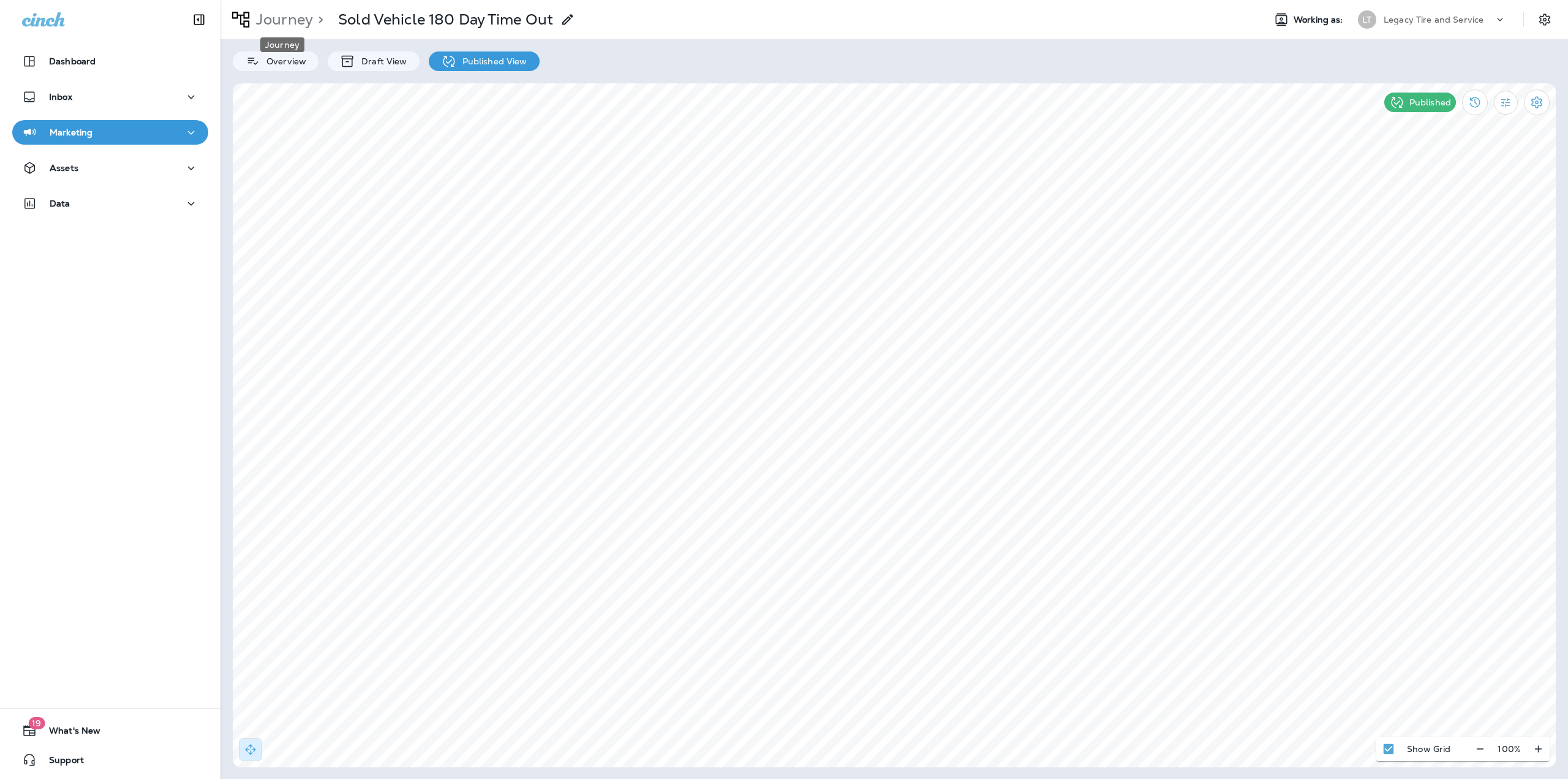
click at [298, 19] on p "Journey" at bounding box center [282, 20] width 62 height 19
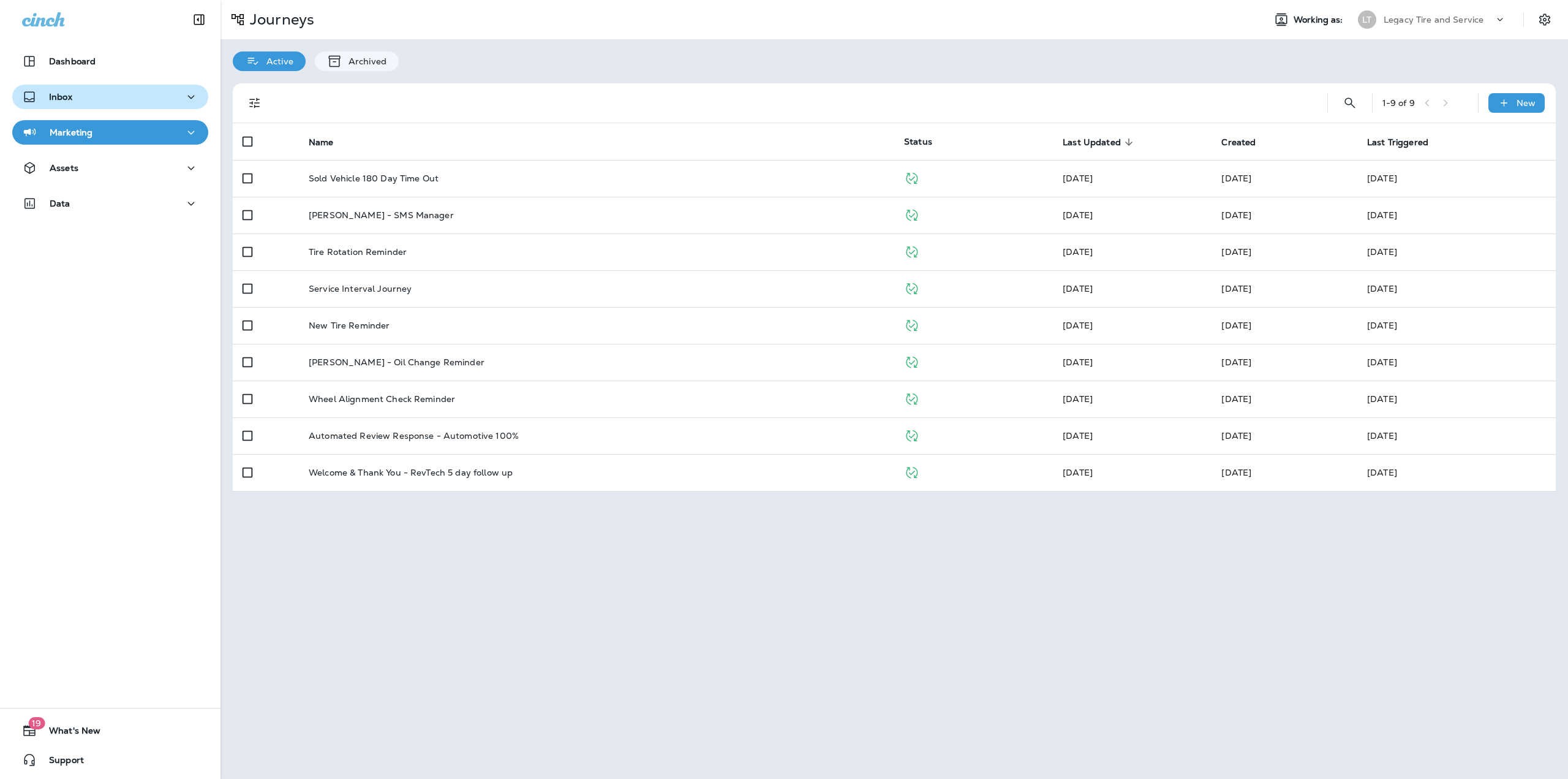
click at [112, 97] on div "Inbox" at bounding box center [111, 97] width 177 height 15
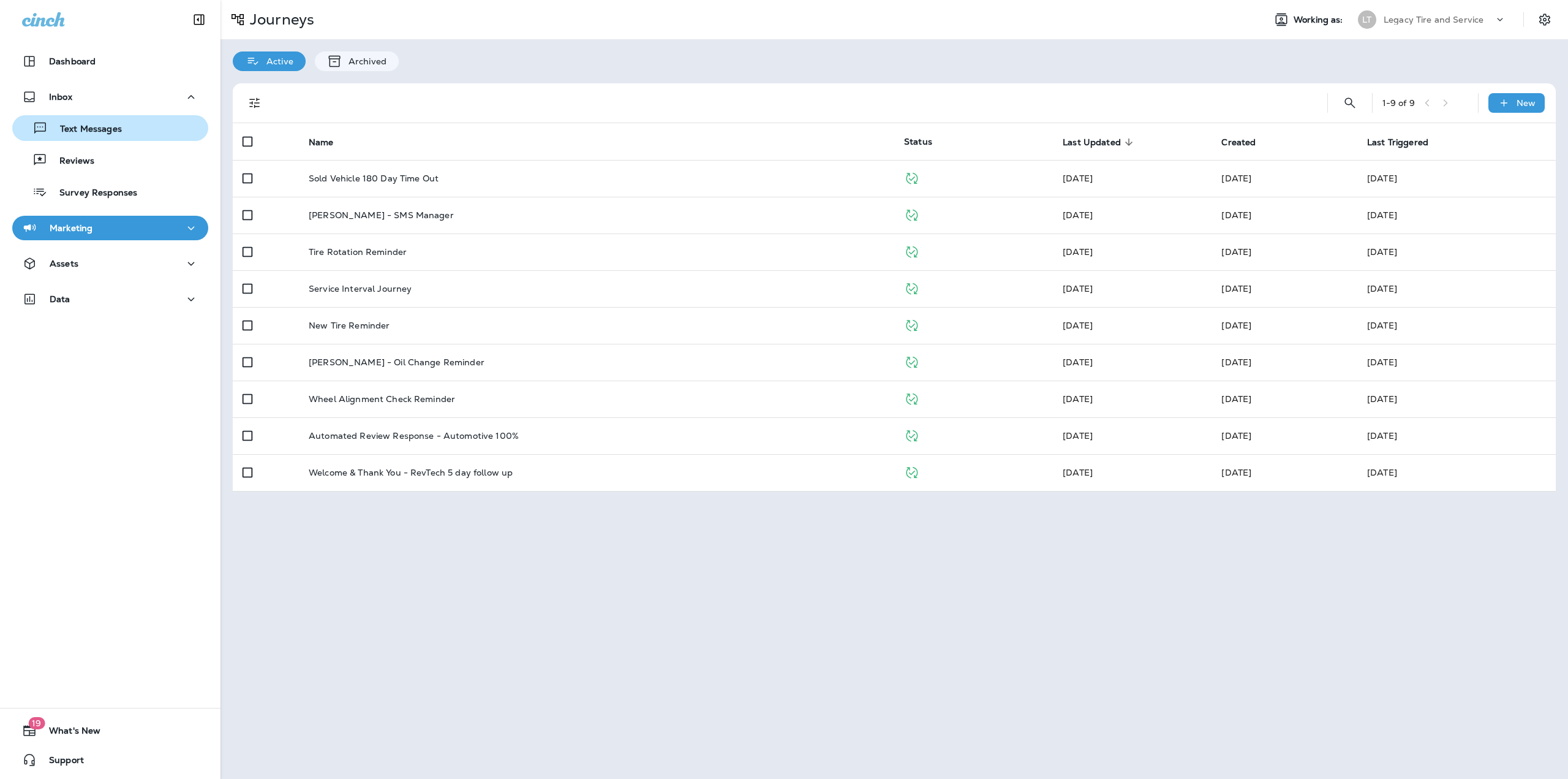
click at [94, 121] on div "Text Messages" at bounding box center [70, 129] width 105 height 19
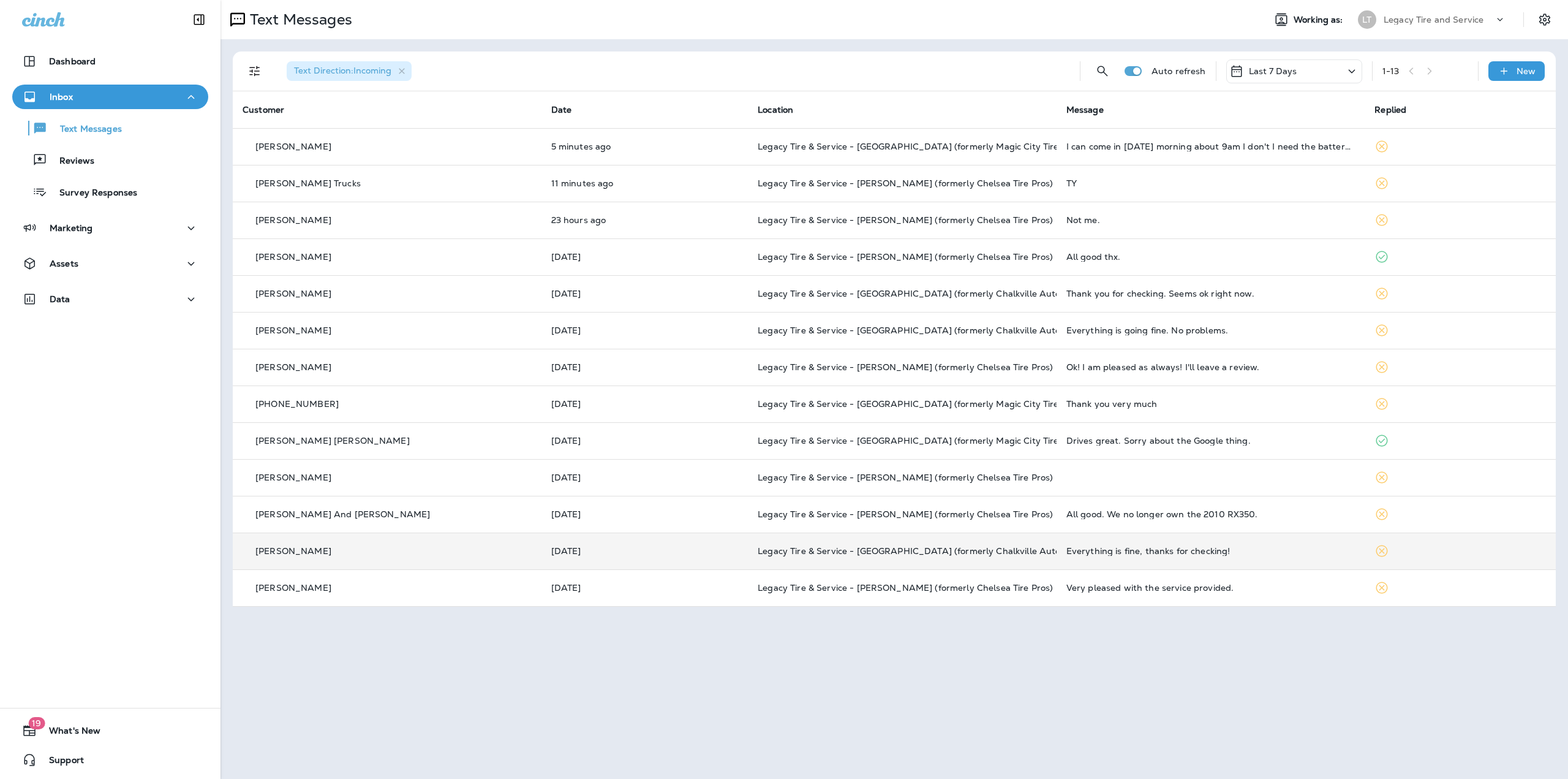
click at [1057, 559] on td "Everything is fine, thanks for checking!" at bounding box center [1211, 551] width 309 height 37
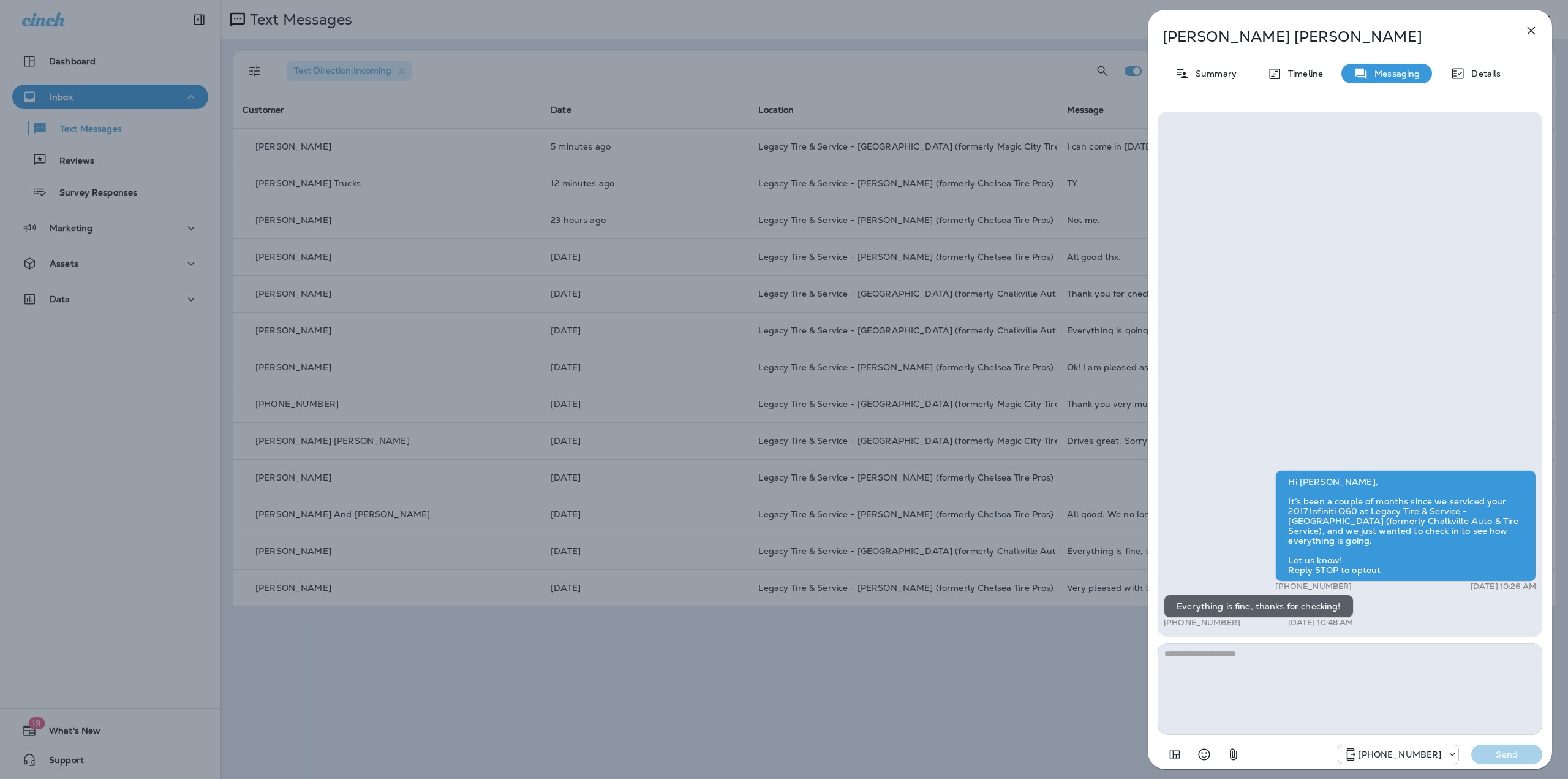
click at [1028, 631] on div "[PERSON_NAME] Summary Timeline Messaging Details Hi [PERSON_NAME], It’s been a …" at bounding box center [784, 389] width 1568 height 779
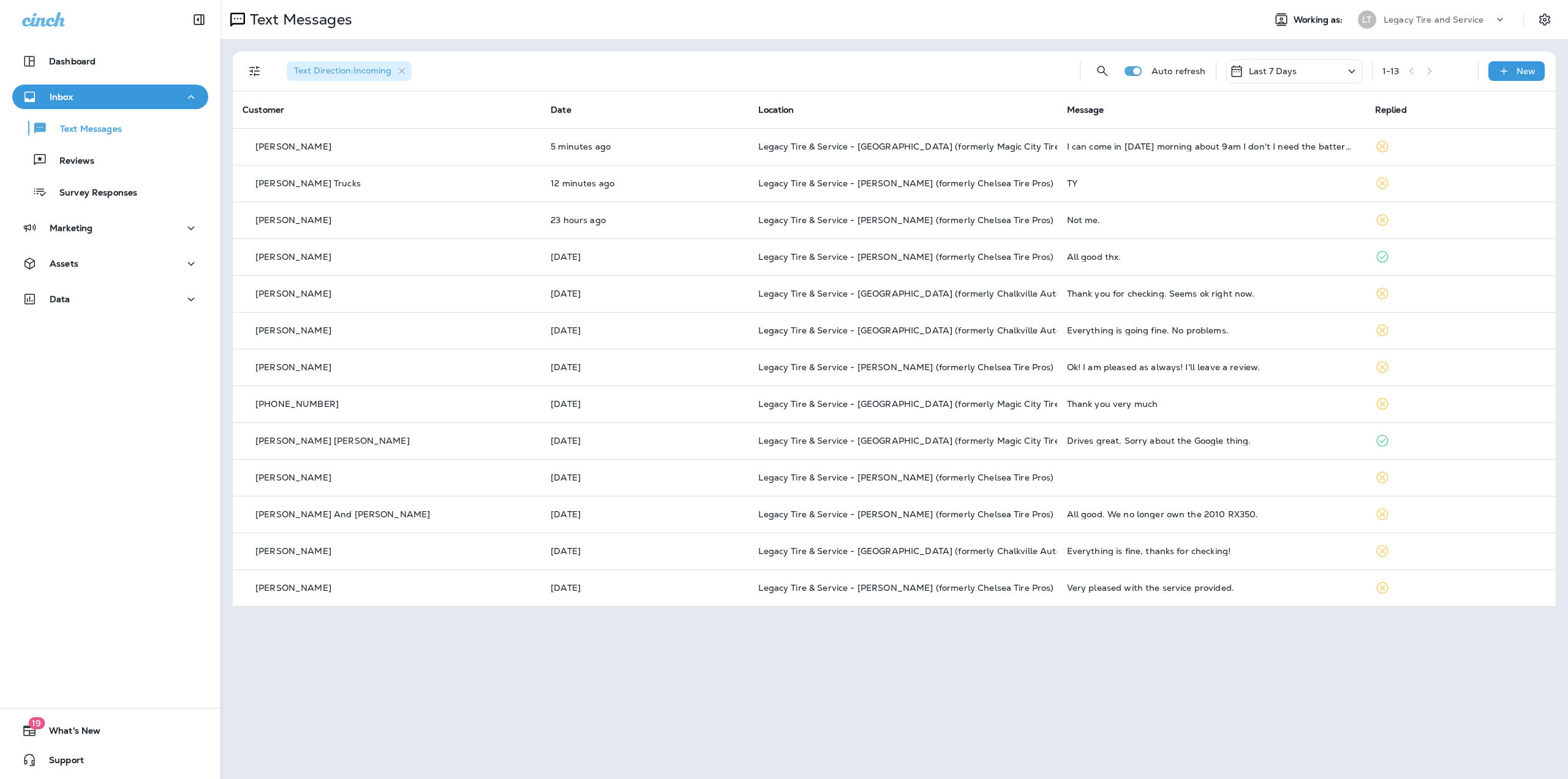
click at [1296, 70] on p "Last 7 Days" at bounding box center [1273, 71] width 48 height 10
click at [1255, 211] on p "Last 30 Days" at bounding box center [1257, 216] width 56 height 10
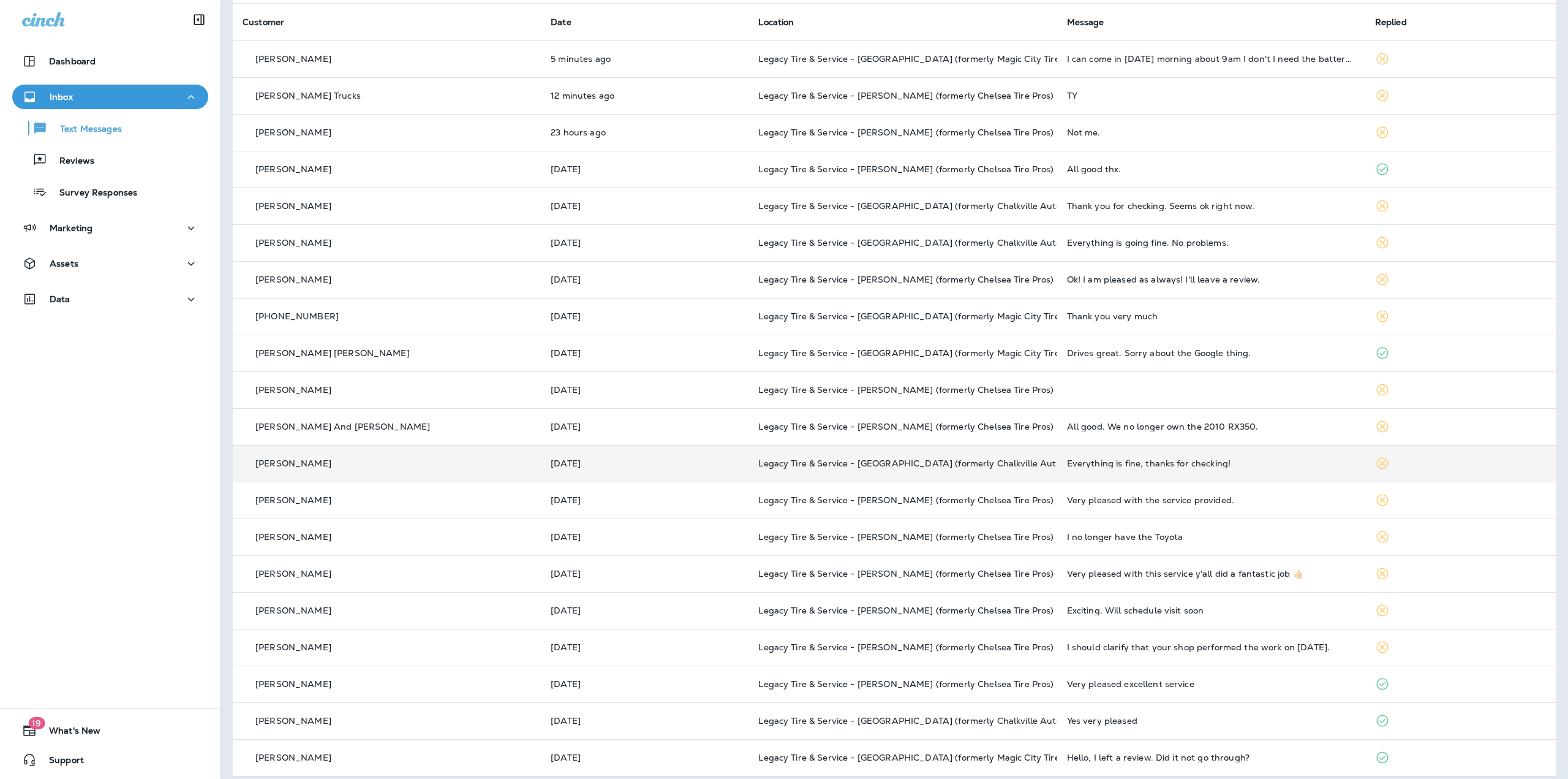
scroll to position [98, 0]
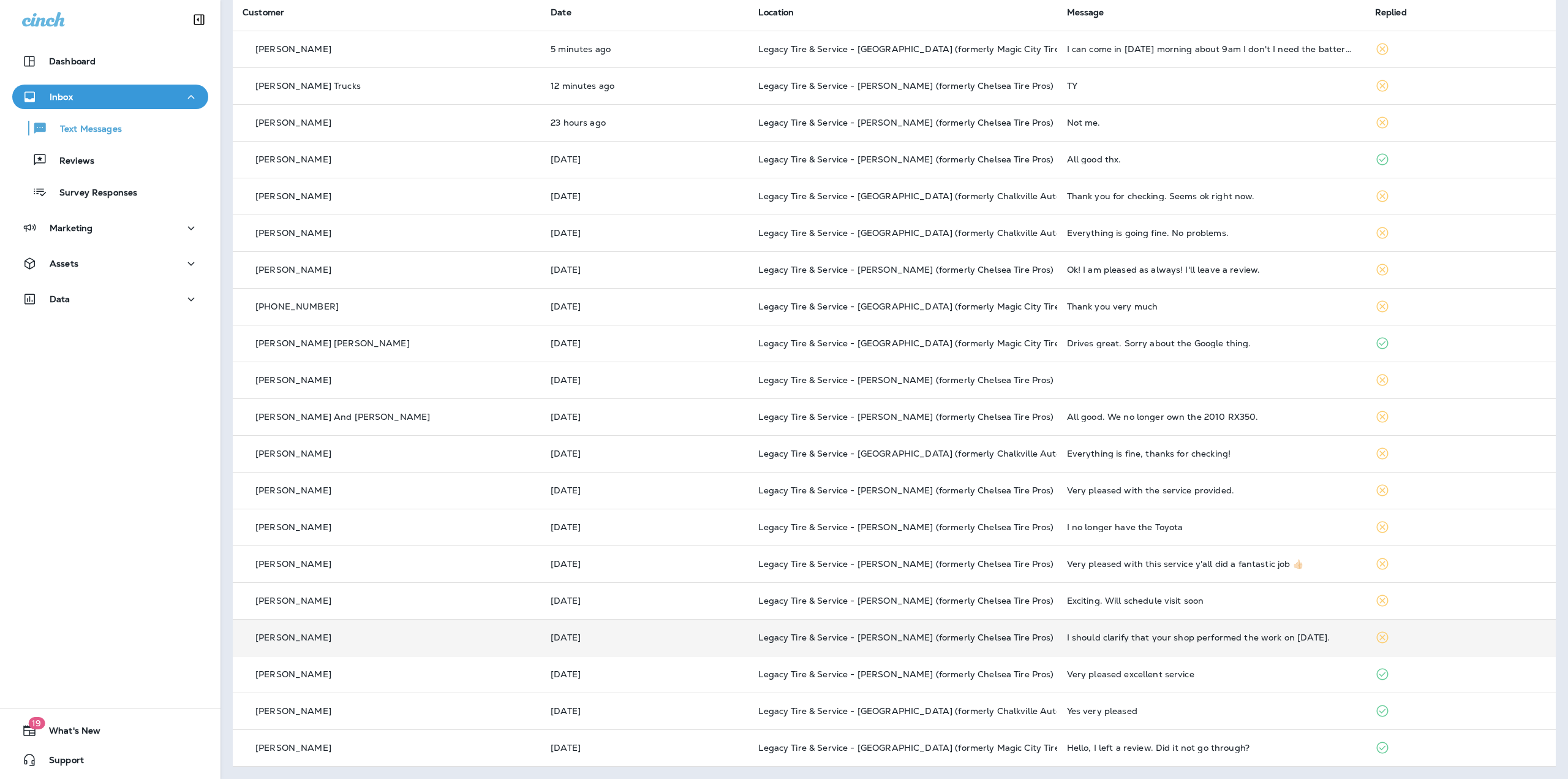
click at [977, 630] on td "Legacy Tire & Service - [PERSON_NAME] (formerly Chelsea Tire Pros)" at bounding box center [902, 637] width 308 height 37
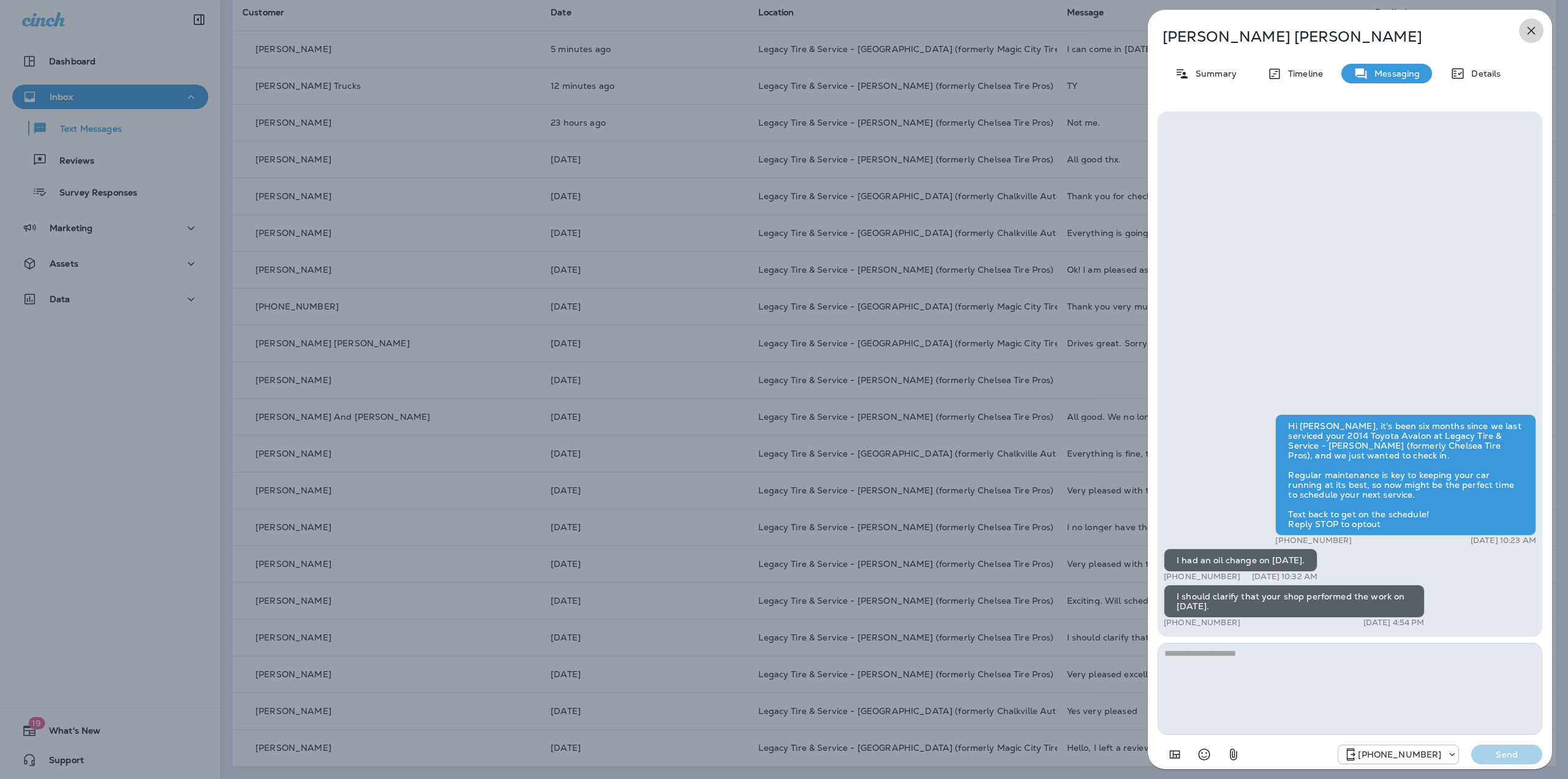
click at [1529, 33] on icon "button" at bounding box center [1531, 31] width 8 height 8
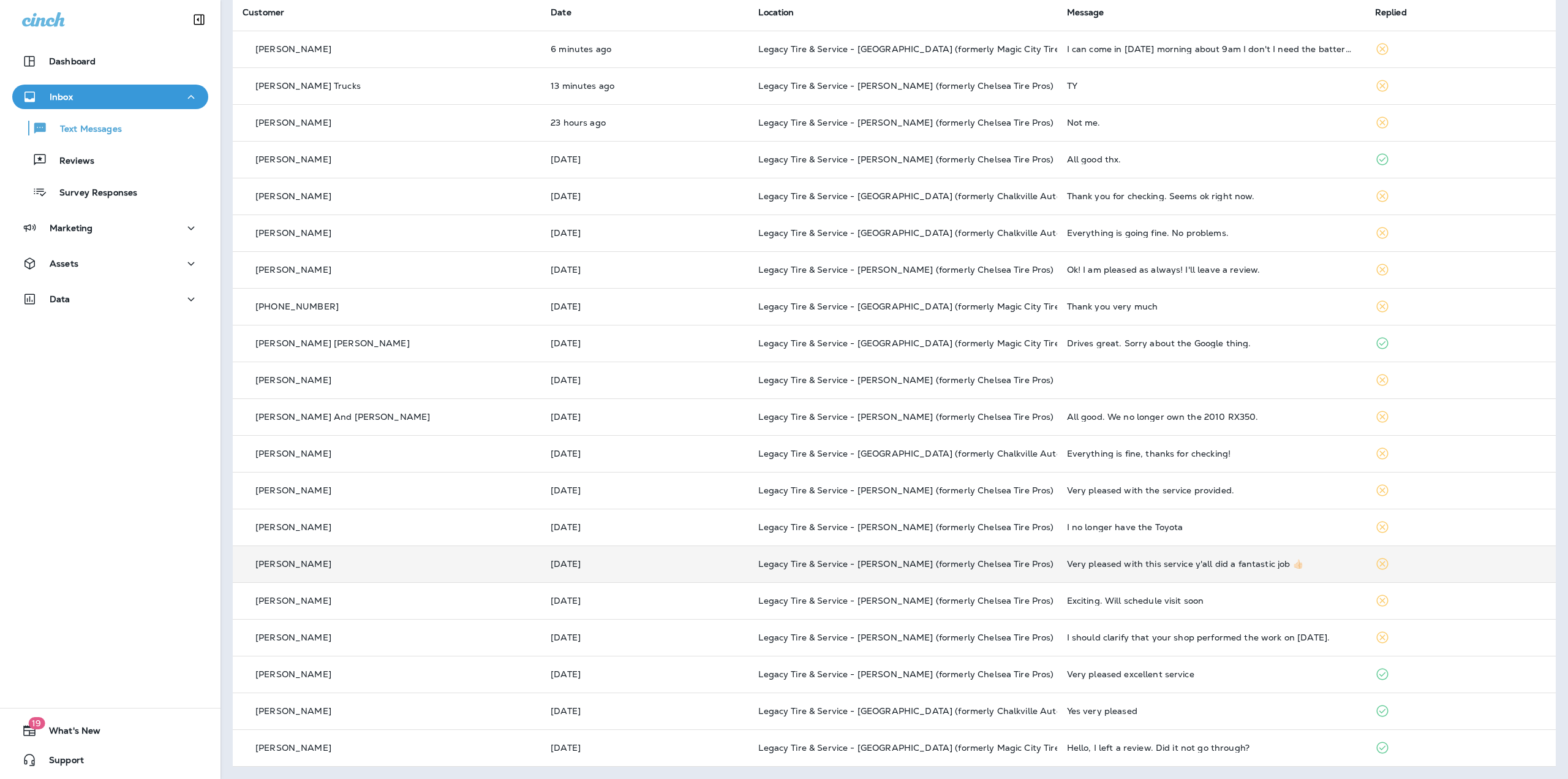
click at [1015, 562] on p "Legacy Tire & Service - [PERSON_NAME] (formerly Chelsea Tire Pros)" at bounding box center [903, 564] width 288 height 10
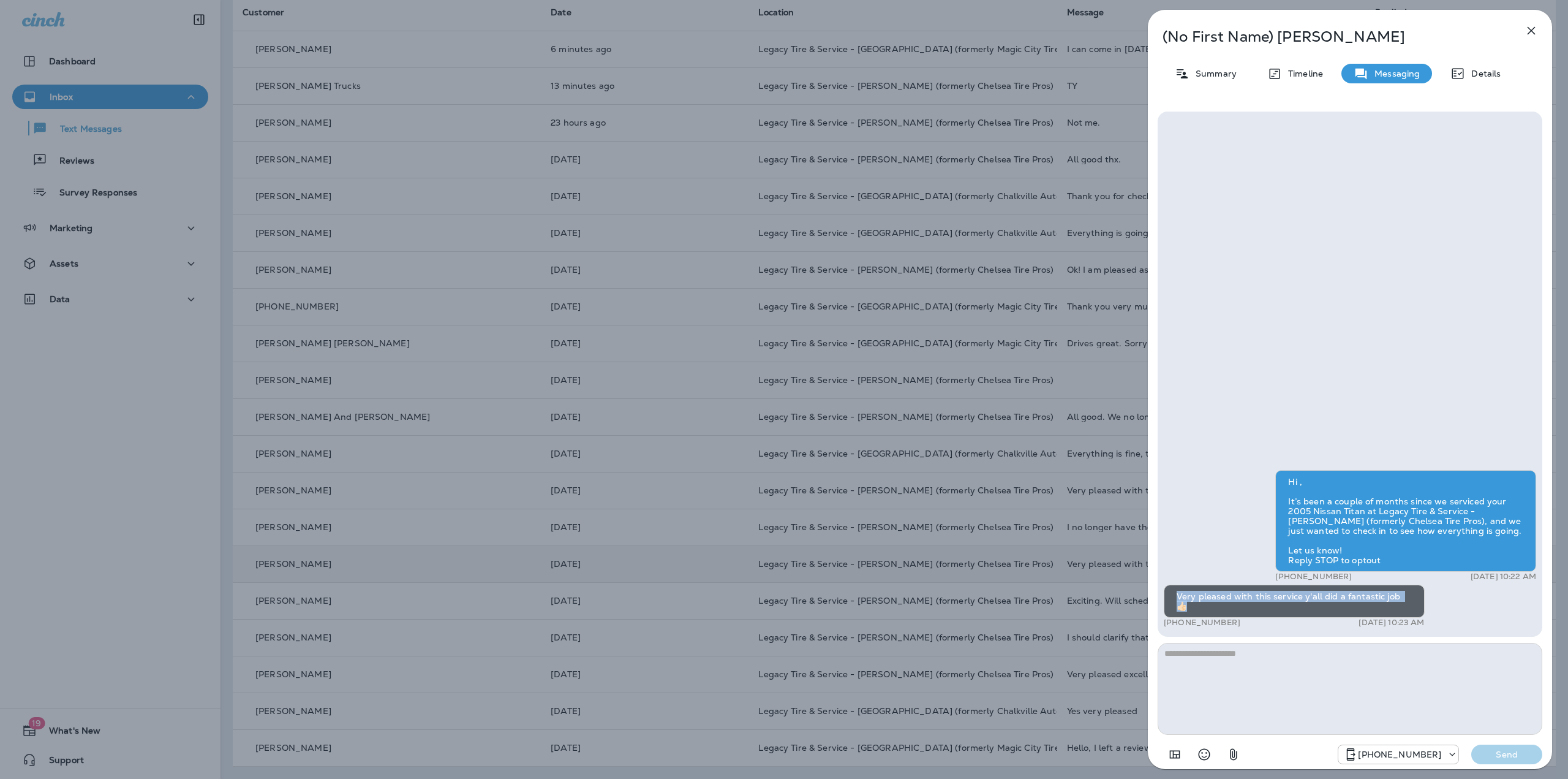
drag, startPoint x: 1221, startPoint y: 608, endPoint x: 1178, endPoint y: 597, distance: 44.4
click at [1178, 597] on div "Very pleased with this service y'all did a fantastic job 👍🏻" at bounding box center [1295, 601] width 261 height 33
click at [1182, 581] on div "Hi , It’s been a couple of months since we serviced your 2005 Nissan Titan at L…" at bounding box center [1350, 551] width 372 height 161
click at [1535, 32] on icon "button" at bounding box center [1531, 30] width 14 height 14
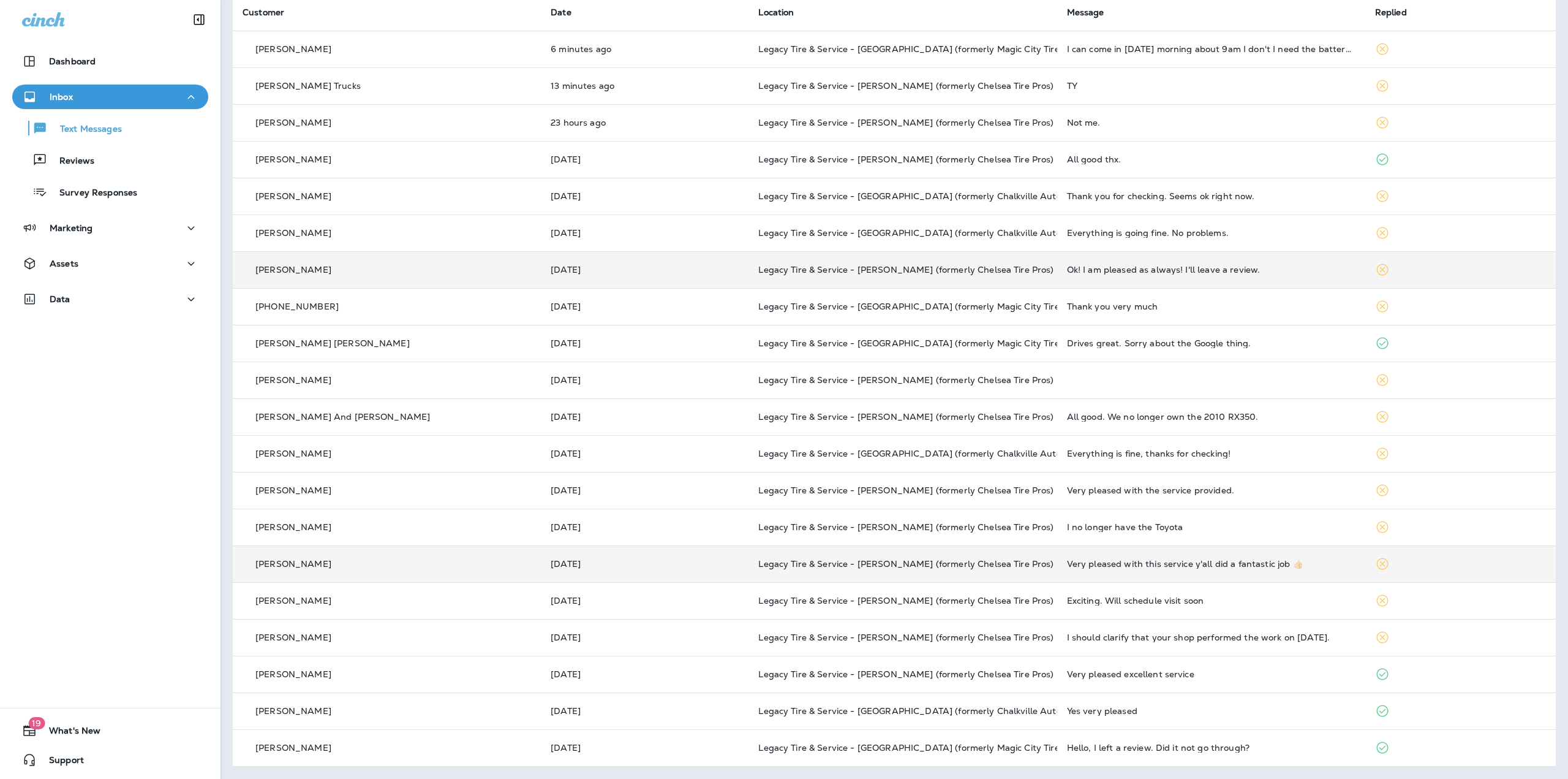
click at [1061, 277] on td "Ok! I am pleased as always! I'll leave a review." at bounding box center [1211, 269] width 308 height 37
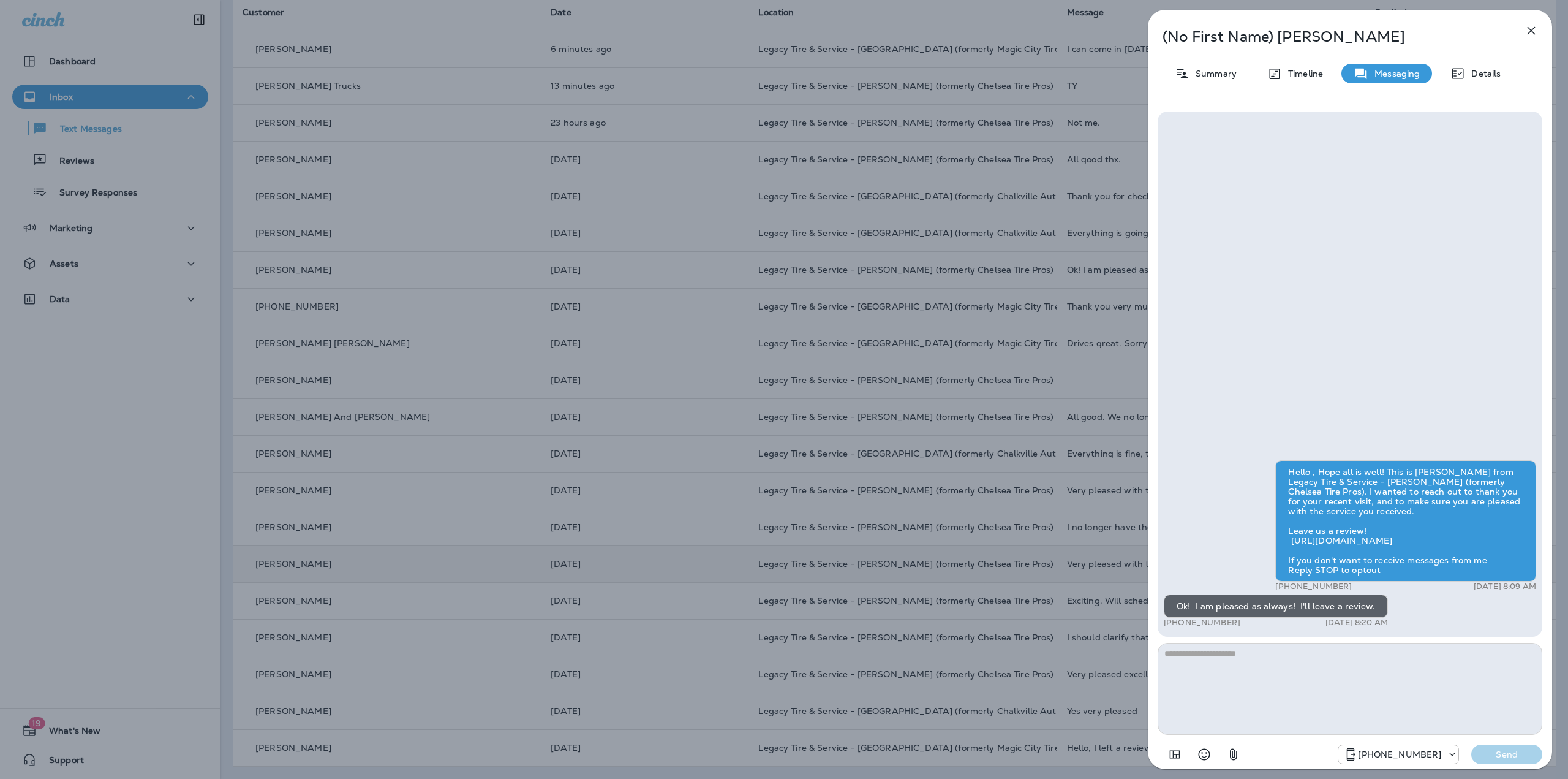
click at [1526, 30] on icon "button" at bounding box center [1531, 30] width 14 height 14
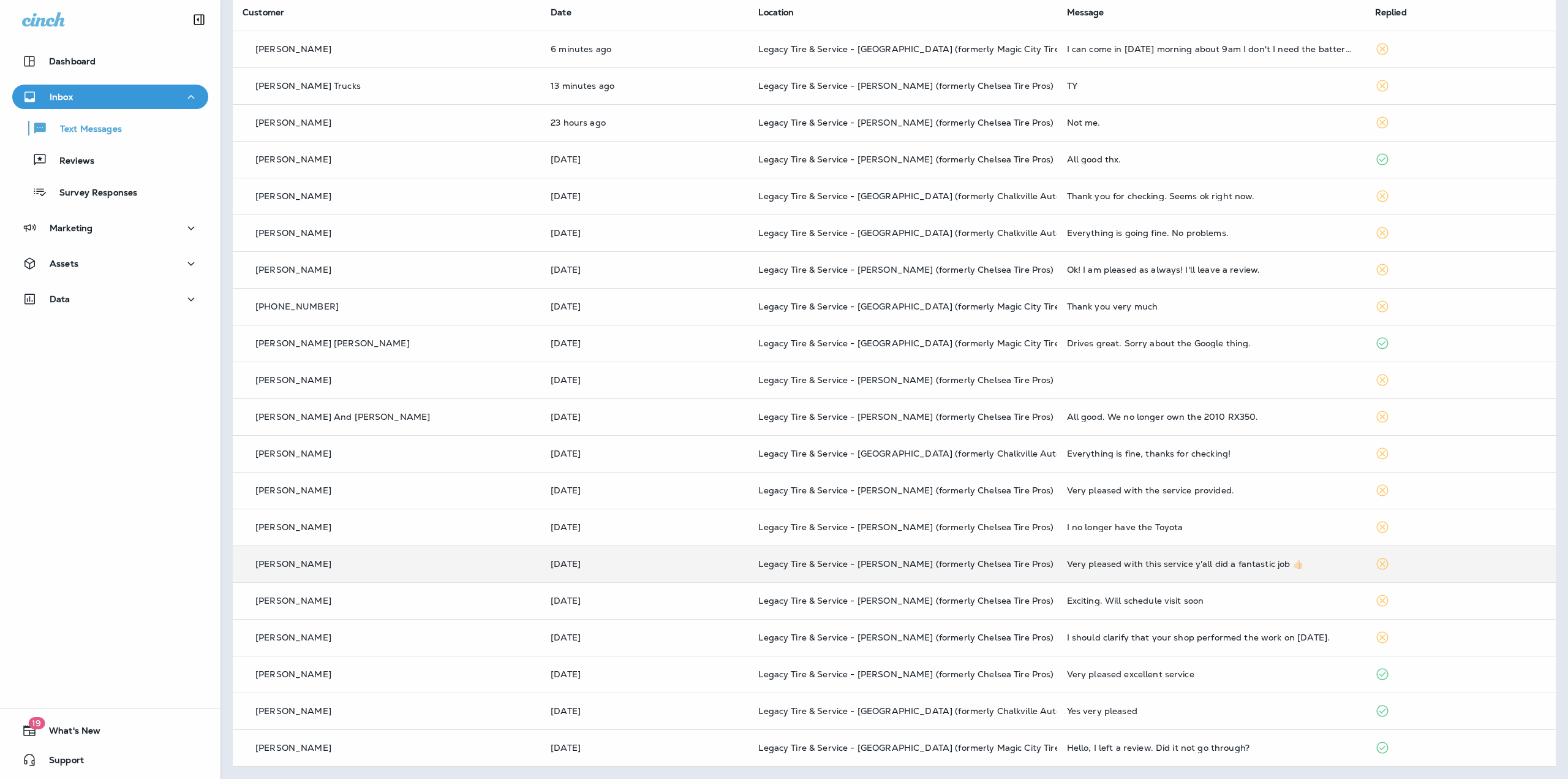
click at [972, 121] on div at bounding box center [784, 389] width 1568 height 779
click at [972, 121] on span "Legacy Tire & Service - [PERSON_NAME] (formerly Chelsea Tire Pros)" at bounding box center [906, 122] width 295 height 11
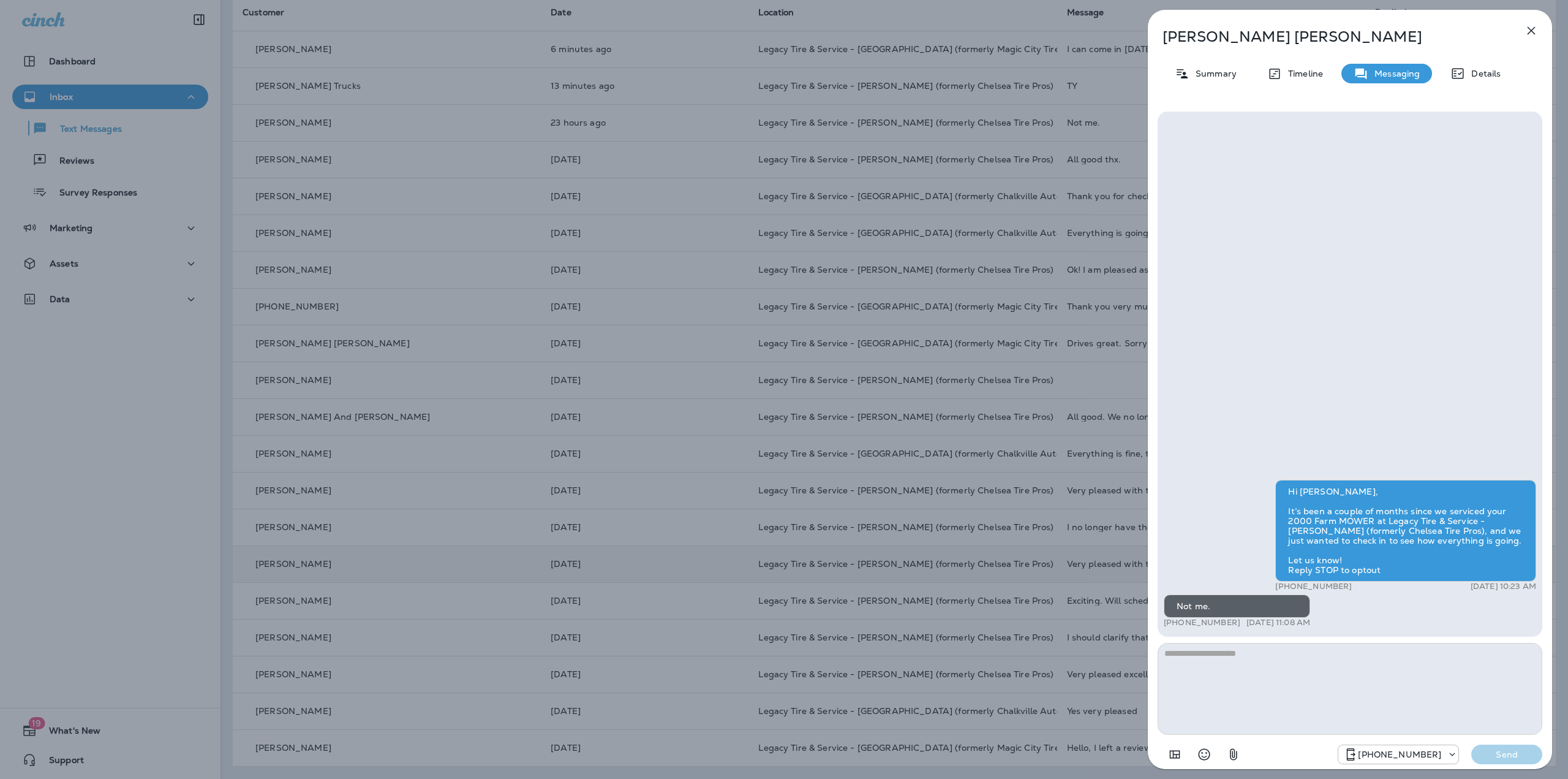
click at [1528, 29] on icon "button" at bounding box center [1531, 30] width 14 height 14
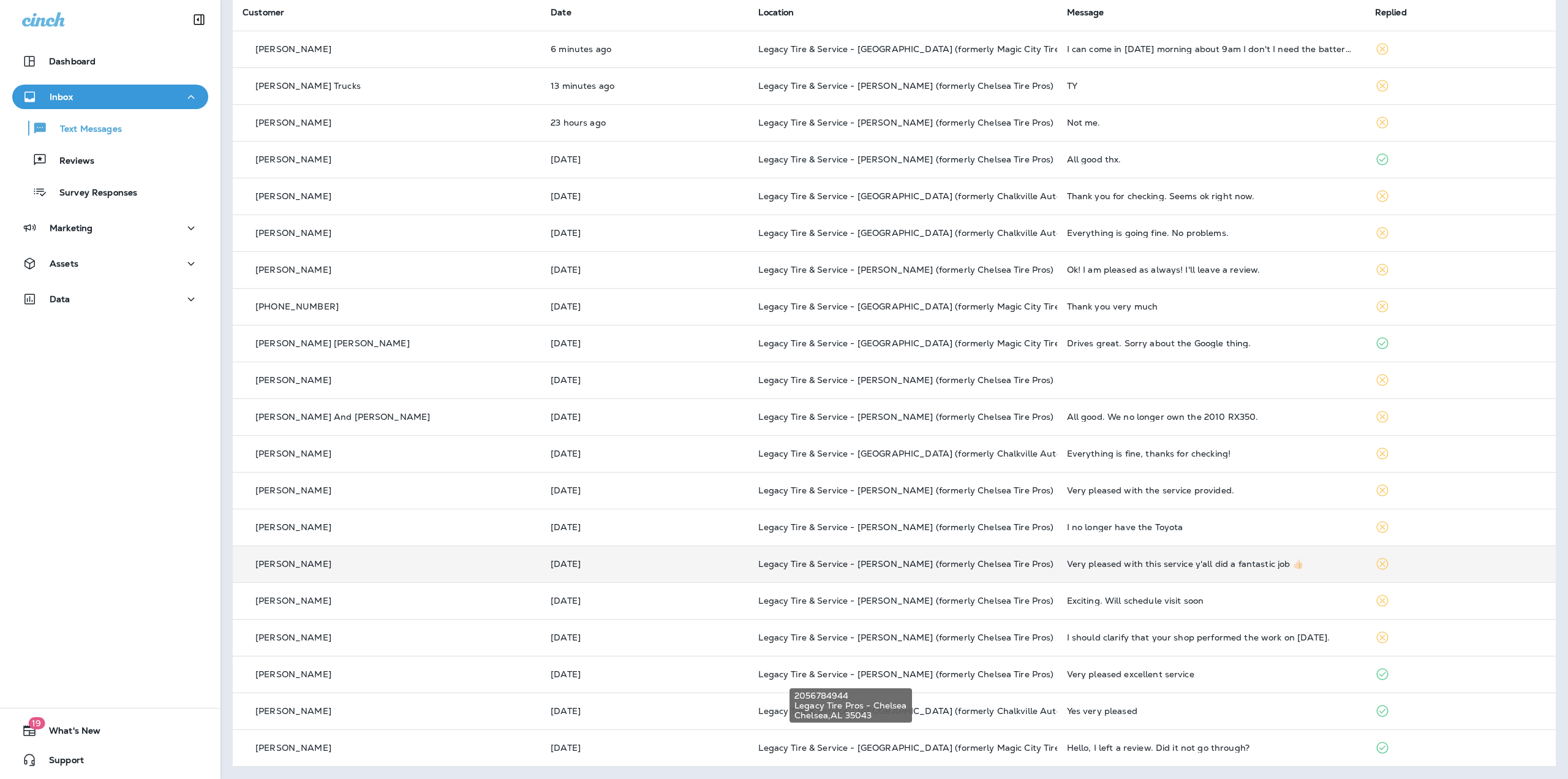
click at [906, 705] on div "2056784944 Legacy Tire Pros - [PERSON_NAME] , AL 35043" at bounding box center [850, 706] width 123 height 34
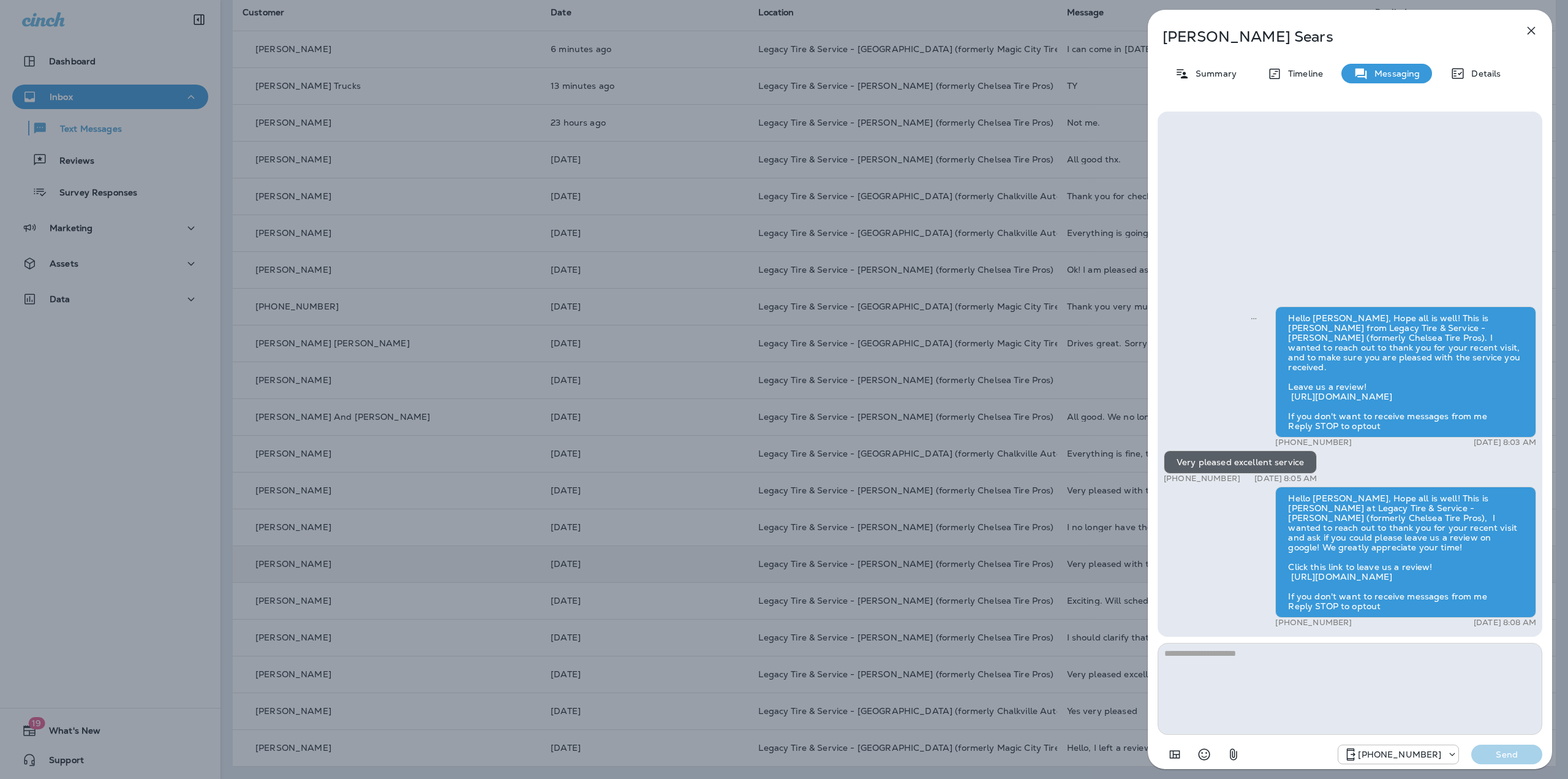
click at [926, 674] on div "[PERSON_NAME] Summary Timeline Messaging Details Hello [PERSON_NAME], Hope all …" at bounding box center [784, 389] width 1568 height 779
